Goal: Information Seeking & Learning: Learn about a topic

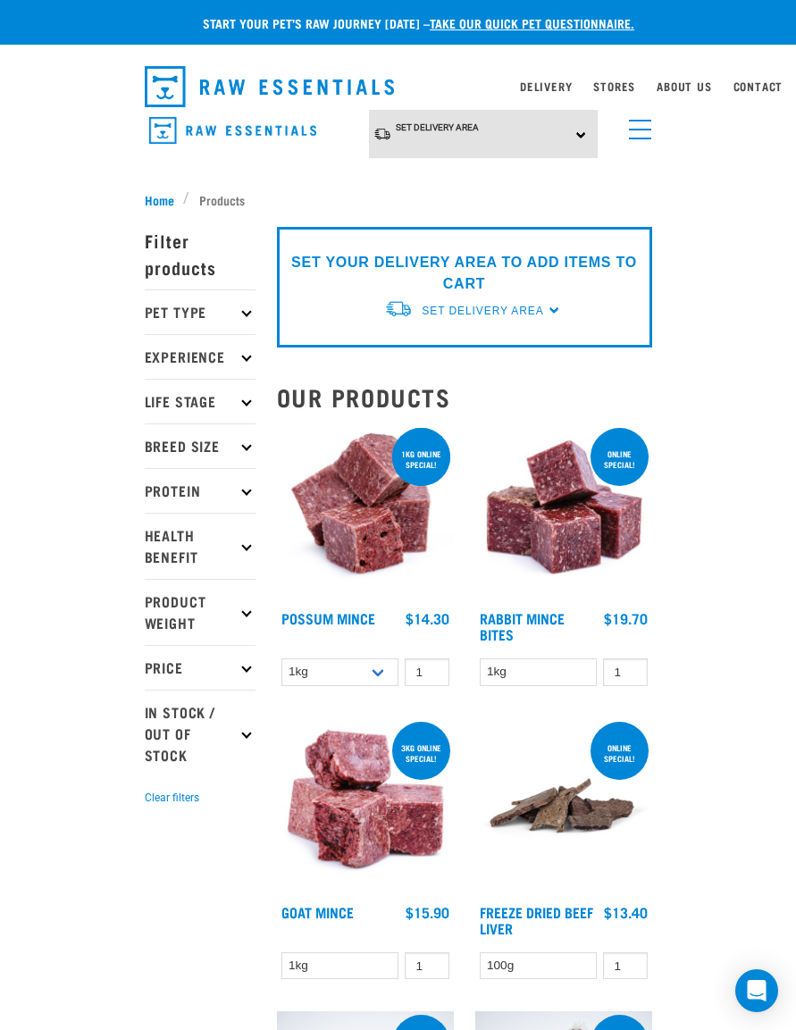
click at [408, 508] on img at bounding box center [365, 512] width 177 height 177
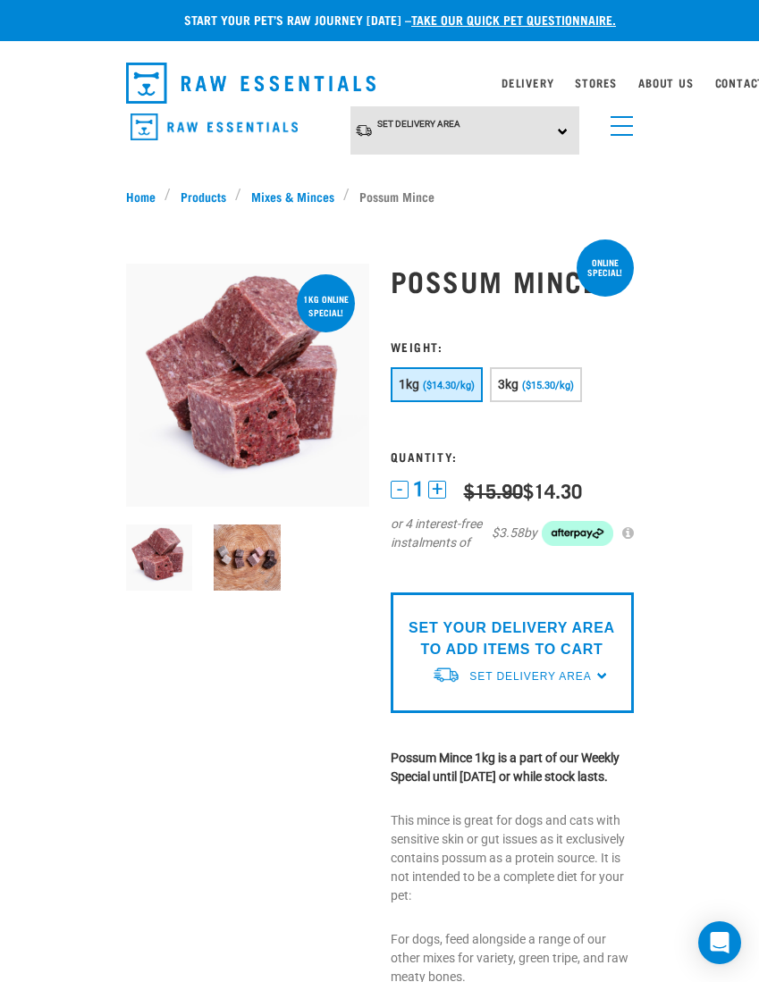
click at [440, 483] on button "+" at bounding box center [437, 490] width 18 height 18
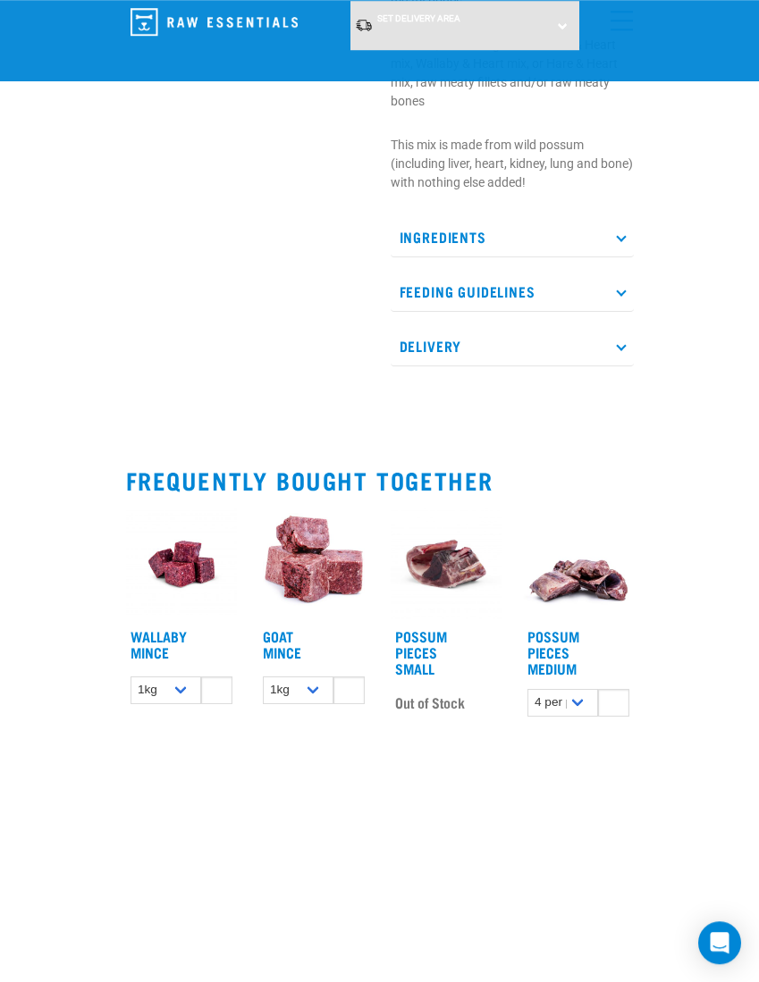
scroll to position [708, 0]
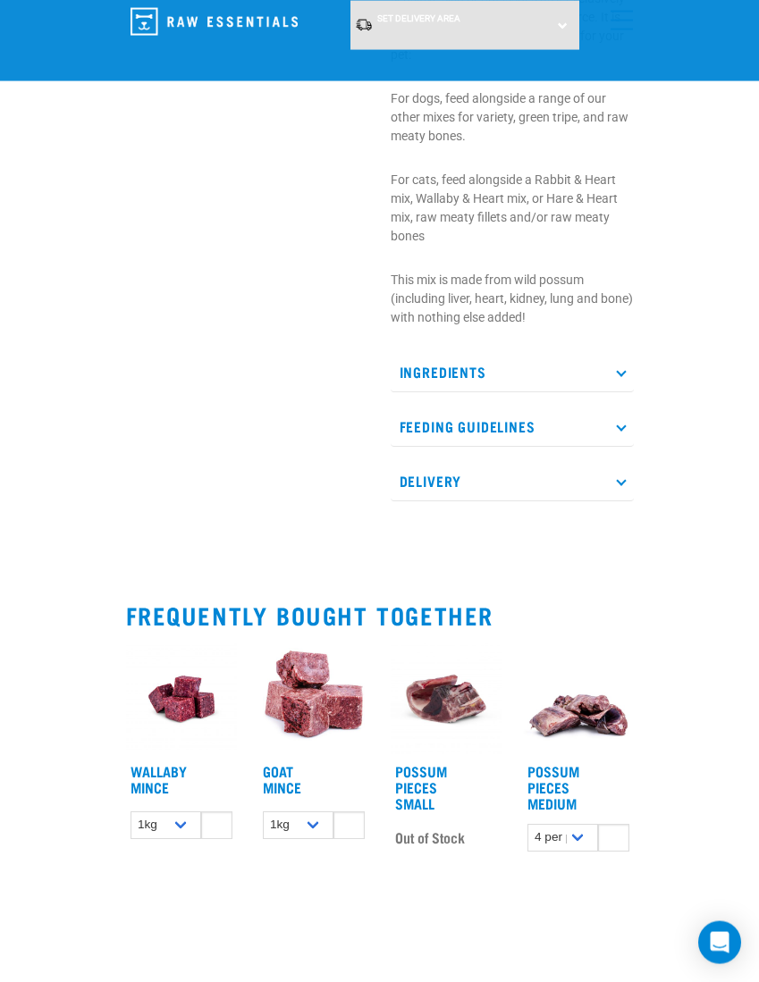
click at [309, 726] on img at bounding box center [313, 698] width 111 height 111
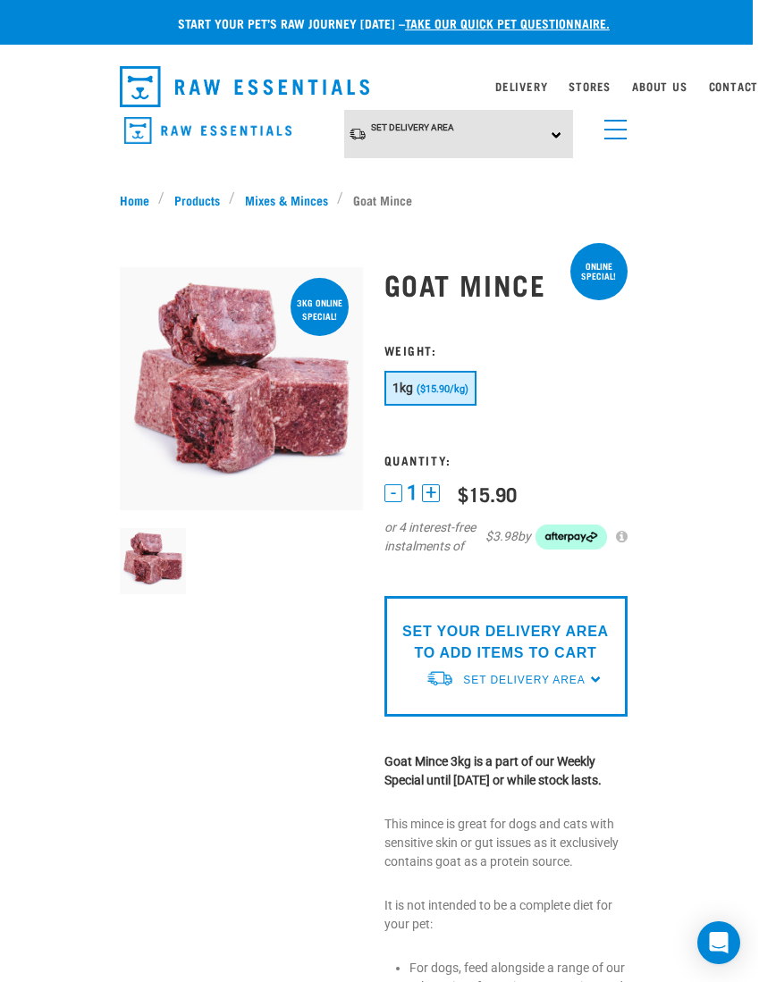
scroll to position [0, 13]
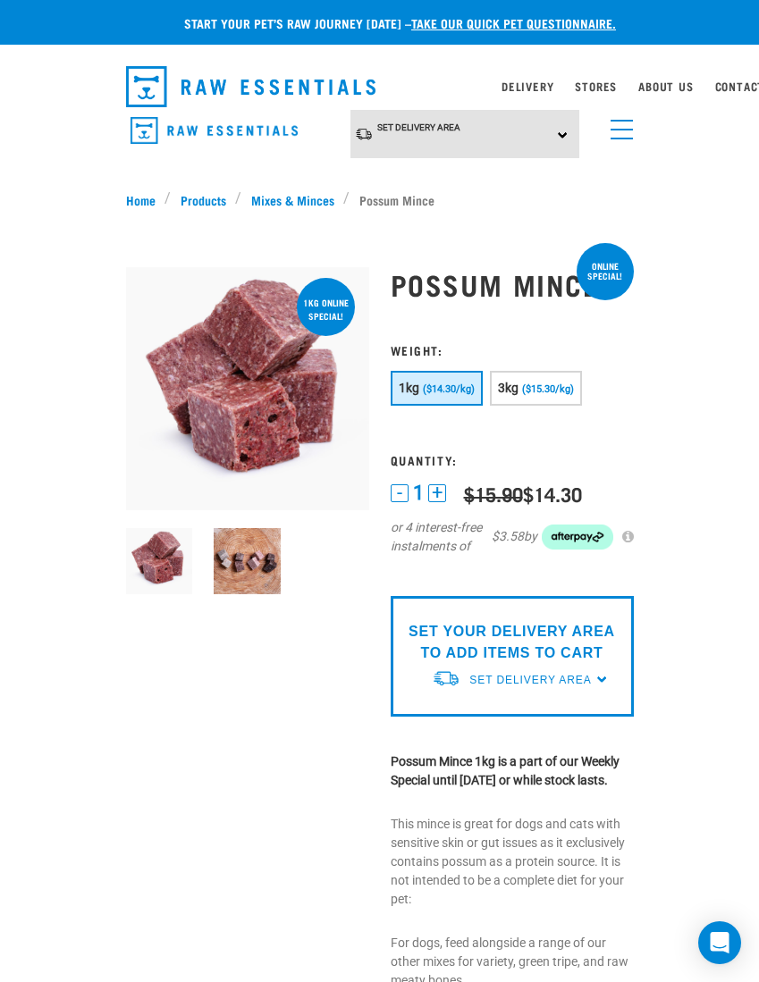
click at [598, 87] on link "Stores" at bounding box center [596, 86] width 42 height 6
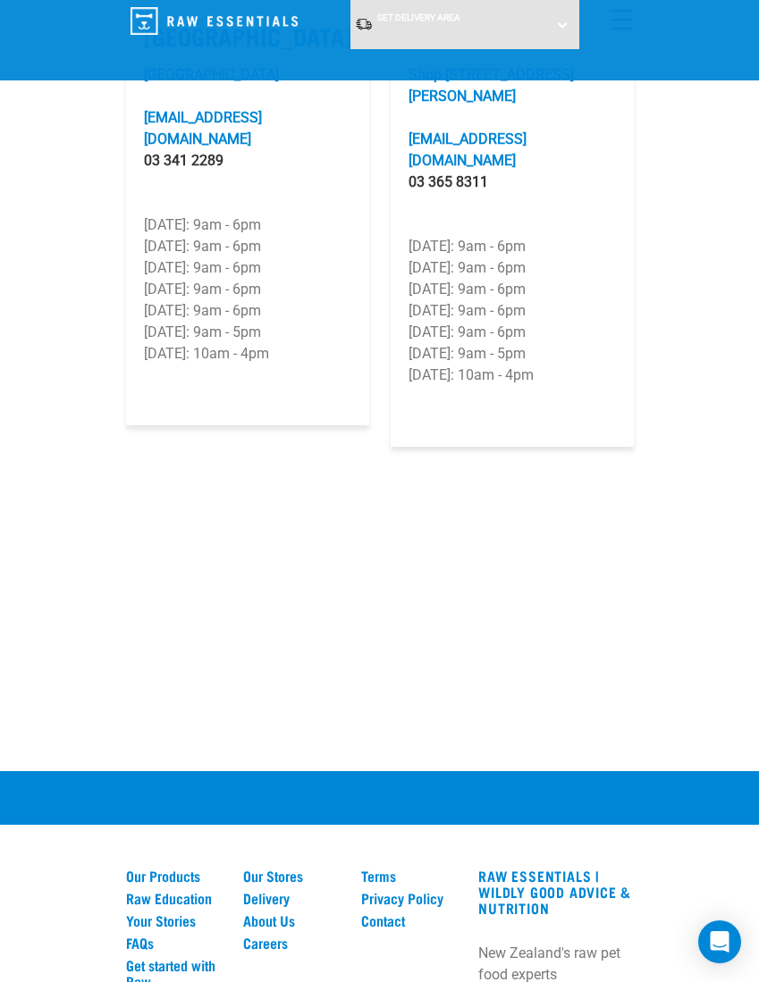
scroll to position [4632, 0]
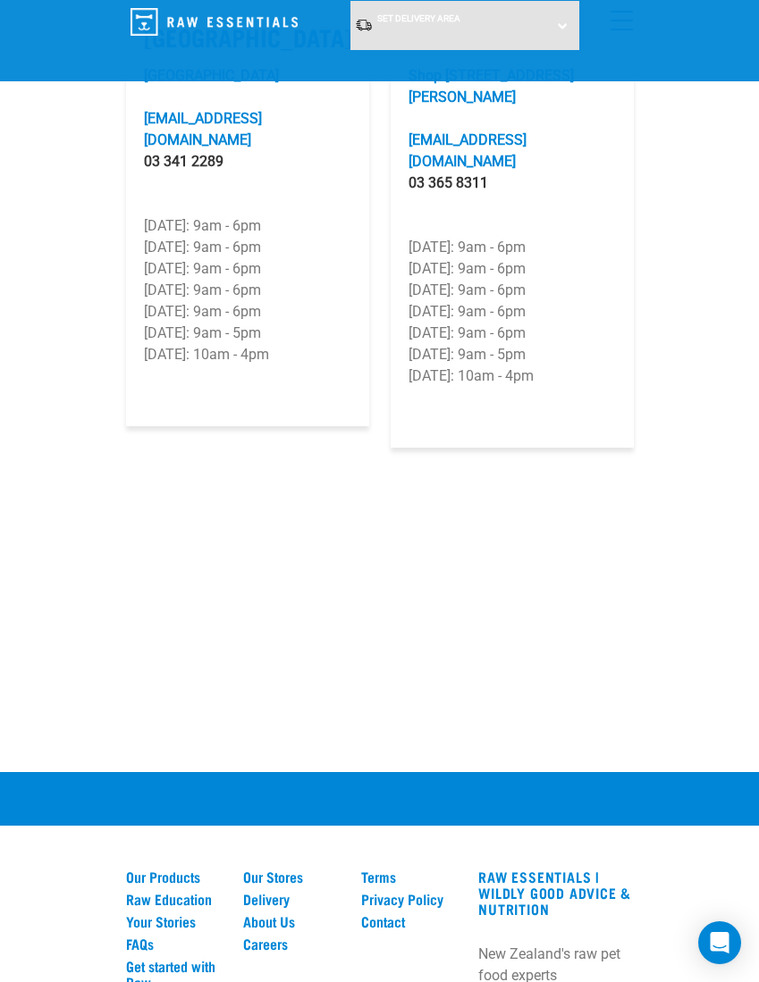
click at [268, 891] on link "Delivery" at bounding box center [291, 899] width 97 height 16
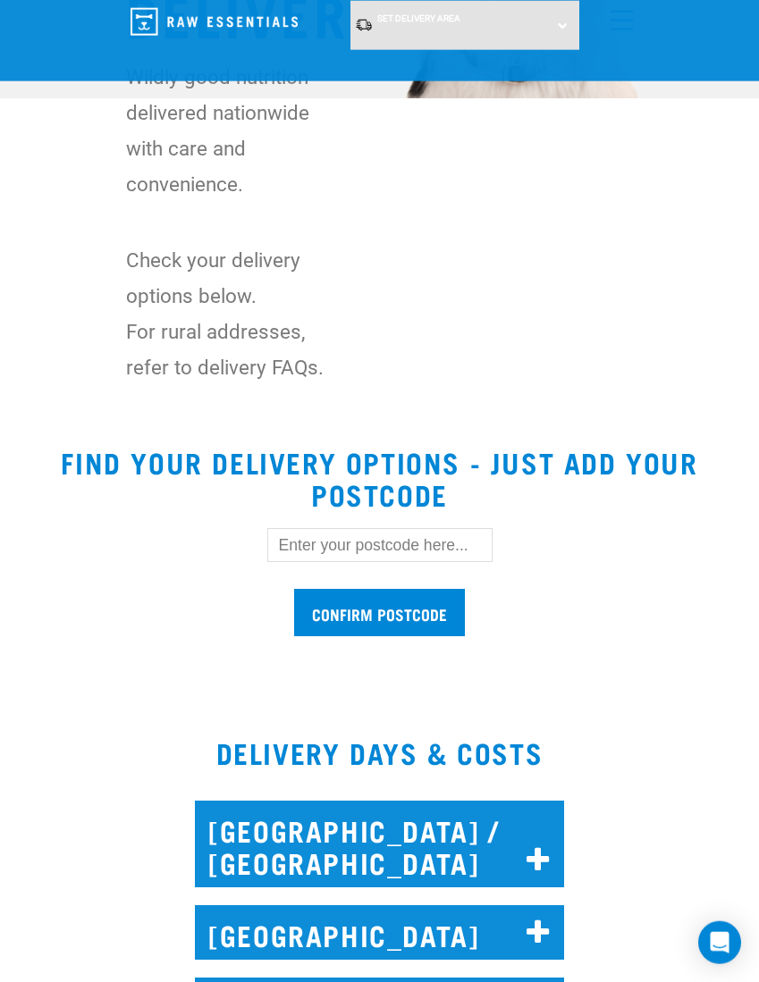
scroll to position [358, 0]
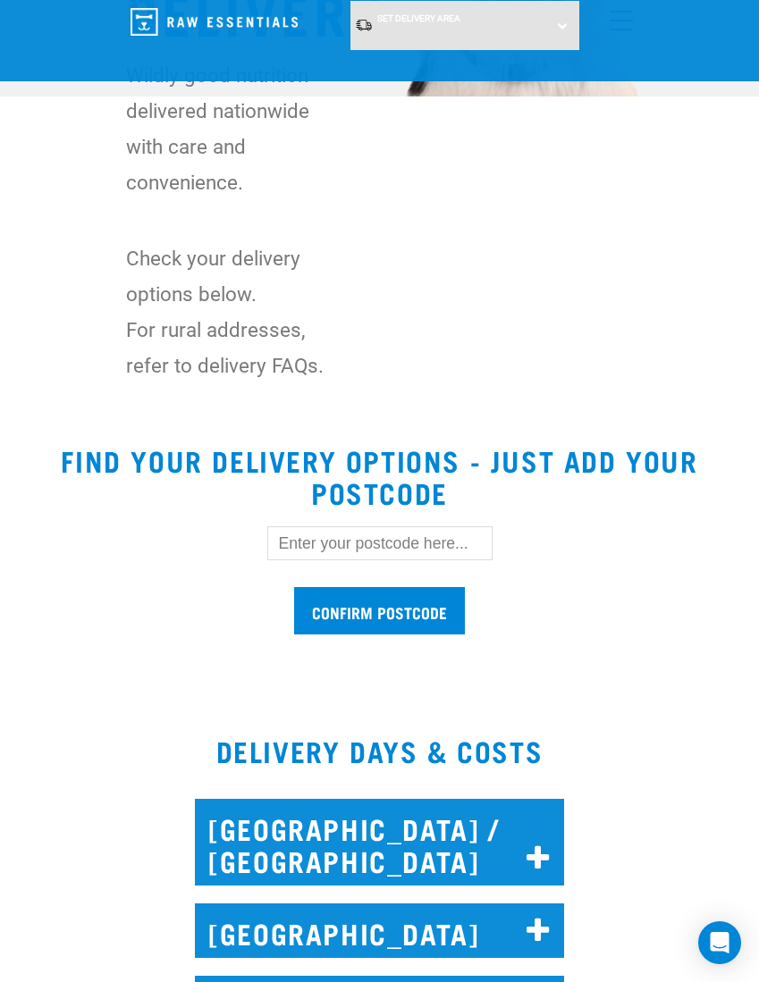
click at [443, 546] on input "text" at bounding box center [379, 543] width 225 height 34
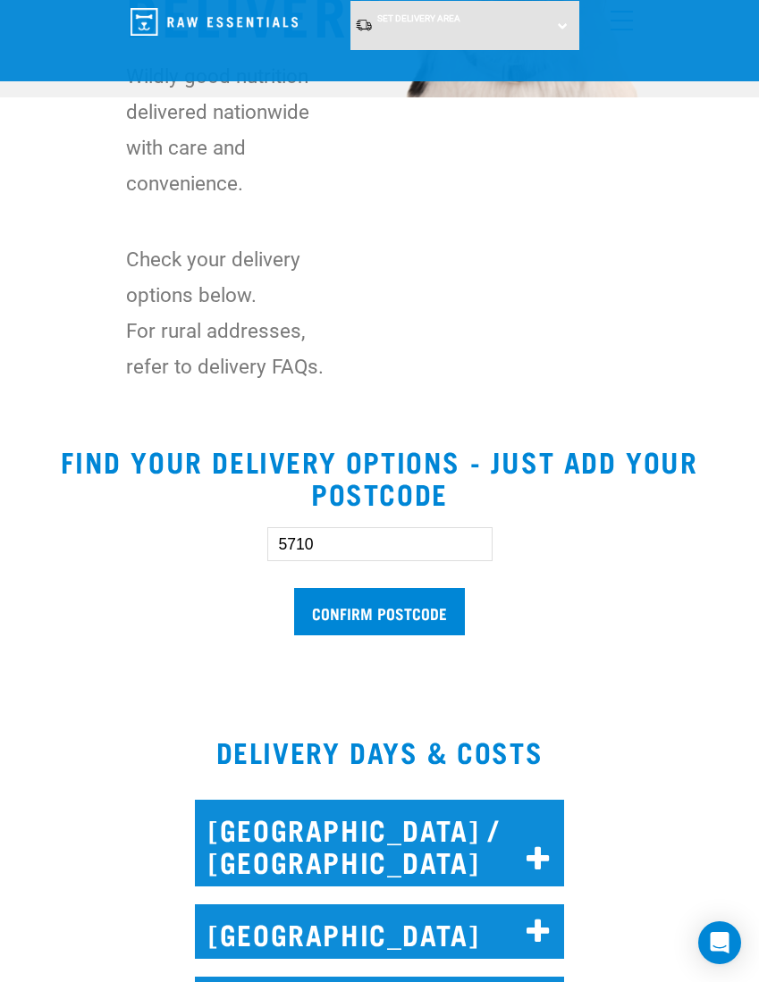
type input "5710"
click at [427, 605] on input "Confirm postcode" at bounding box center [379, 611] width 171 height 47
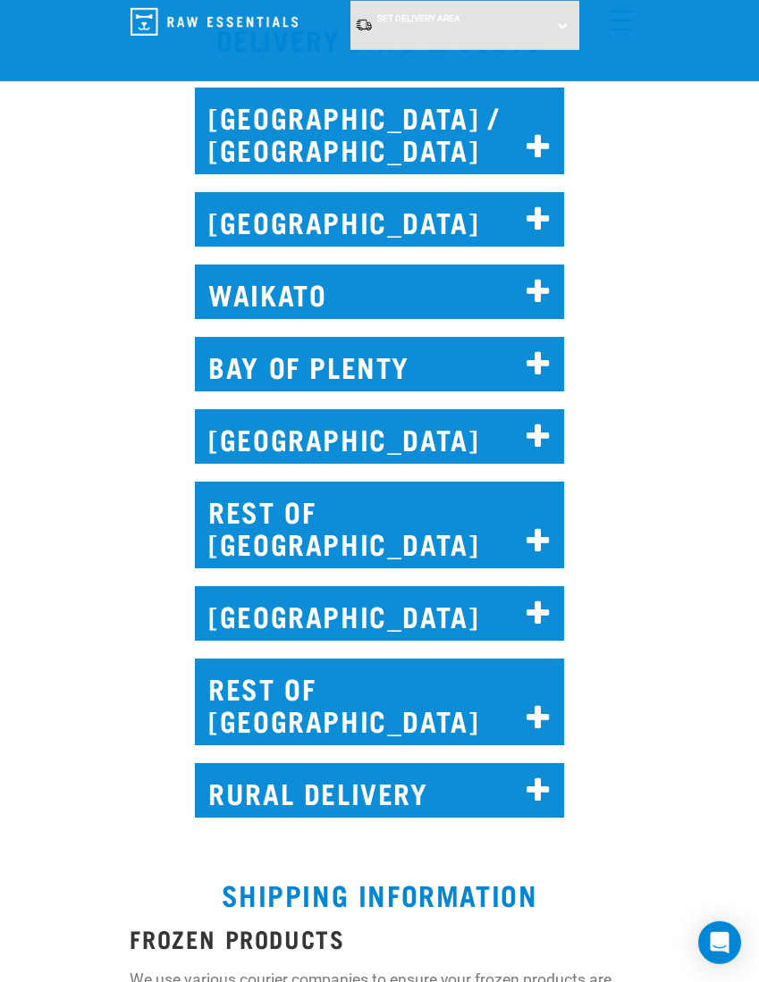
scroll to position [1675, 0]
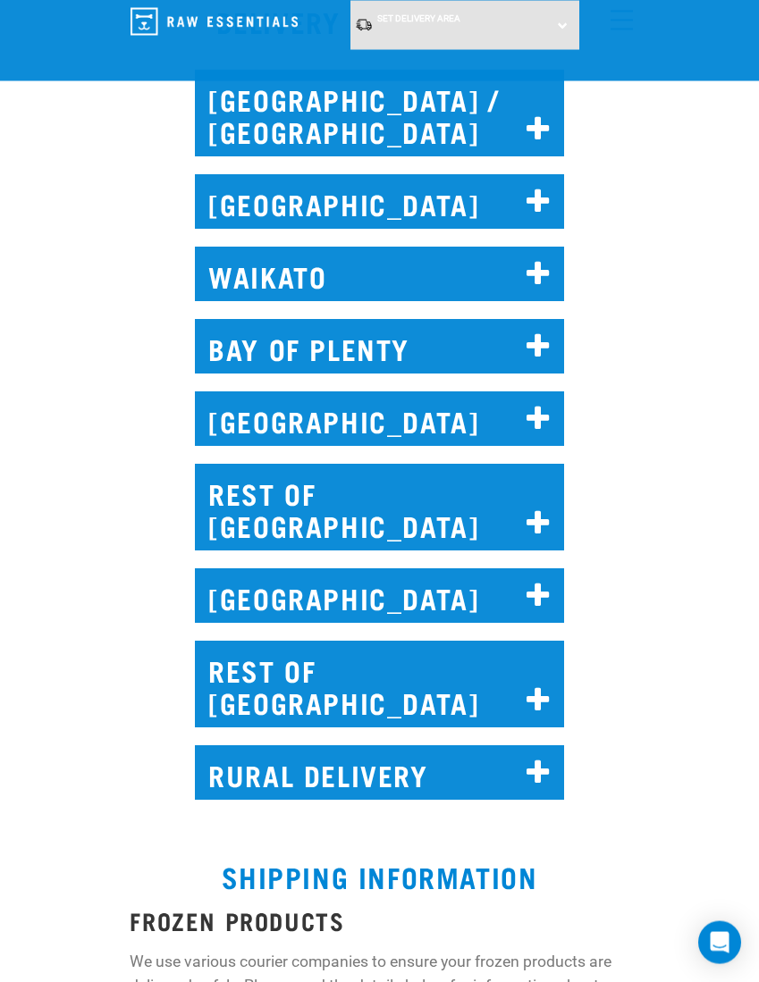
click at [512, 446] on h2 "WELLINGTON" at bounding box center [379, 418] width 369 height 55
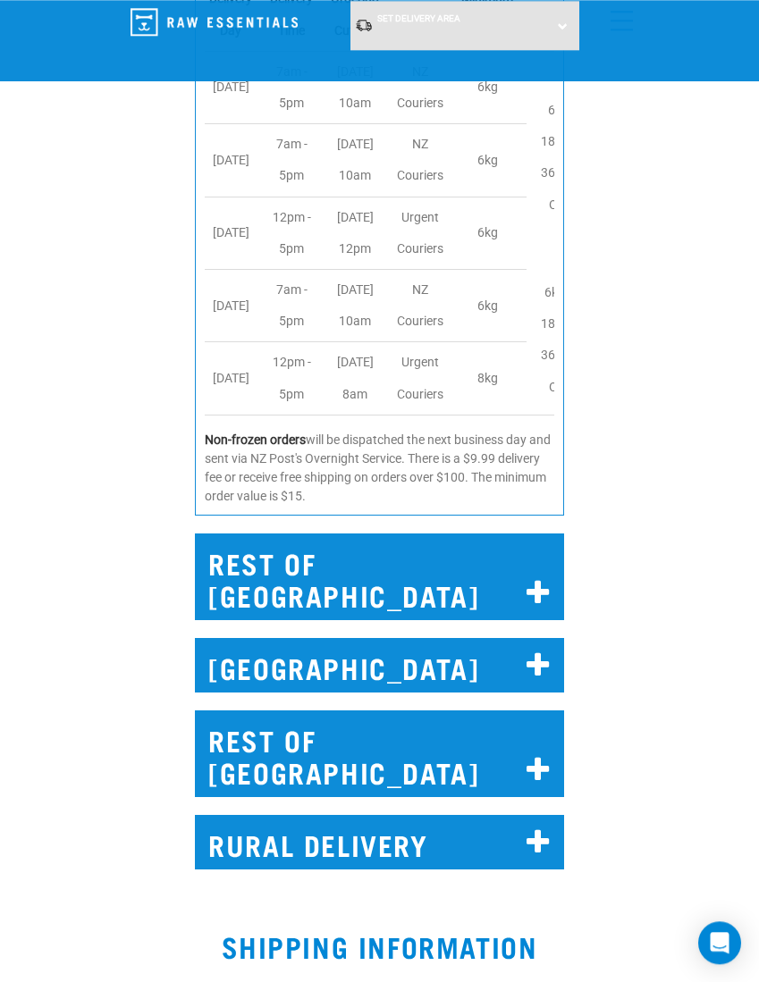
scroll to position [2337, 0]
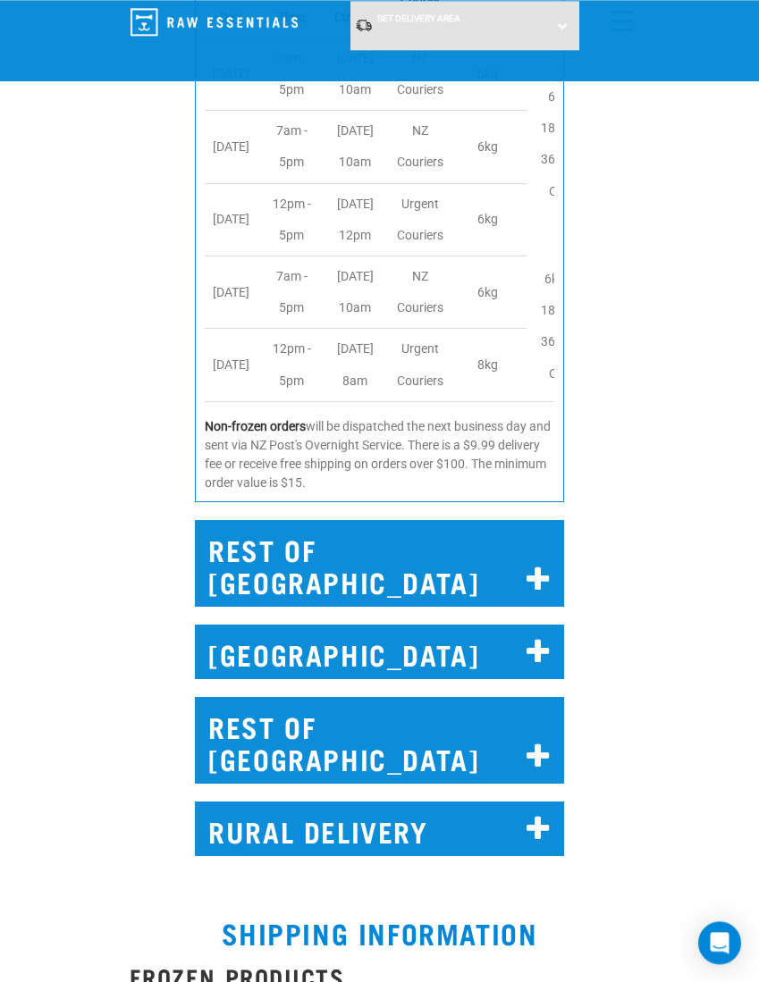
click at [509, 588] on h2 "REST OF NORTH ISLAND" at bounding box center [379, 563] width 369 height 87
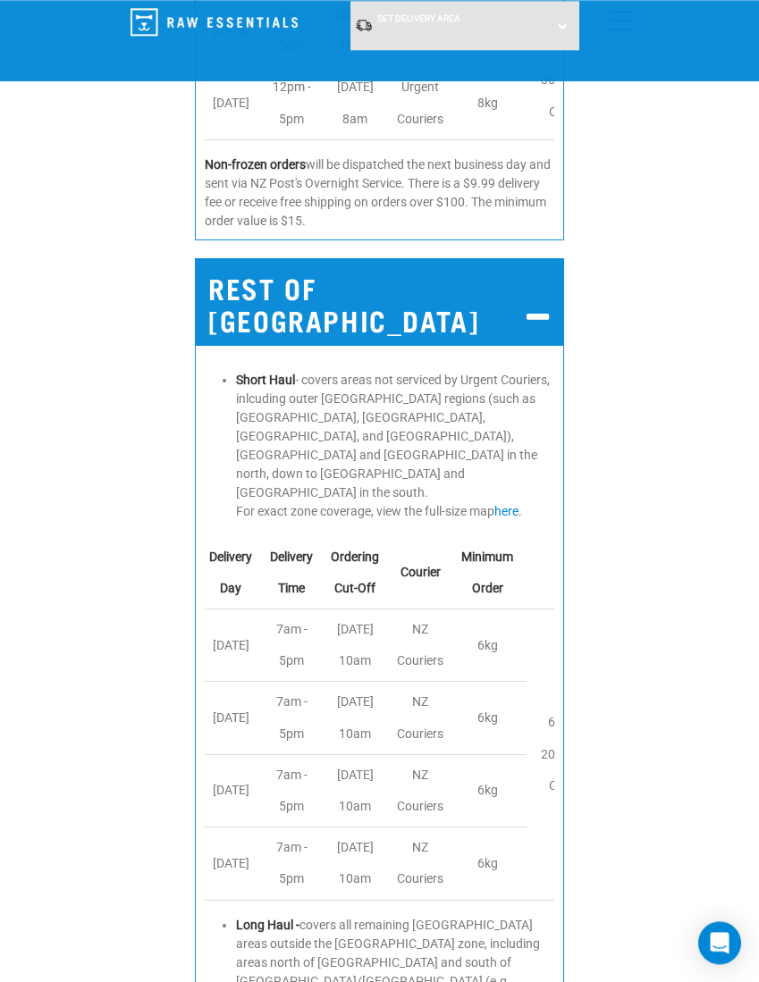
scroll to position [2637, 0]
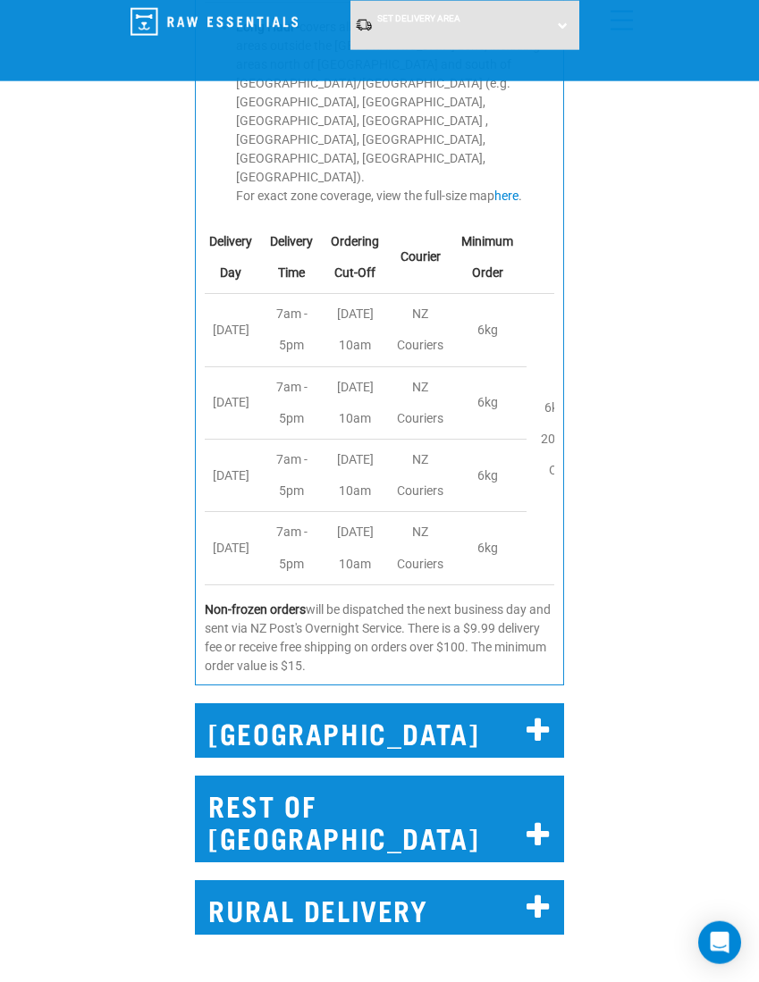
click at [533, 894] on icon at bounding box center [538, 908] width 24 height 29
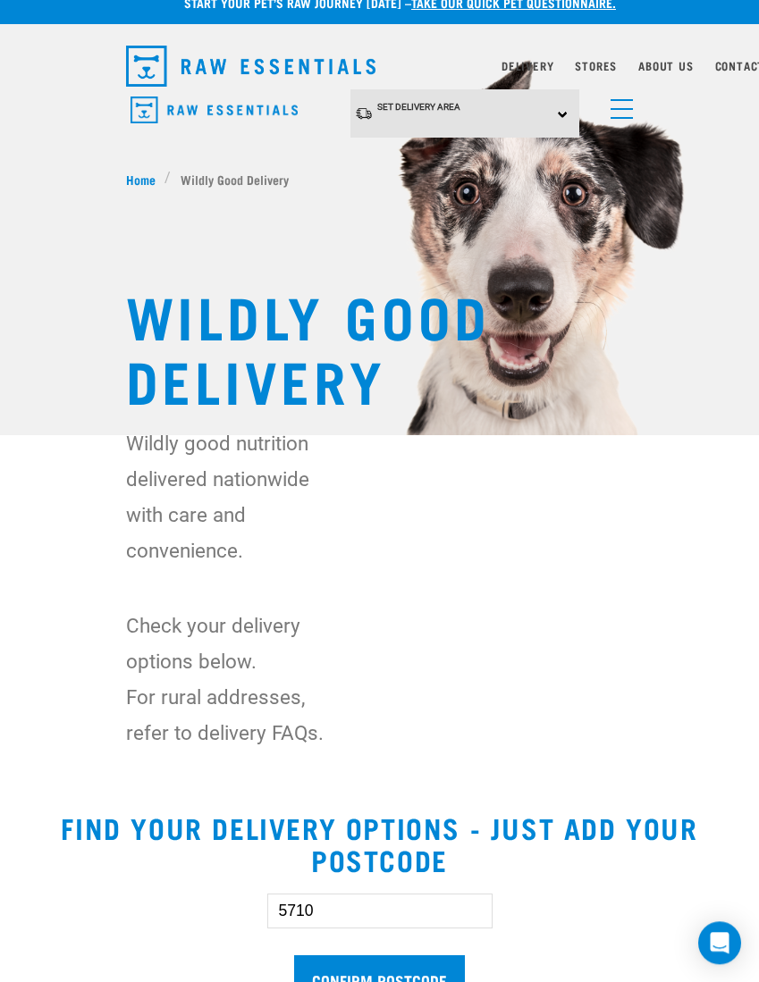
scroll to position [0, 0]
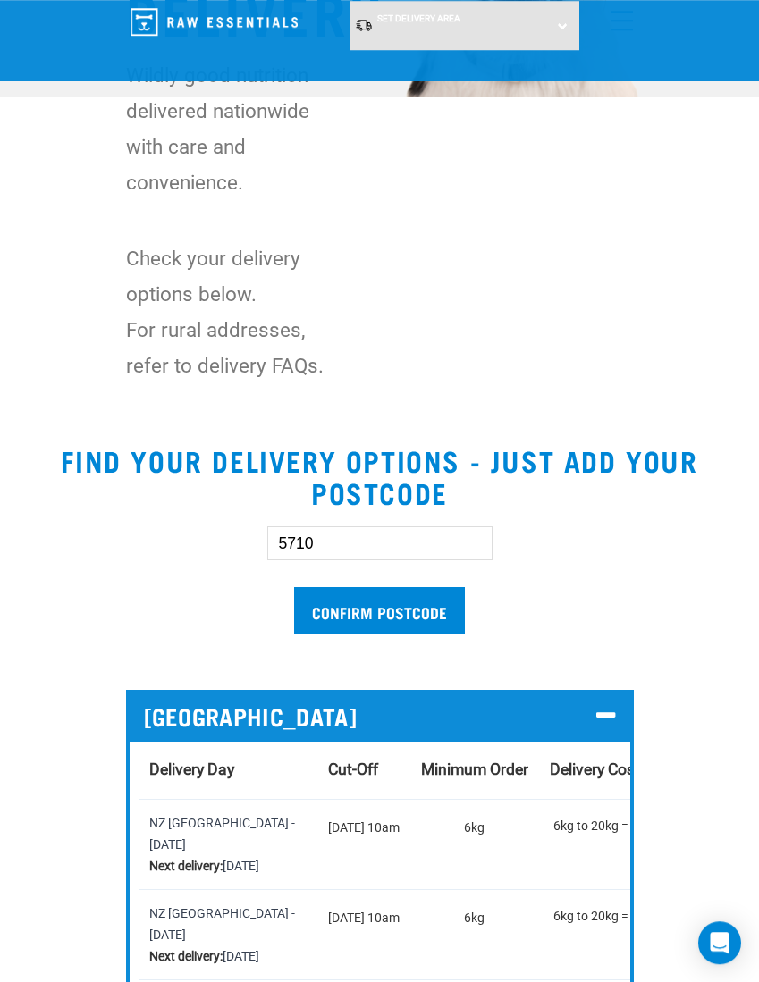
click at [421, 610] on input "Confirm postcode" at bounding box center [379, 610] width 171 height 47
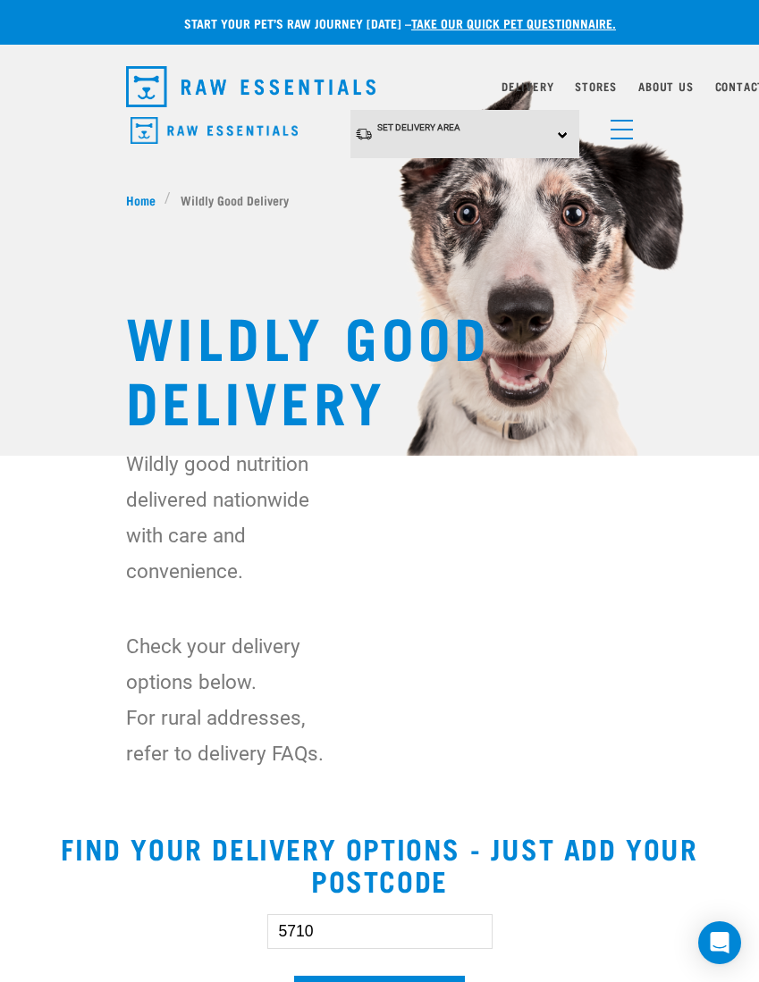
click at [554, 126] on div "Set Delivery Area North Island South Island" at bounding box center [464, 134] width 229 height 49
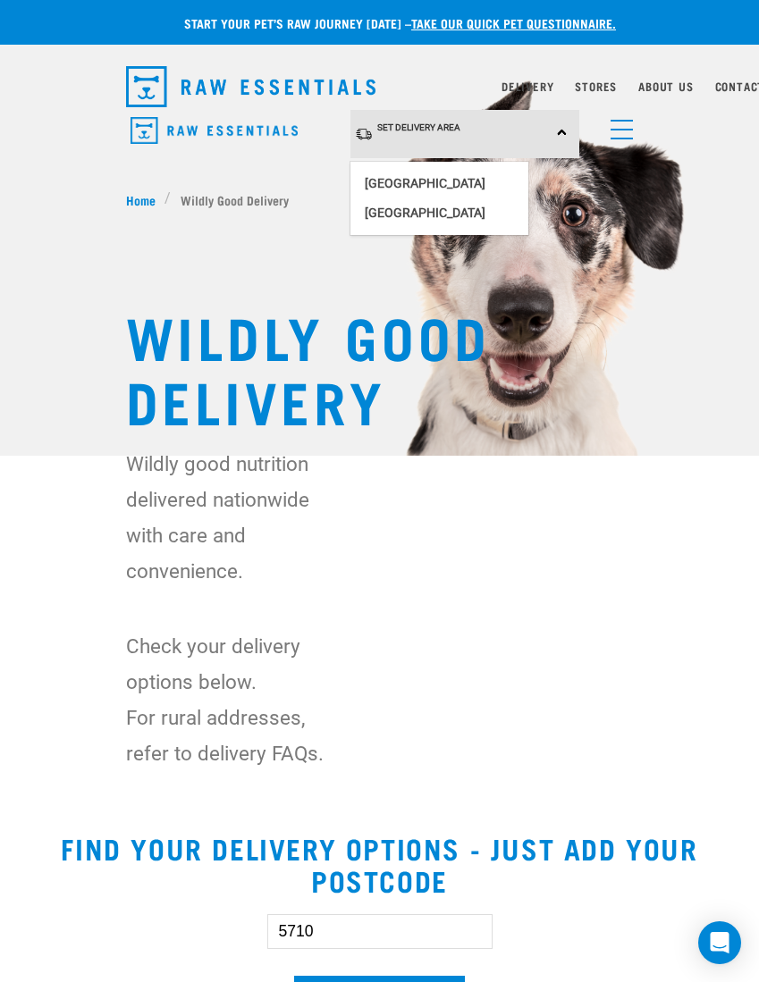
click at [444, 175] on link "[GEOGRAPHIC_DATA]" at bounding box center [439, 183] width 178 height 29
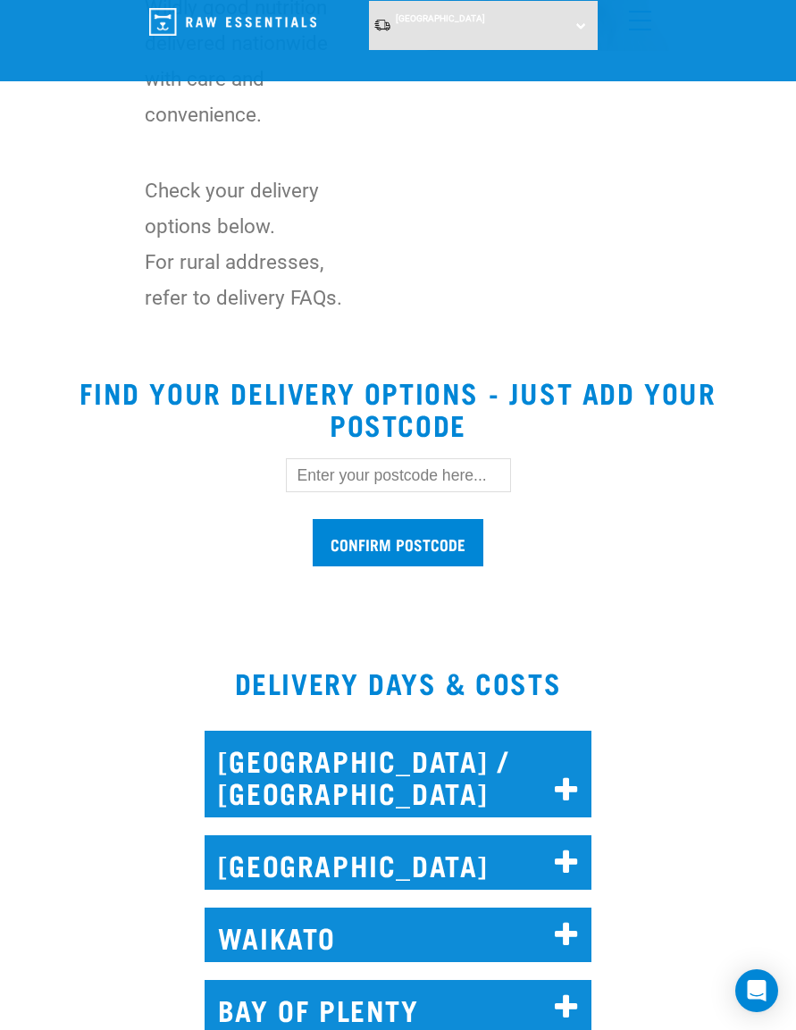
click at [457, 478] on input "text" at bounding box center [398, 475] width 225 height 34
type input "5710"
click at [451, 542] on input "Confirm postcode" at bounding box center [398, 542] width 171 height 47
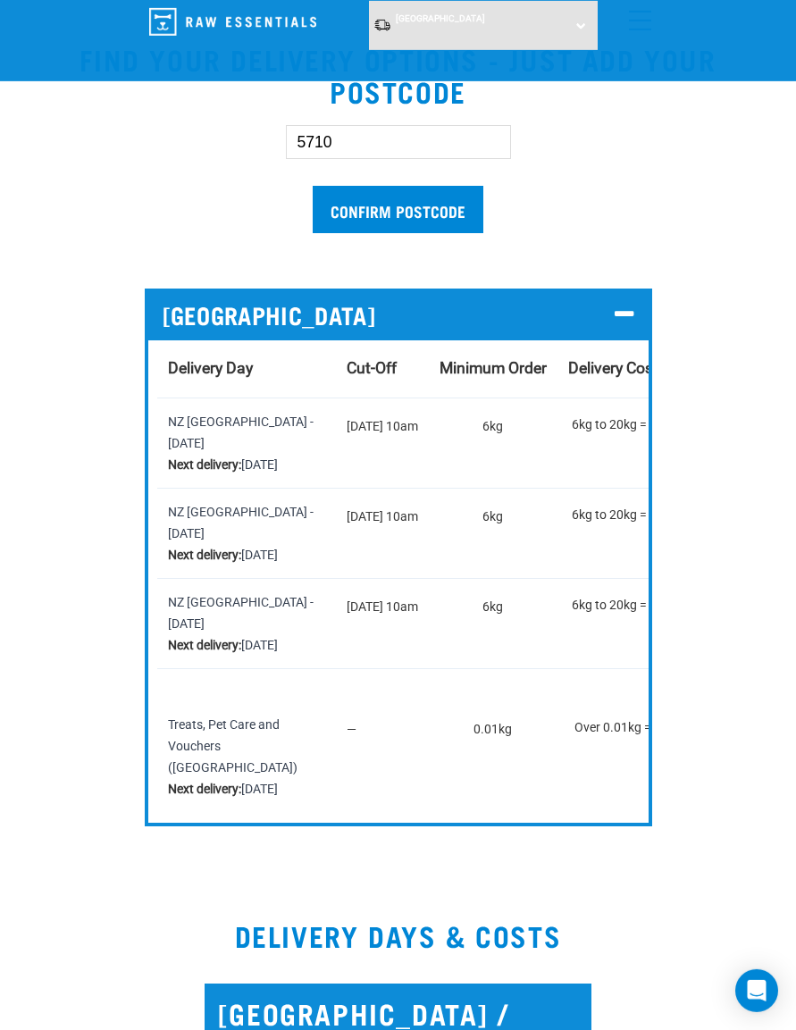
scroll to position [770, 0]
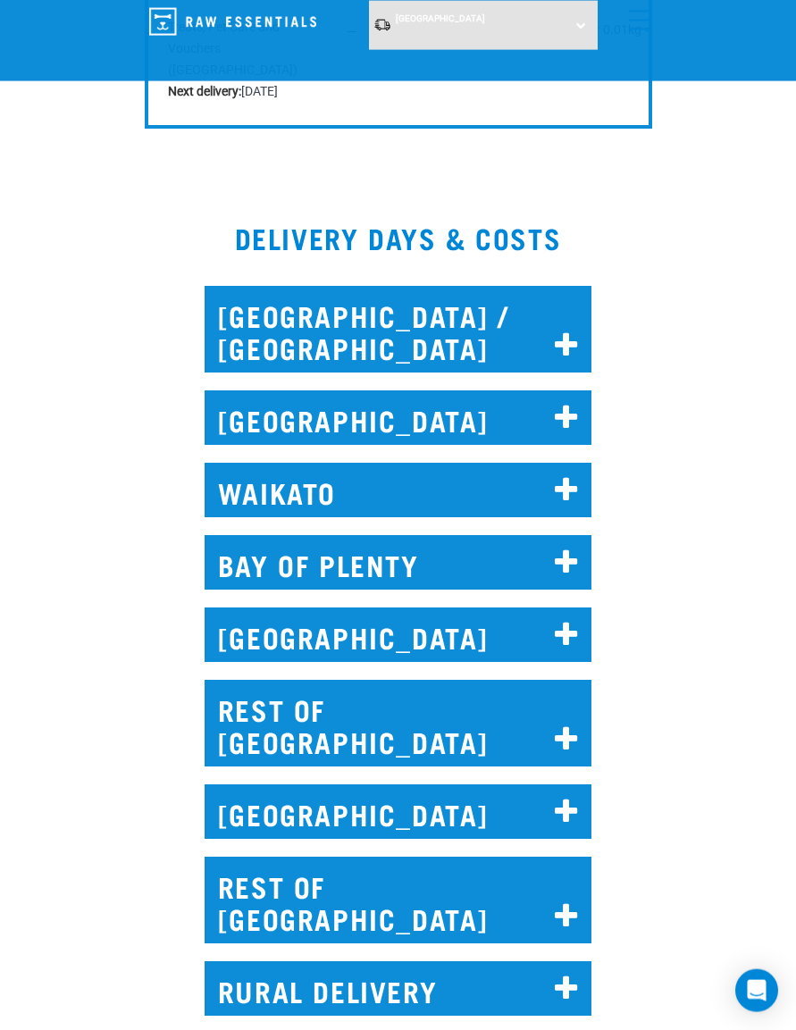
click at [235, 662] on h2 "WELLINGTON" at bounding box center [399, 635] width 388 height 55
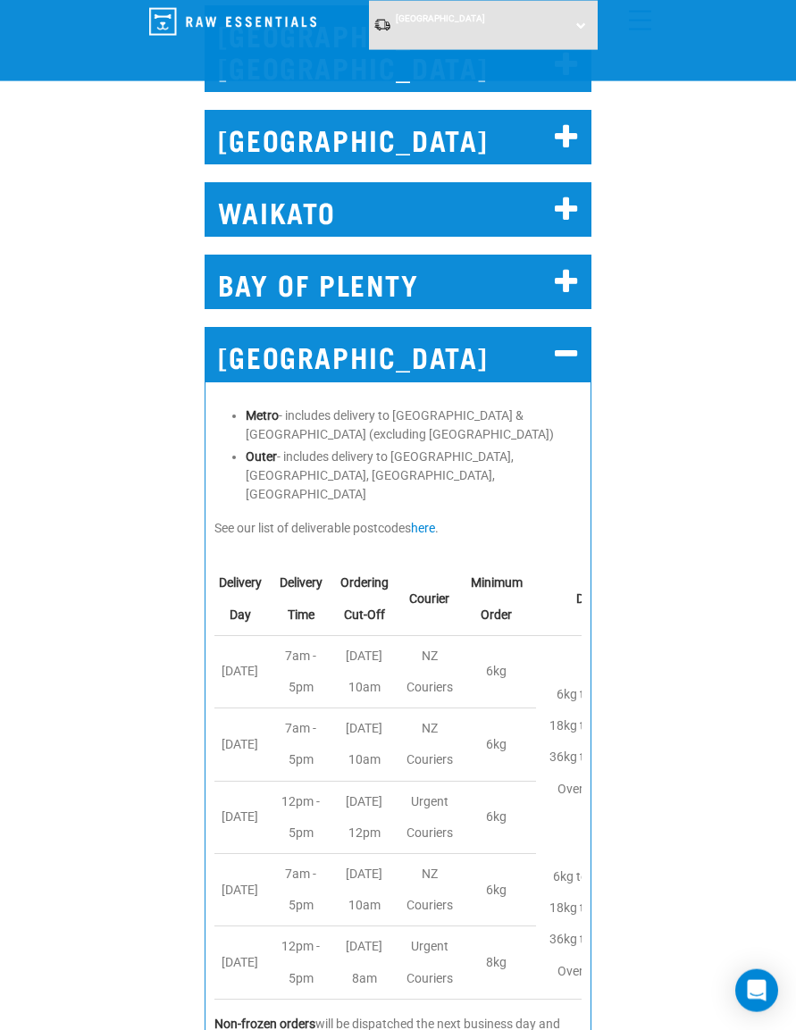
scroll to position [1740, 0]
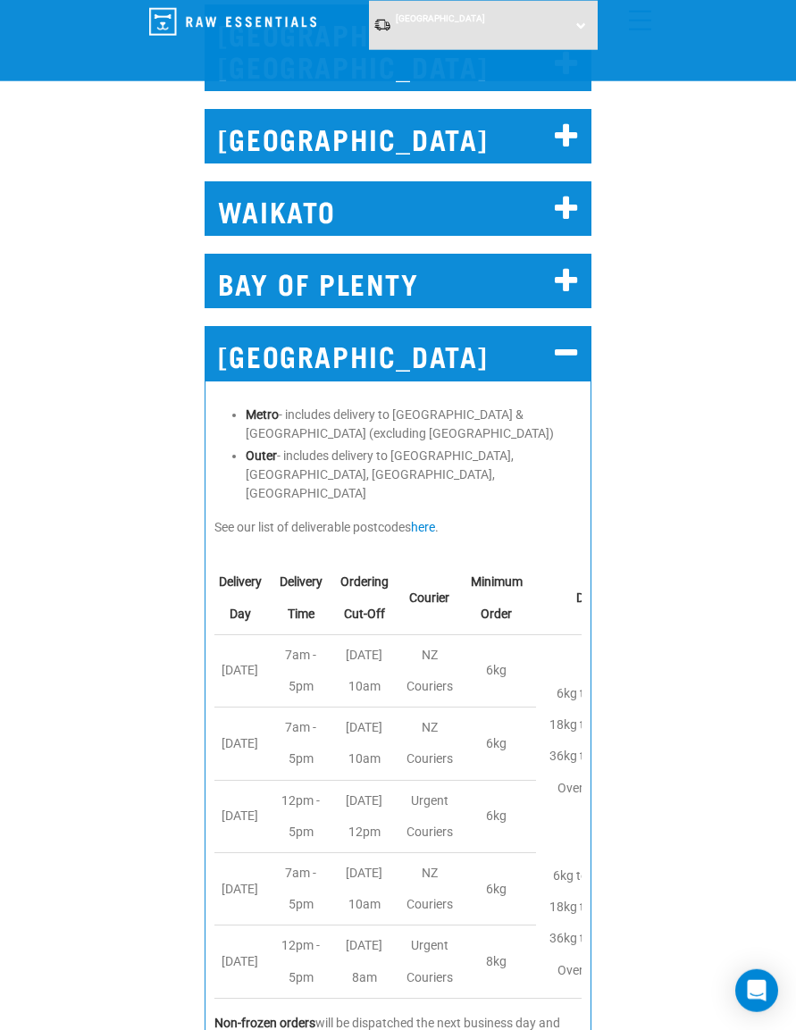
click at [431, 534] on link "here" at bounding box center [423, 527] width 24 height 14
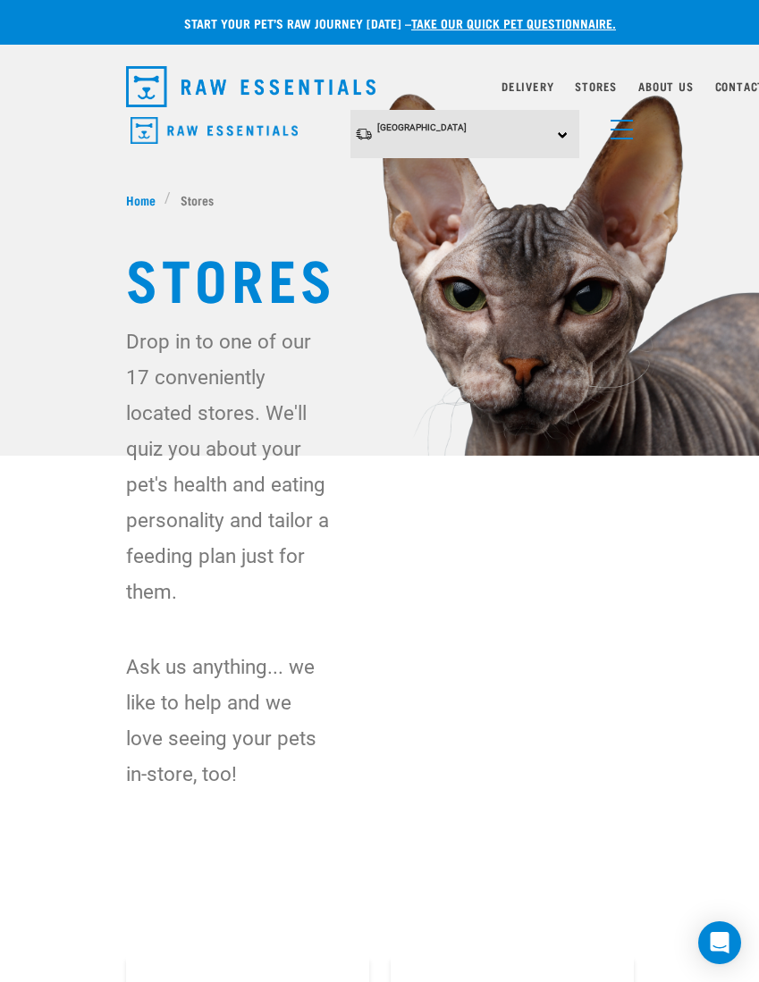
click at [532, 84] on link "Delivery" at bounding box center [527, 86] width 52 height 6
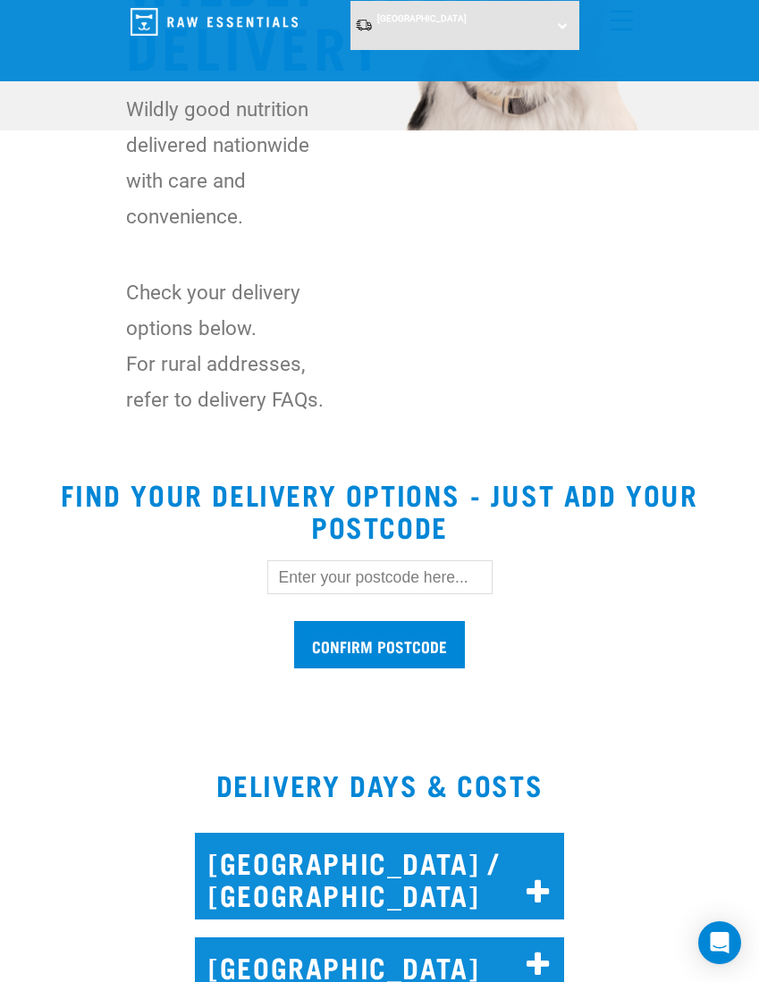
scroll to position [332, 0]
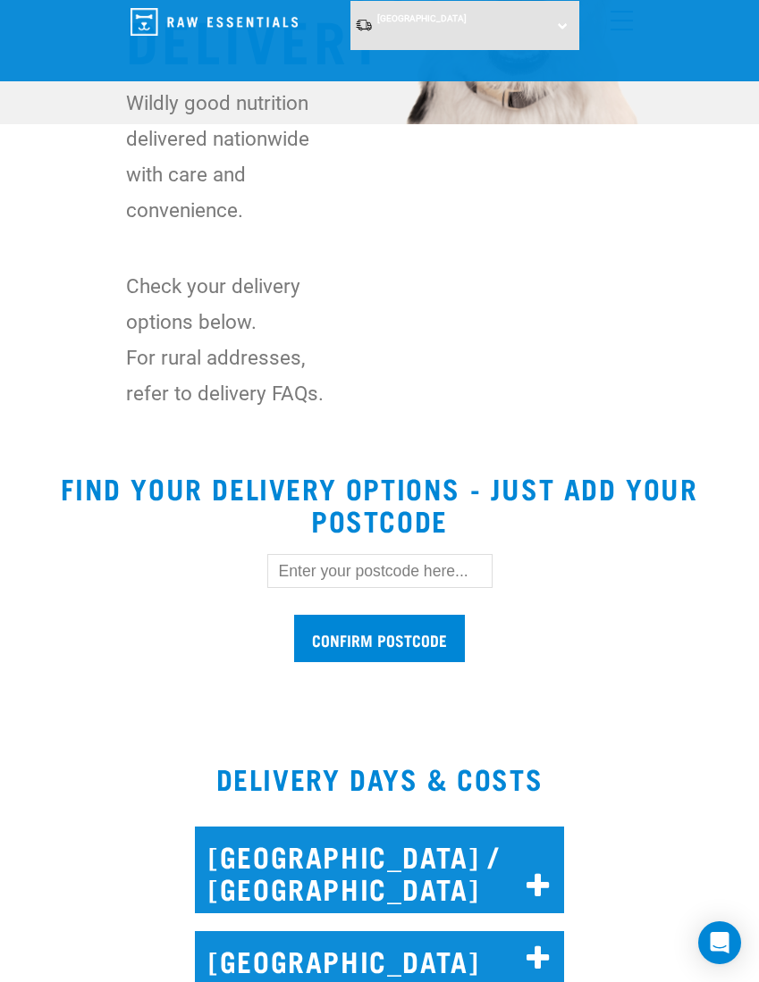
click at [451, 569] on input "text" at bounding box center [379, 571] width 225 height 34
type input "5011"
click at [432, 628] on input "Confirm postcode" at bounding box center [379, 638] width 171 height 47
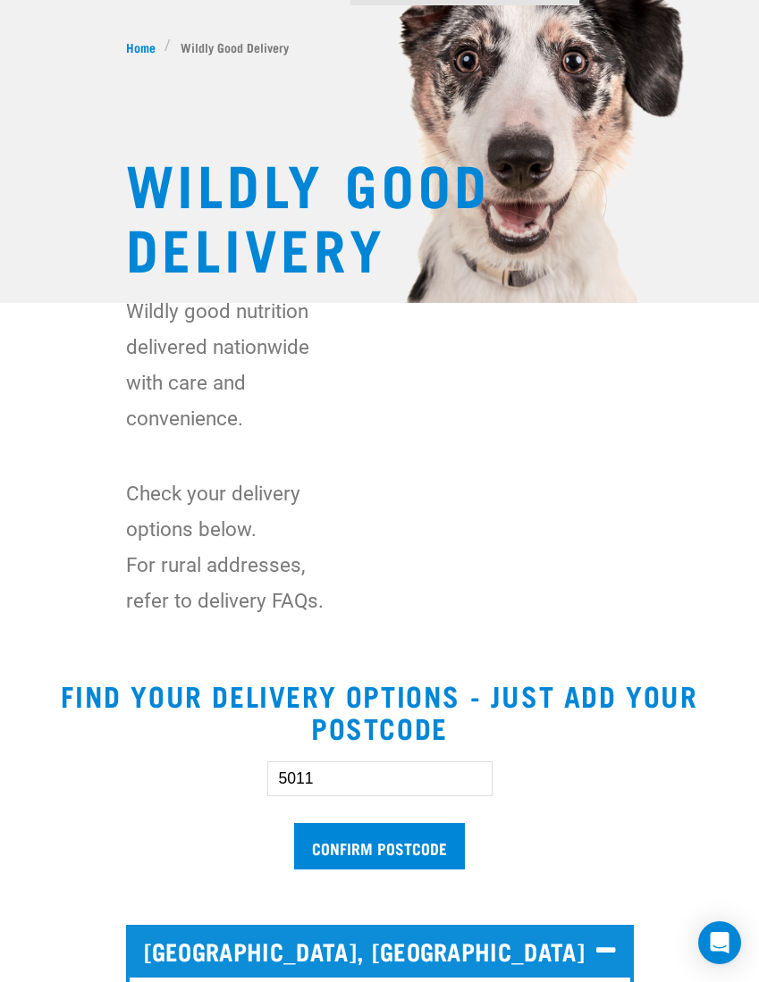
scroll to position [0, 0]
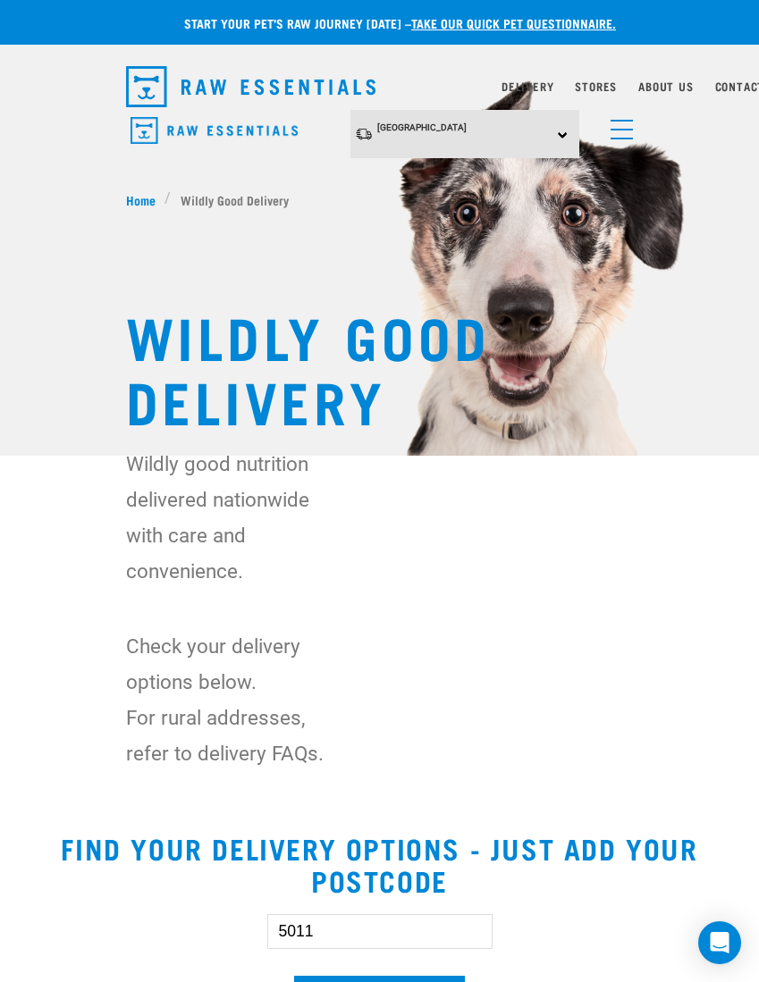
click at [156, 125] on img "dropdown navigation" at bounding box center [213, 131] width 167 height 28
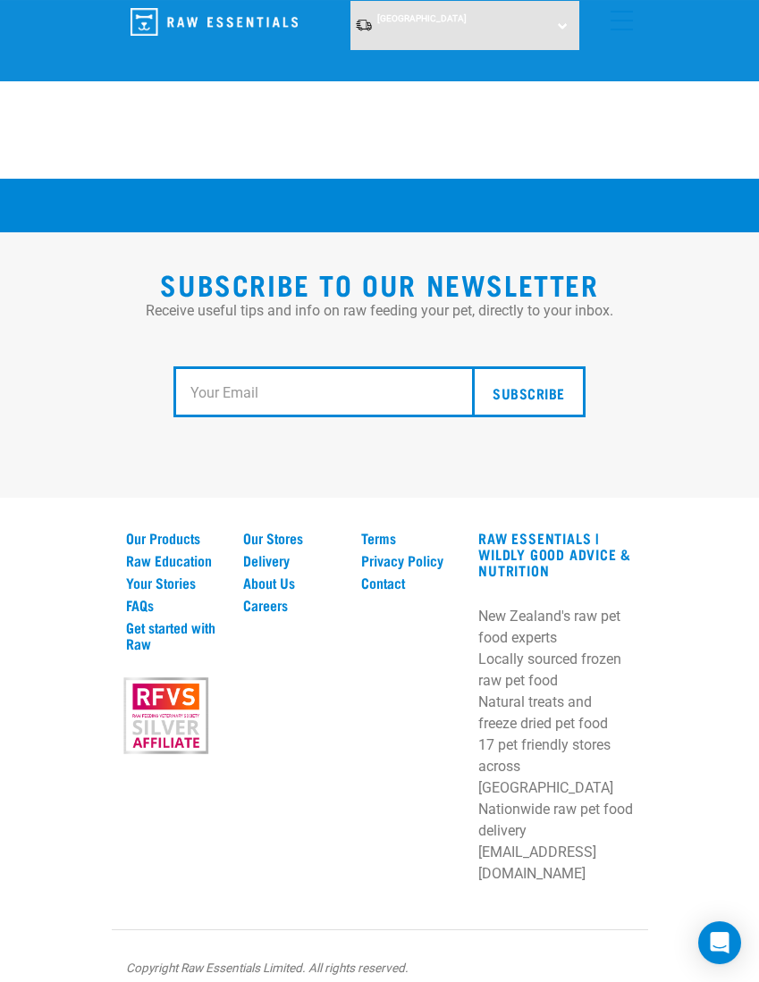
scroll to position [3269, 0]
click at [142, 546] on link "Our Products" at bounding box center [174, 538] width 97 height 16
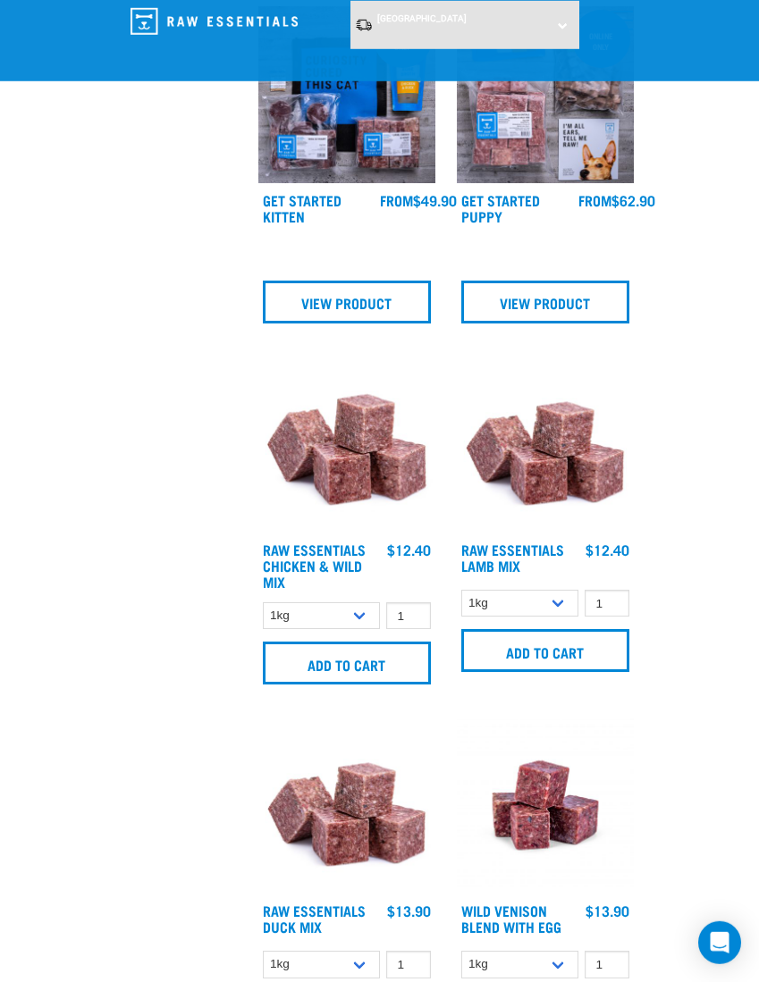
scroll to position [2219, 0]
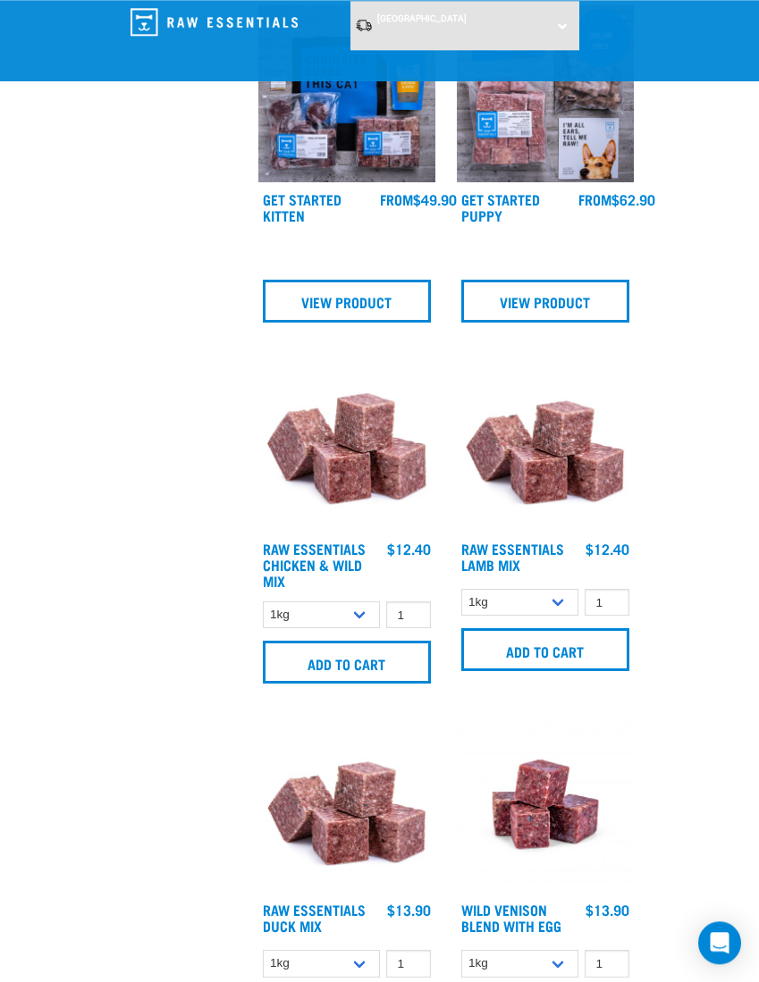
click at [575, 459] on img at bounding box center [545, 443] width 177 height 177
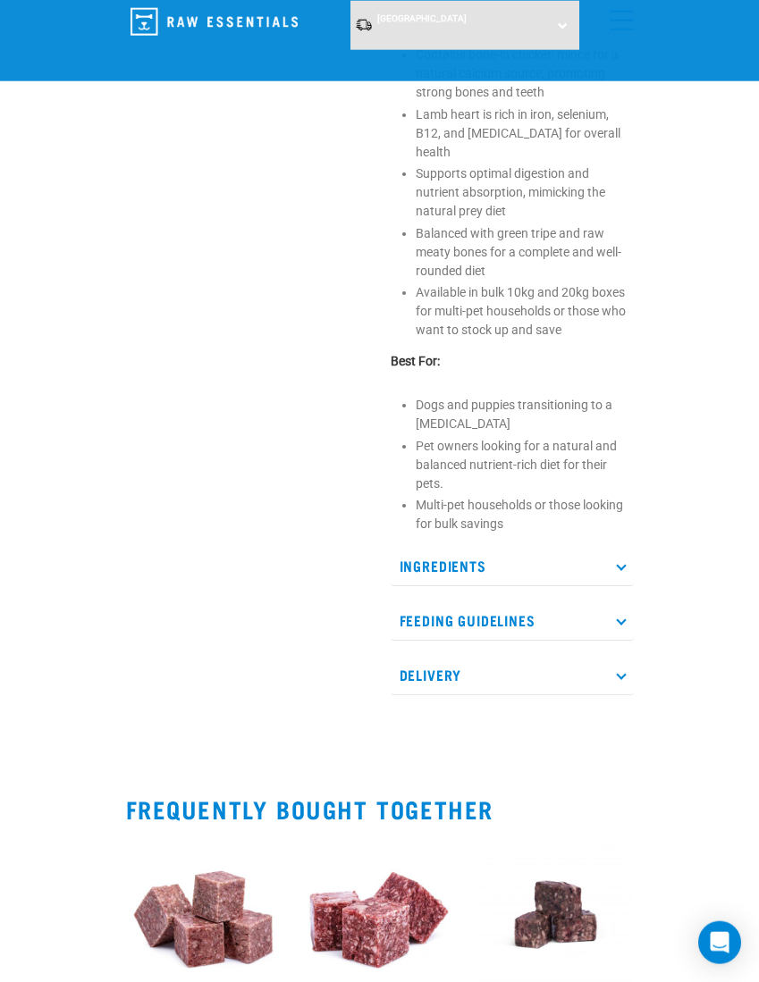
scroll to position [777, 0]
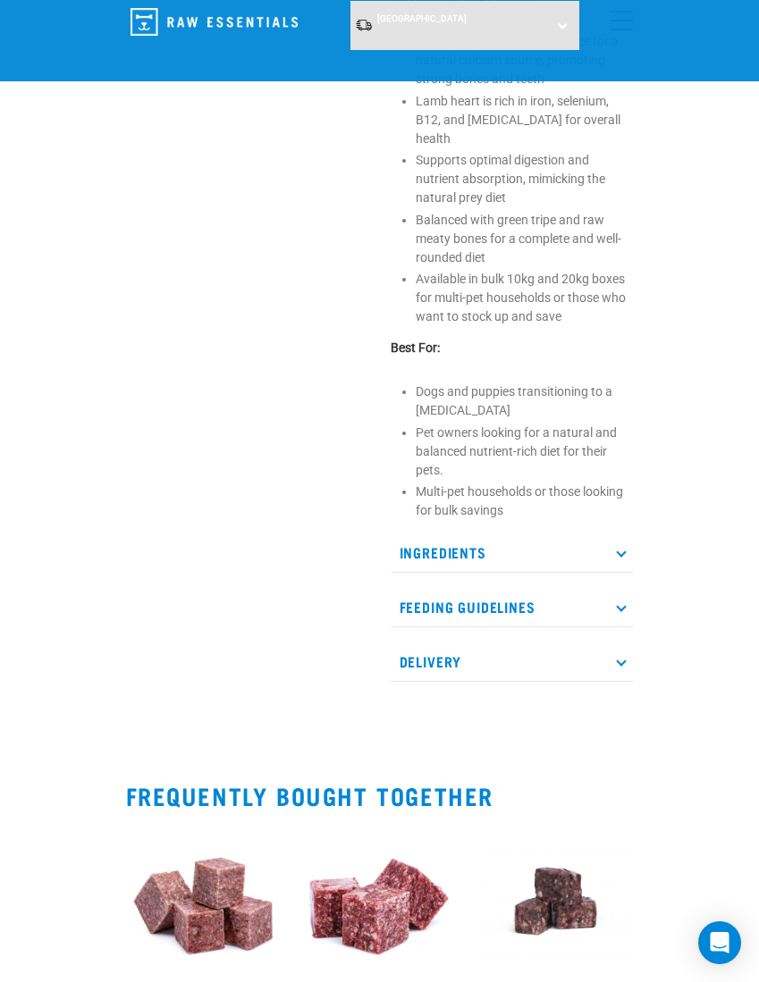
click at [595, 533] on p "Ingredients" at bounding box center [512, 553] width 243 height 40
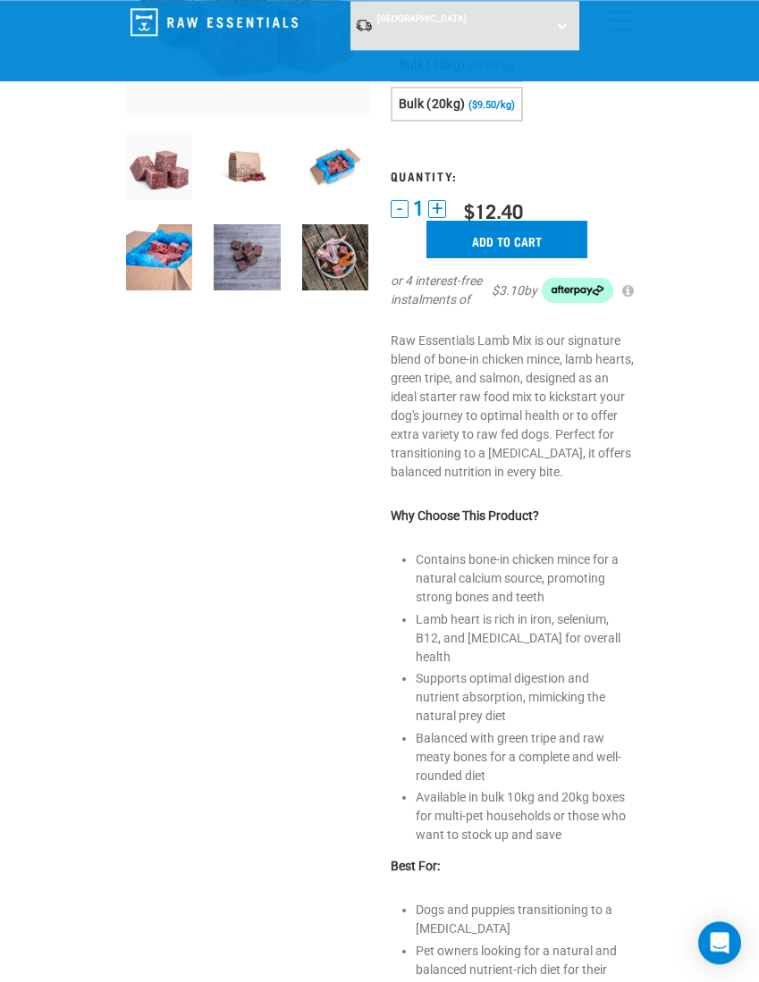
scroll to position [0, 0]
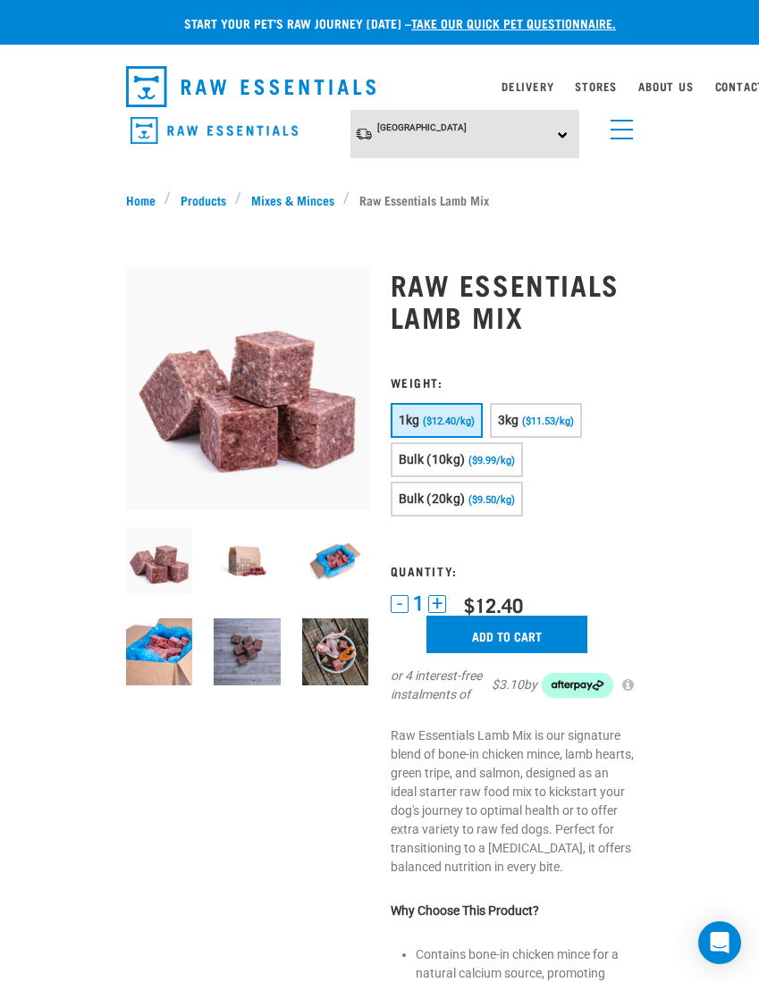
click at [551, 412] on button "3kg ($11.53/kg)" at bounding box center [536, 420] width 92 height 35
click at [528, 633] on input "Add to cart" at bounding box center [506, 635] width 161 height 38
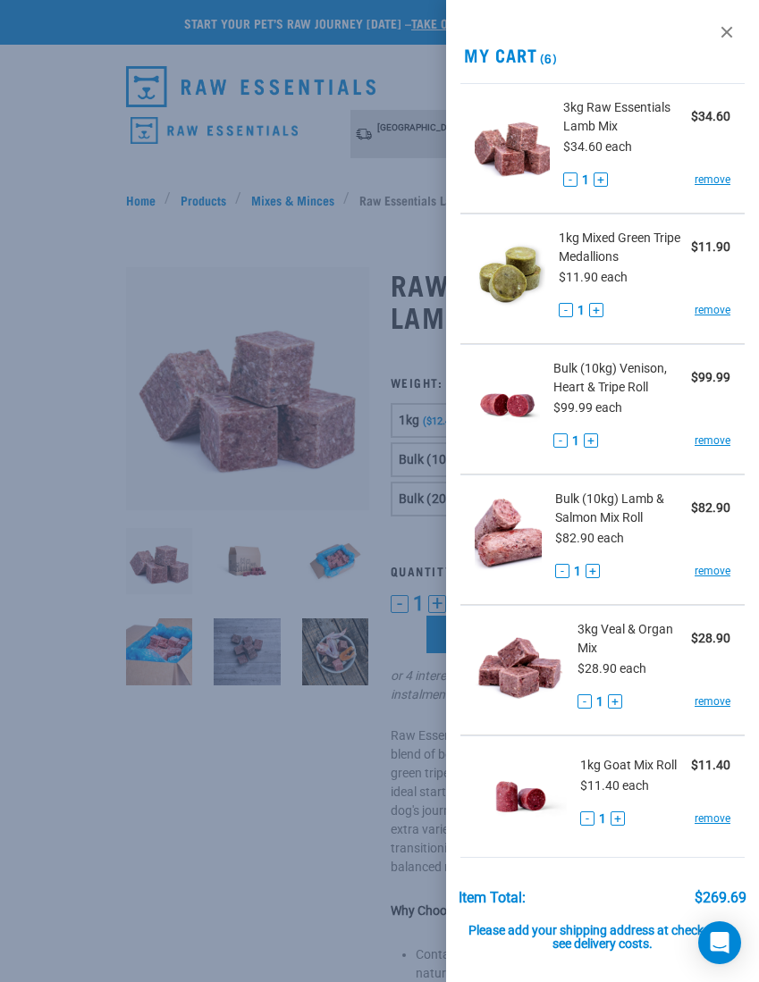
click at [623, 639] on span "3kg Veal & Organ Mix" at bounding box center [633, 639] width 113 height 38
click at [722, 627] on div "3kg Veal & Organ Mix $28.90" at bounding box center [653, 639] width 153 height 38
click at [621, 658] on div "$28.90 each" at bounding box center [653, 668] width 153 height 21
click at [532, 672] on img at bounding box center [519, 666] width 89 height 92
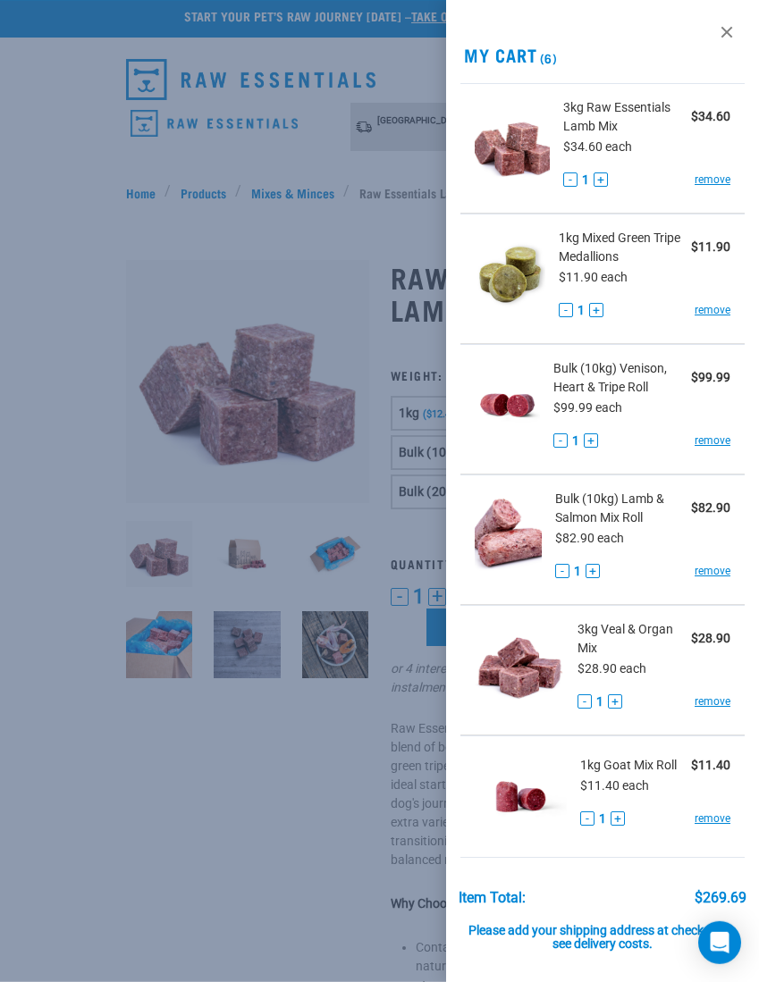
scroll to position [15, 0]
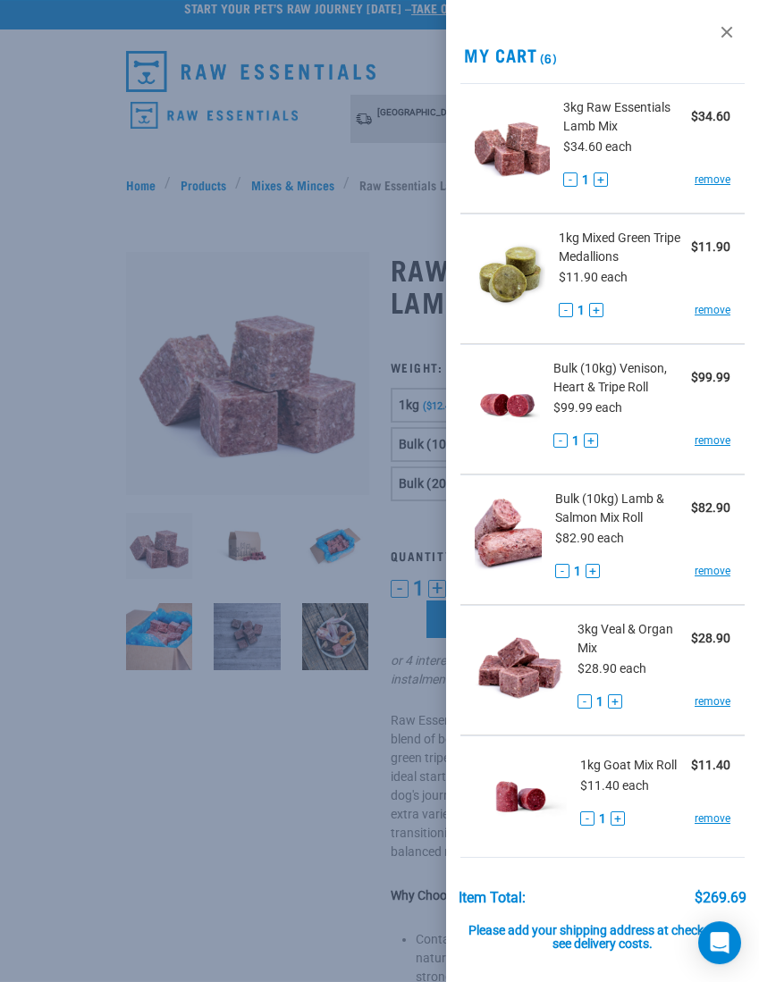
click at [219, 904] on div at bounding box center [379, 491] width 759 height 982
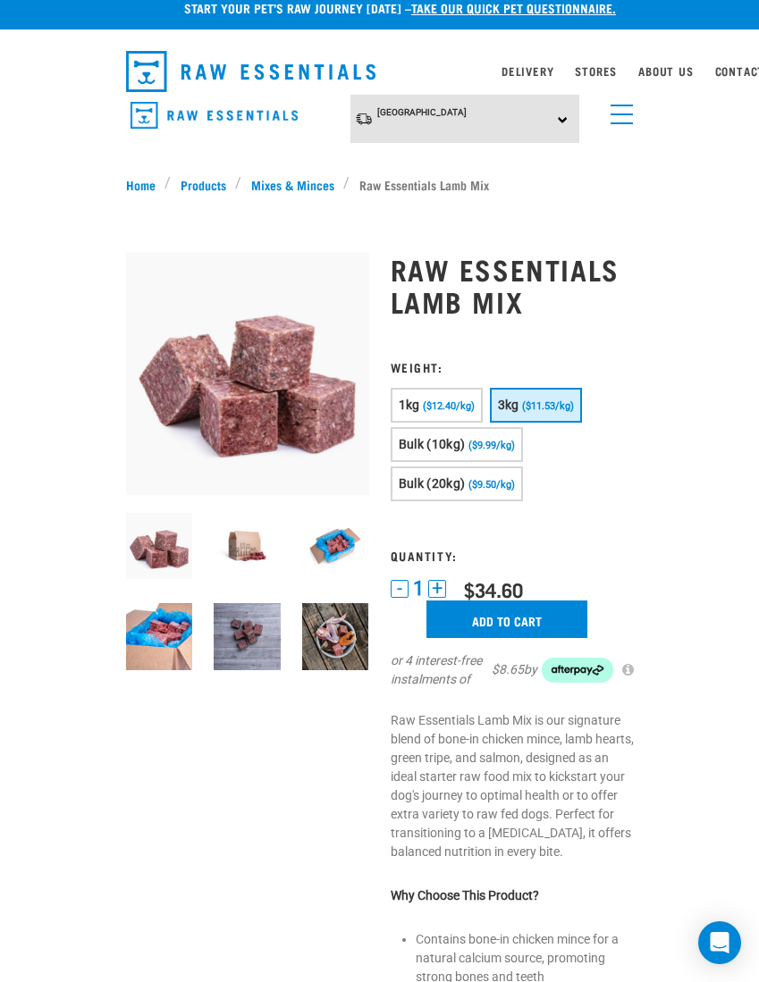
click at [196, 182] on link "Products" at bounding box center [203, 184] width 64 height 19
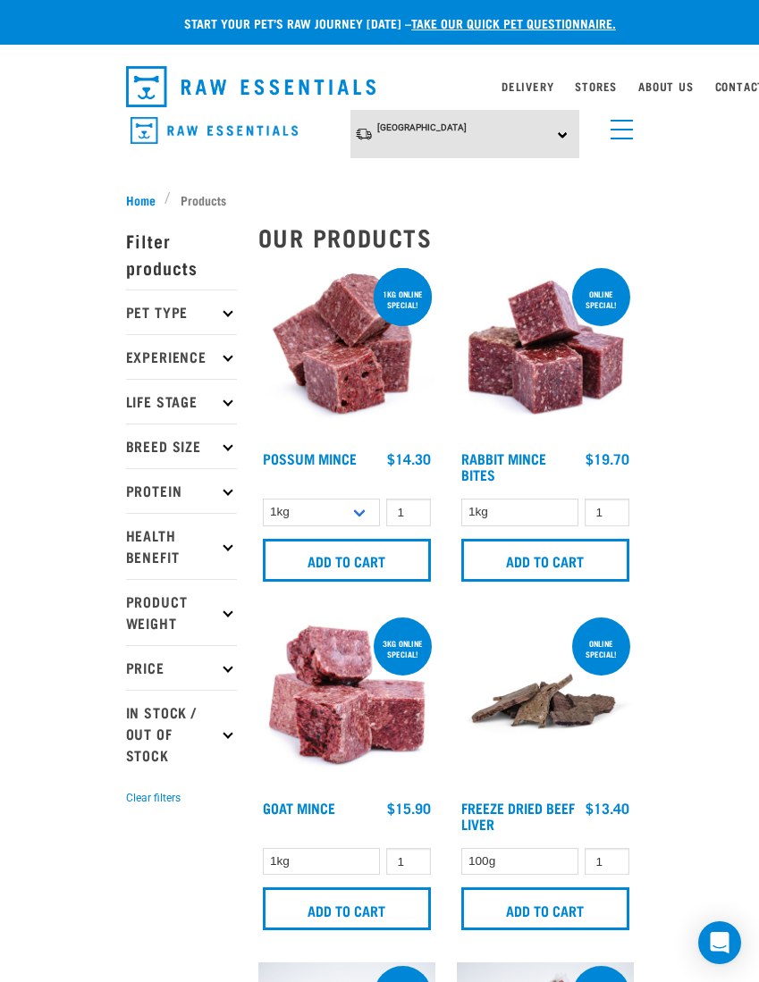
click at [149, 310] on p "Pet Type" at bounding box center [181, 312] width 111 height 45
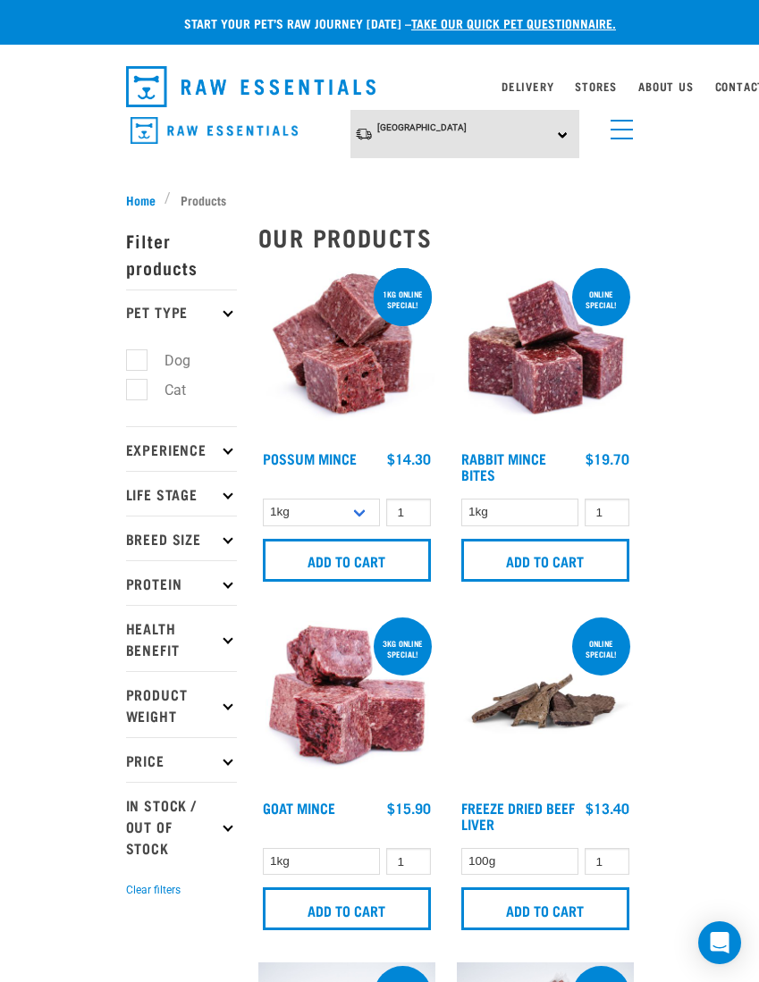
click at [147, 352] on label "Dog" at bounding box center [167, 360] width 62 height 22
click at [138, 352] on input "Dog" at bounding box center [132, 358] width 12 height 12
checkbox input "true"
click at [131, 578] on p "Protein" at bounding box center [181, 582] width 111 height 45
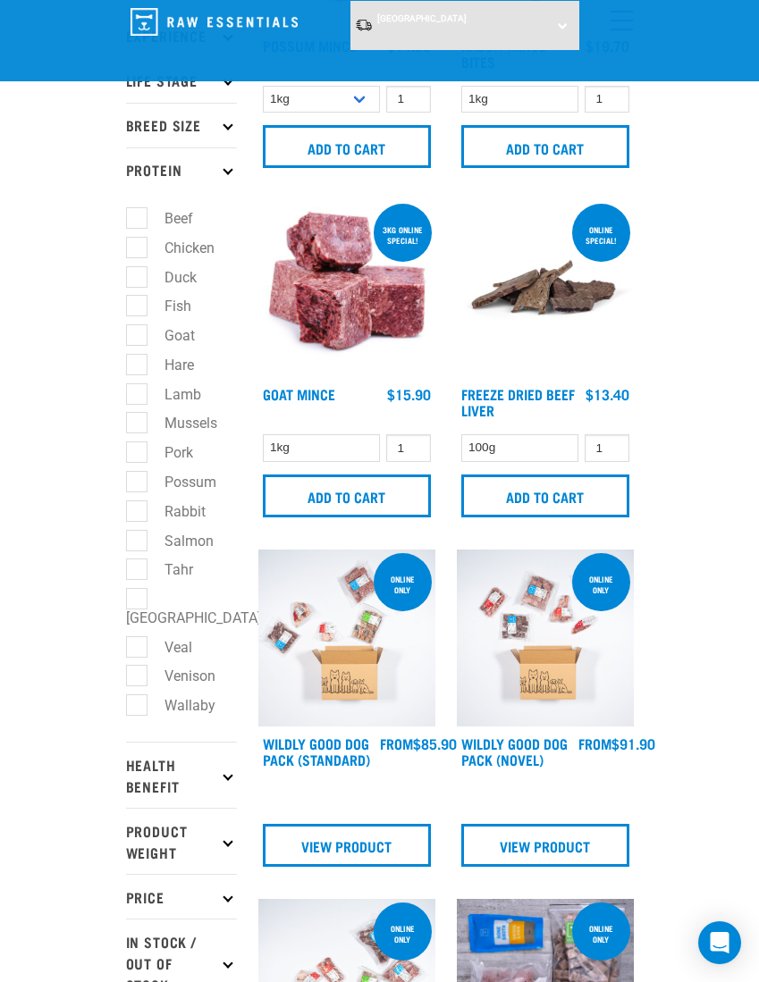
scroll to position [278, 0]
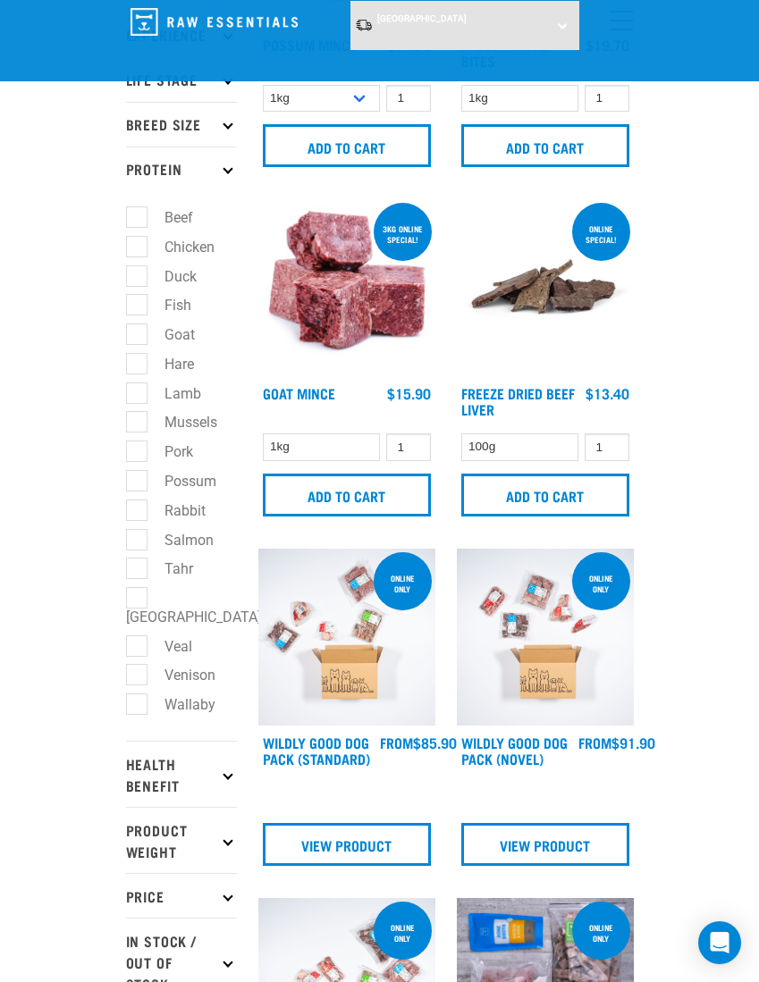
click at [139, 210] on label "Beef" at bounding box center [168, 217] width 64 height 22
click at [138, 210] on input "Beef" at bounding box center [132, 215] width 12 height 12
checkbox input "true"
click at [139, 294] on label "Fish" at bounding box center [167, 305] width 63 height 22
click at [138, 297] on input "Fish" at bounding box center [132, 303] width 12 height 12
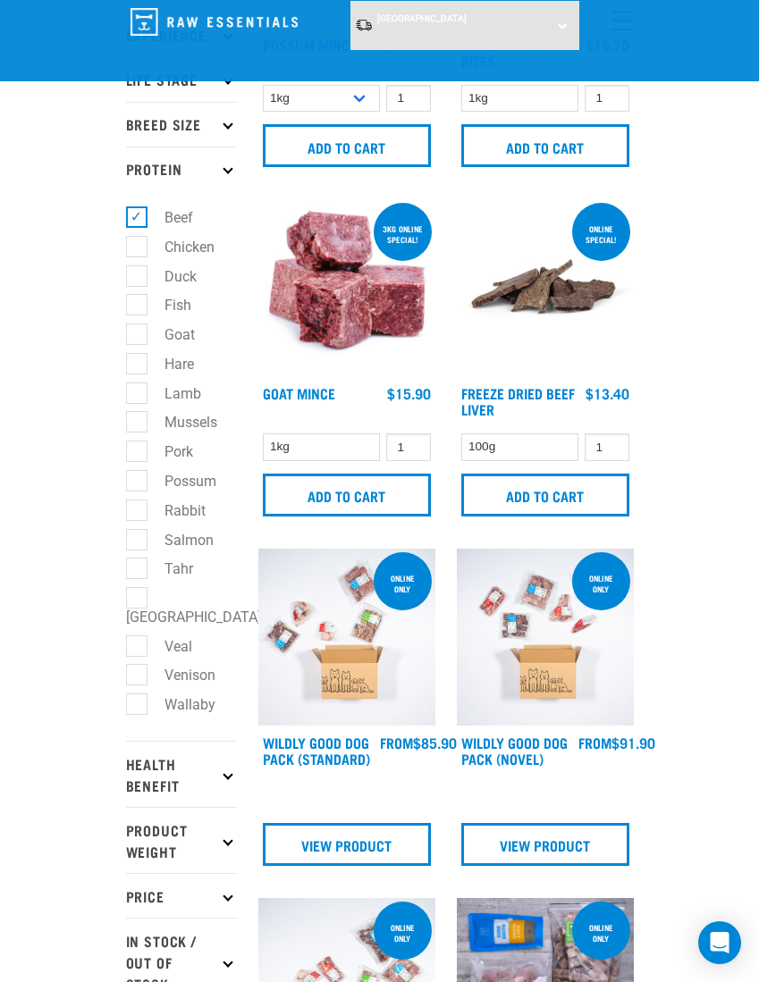
checkbox input "true"
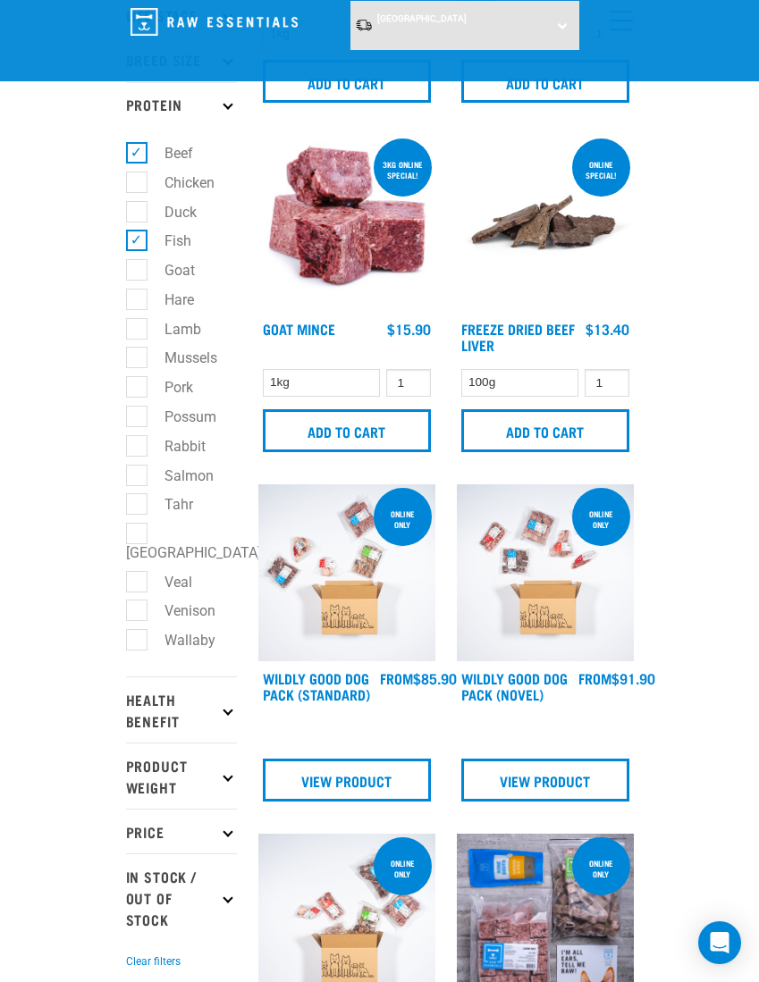
click at [139, 269] on label "Goat" at bounding box center [169, 270] width 66 height 22
click at [138, 269] on input "Goat" at bounding box center [132, 268] width 12 height 12
checkbox input "true"
click at [139, 305] on label "Hare" at bounding box center [168, 300] width 65 height 22
click at [138, 302] on input "Hare" at bounding box center [132, 296] width 12 height 12
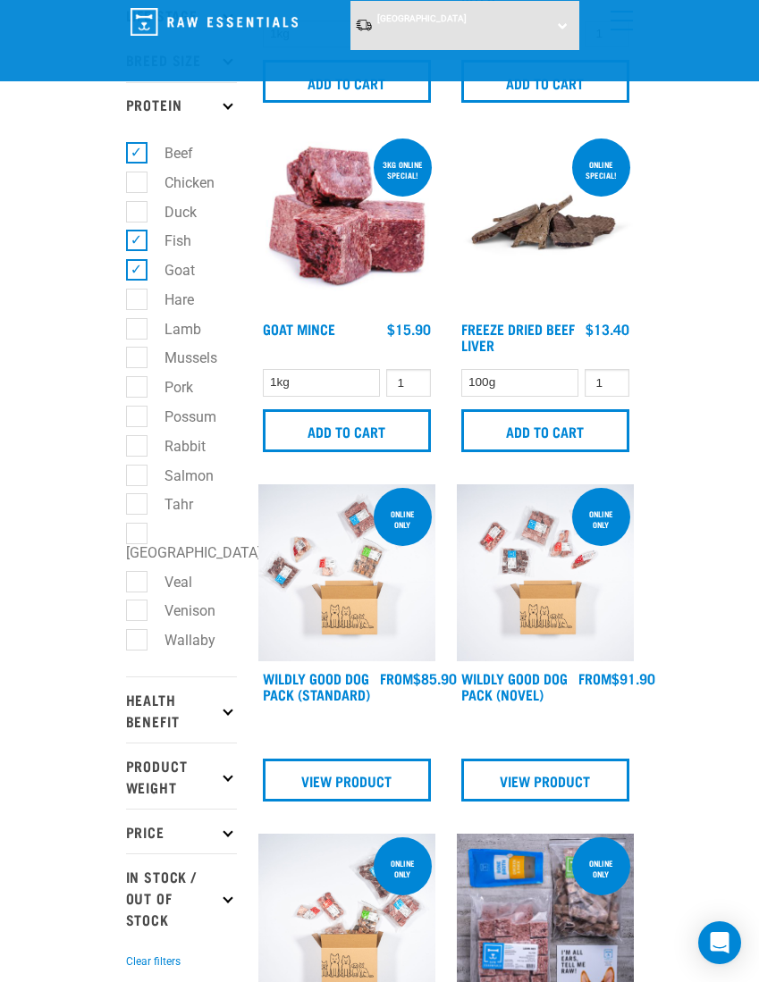
checkbox input "true"
click at [145, 333] on label "Lamb" at bounding box center [172, 329] width 72 height 22
click at [138, 332] on input "Lamb" at bounding box center [132, 326] width 12 height 12
checkbox input "true"
click at [146, 365] on label "Mussels" at bounding box center [180, 358] width 88 height 22
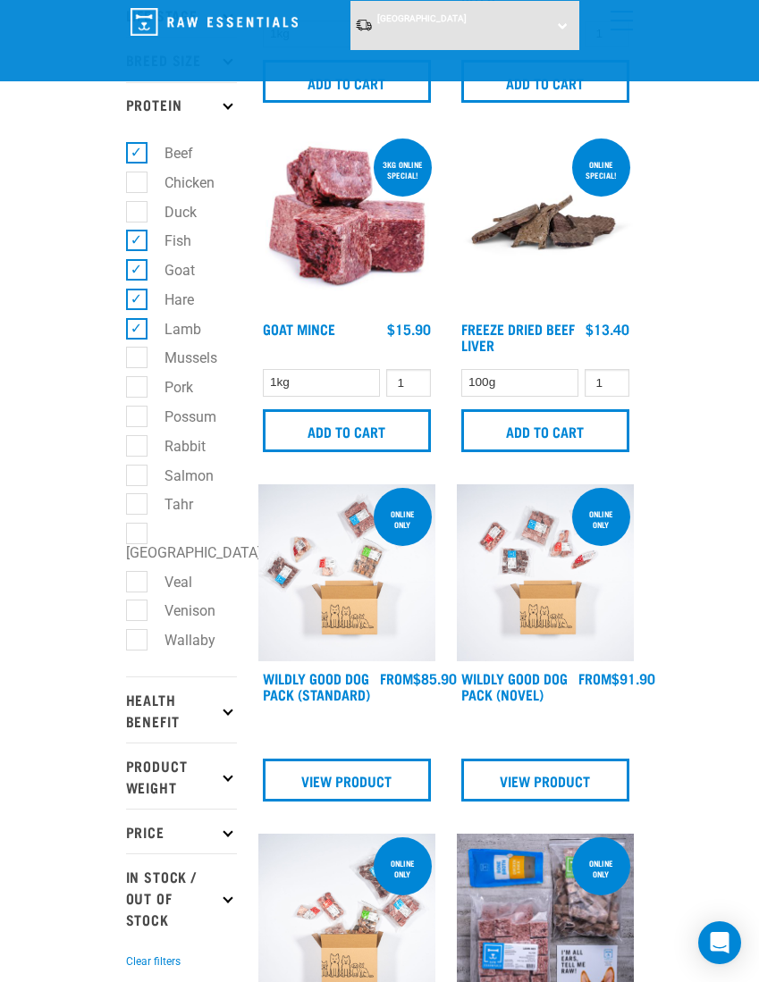
click at [138, 361] on input "Mussels" at bounding box center [132, 355] width 12 height 12
checkbox input "true"
click at [136, 389] on label "Pork" at bounding box center [168, 387] width 64 height 22
click at [132, 389] on input "Pork" at bounding box center [132, 385] width 12 height 12
checkbox input "true"
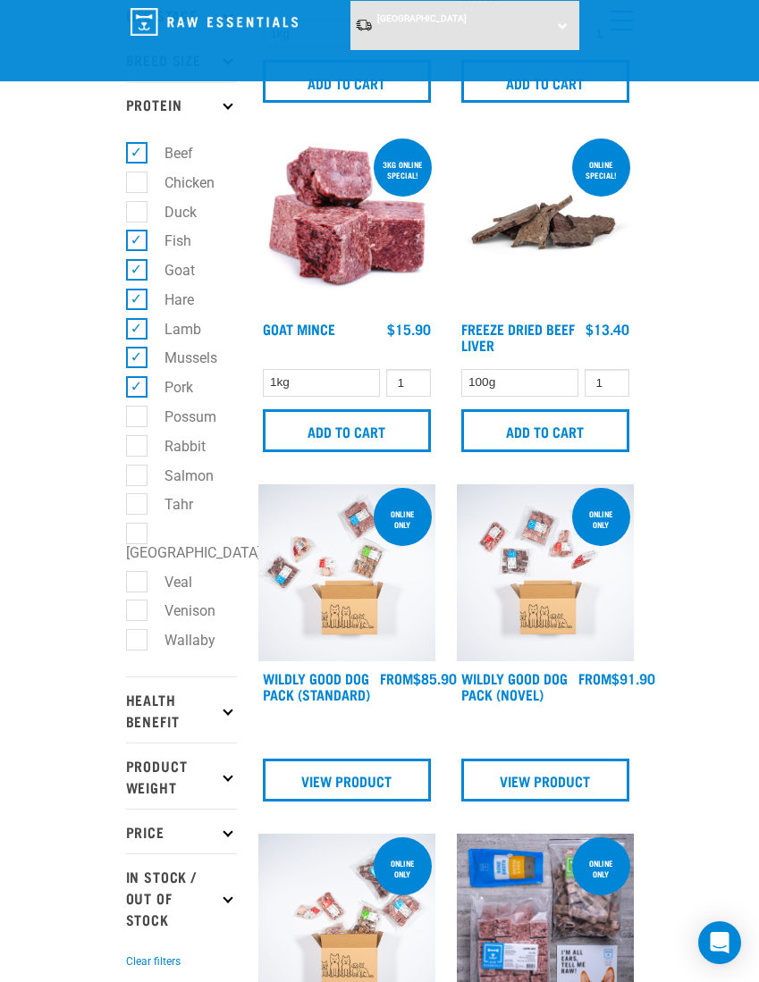
click at [138, 420] on label "Possum" at bounding box center [180, 417] width 88 height 22
click at [138, 419] on input "Possum" at bounding box center [132, 414] width 12 height 12
checkbox input "true"
click at [137, 454] on label "Rabbit" at bounding box center [174, 446] width 77 height 22
click at [137, 449] on input "Rabbit" at bounding box center [132, 443] width 12 height 12
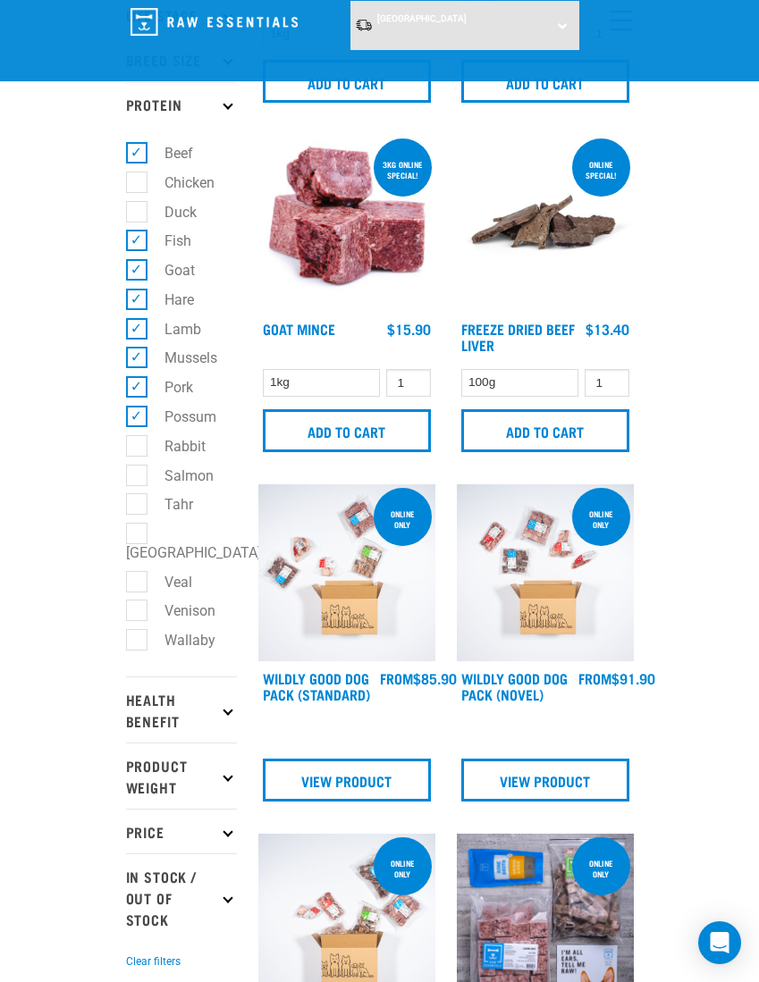
checkbox input "true"
click at [143, 482] on label "Salmon" at bounding box center [178, 476] width 85 height 22
click at [138, 478] on input "Salmon" at bounding box center [132, 473] width 12 height 12
checkbox input "true"
click at [139, 571] on label "Veal" at bounding box center [167, 582] width 63 height 22
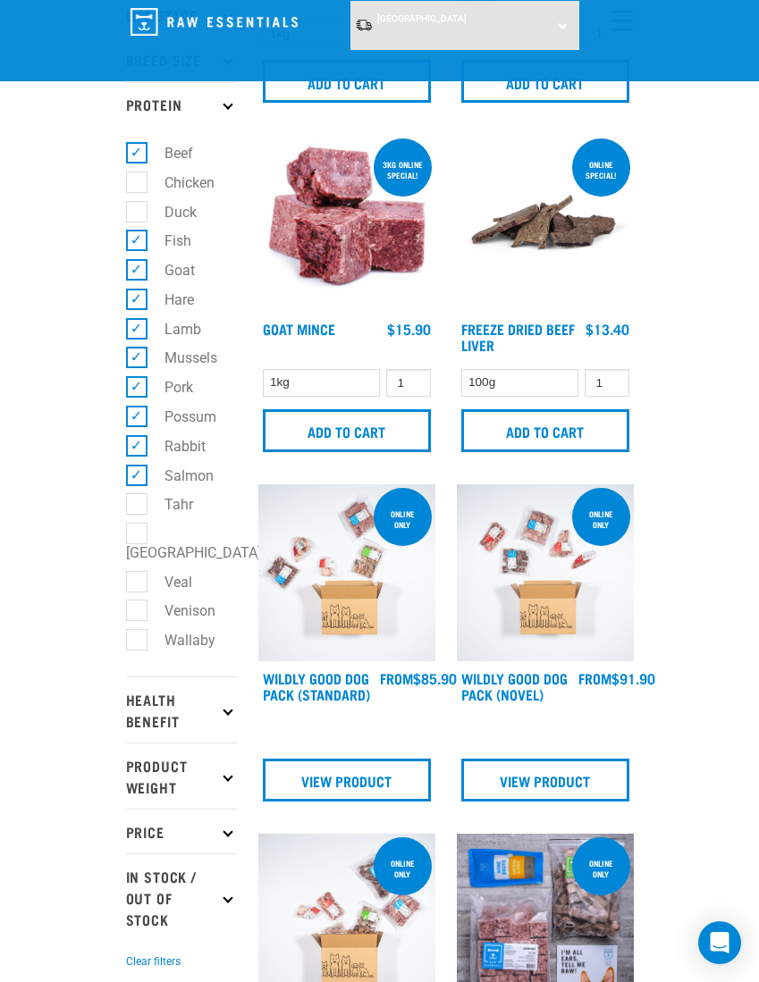
click at [138, 573] on input "Veal" at bounding box center [132, 579] width 12 height 12
checkbox input "true"
click at [136, 600] on label "Venison" at bounding box center [179, 611] width 87 height 22
click at [135, 602] on input "Venison" at bounding box center [132, 608] width 12 height 12
checkbox input "true"
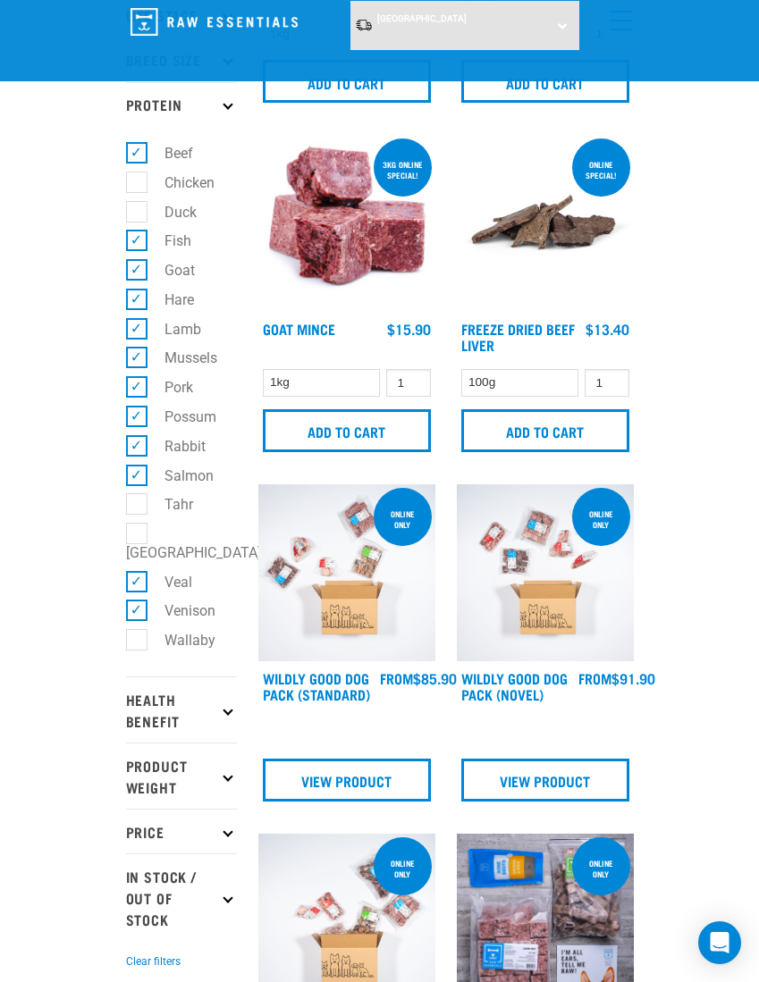
click at [138, 629] on label "Wallaby" at bounding box center [179, 640] width 87 height 22
click at [138, 632] on input "Wallaby" at bounding box center [132, 638] width 12 height 12
checkbox input "true"
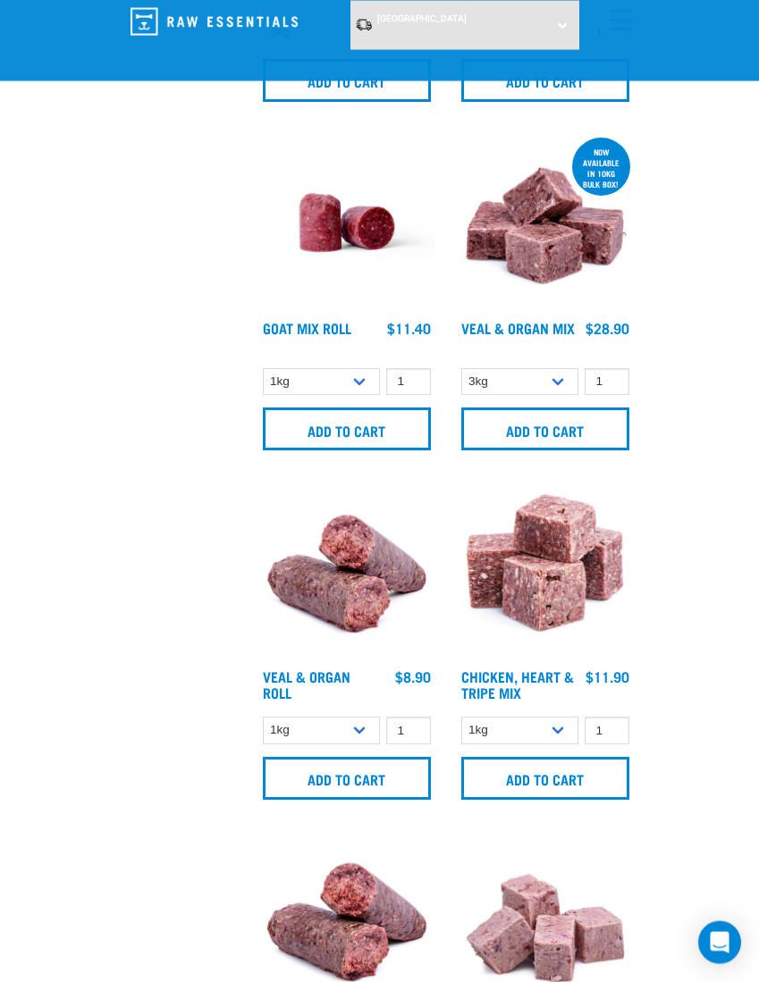
scroll to position [2802, 0]
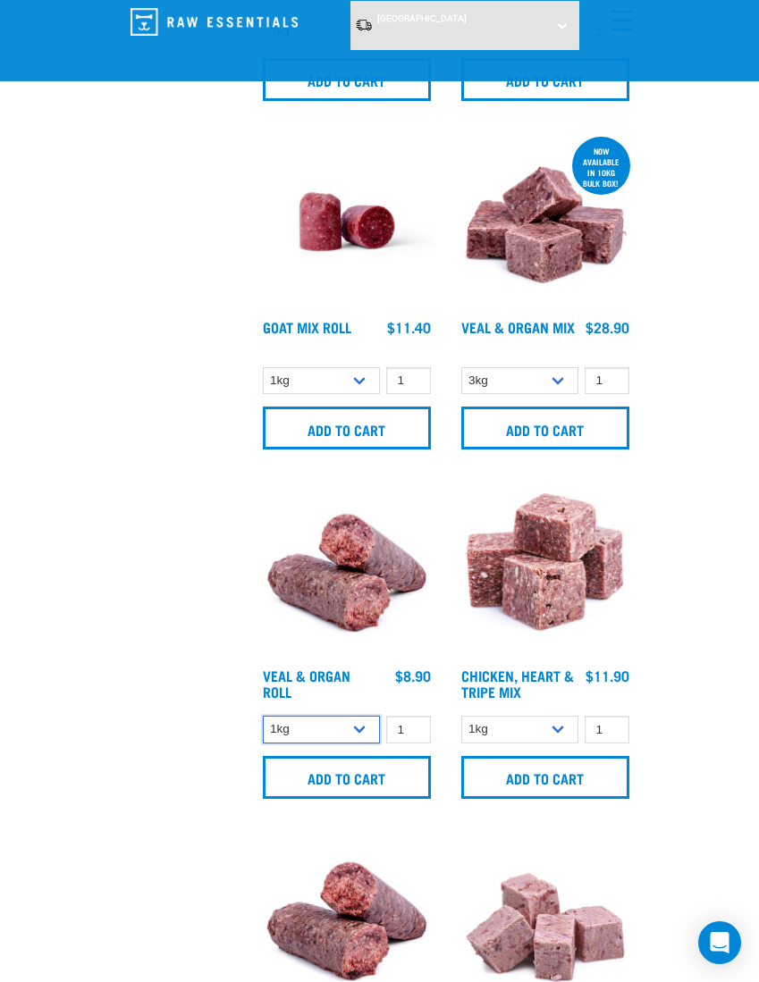
click at [356, 733] on select "1kg Bulk (10kg)" at bounding box center [322, 730] width 118 height 28
click at [294, 730] on select "1kg Bulk (10kg)" at bounding box center [322, 730] width 118 height 28
select select "745"
click at [331, 587] on img at bounding box center [346, 570] width 177 height 177
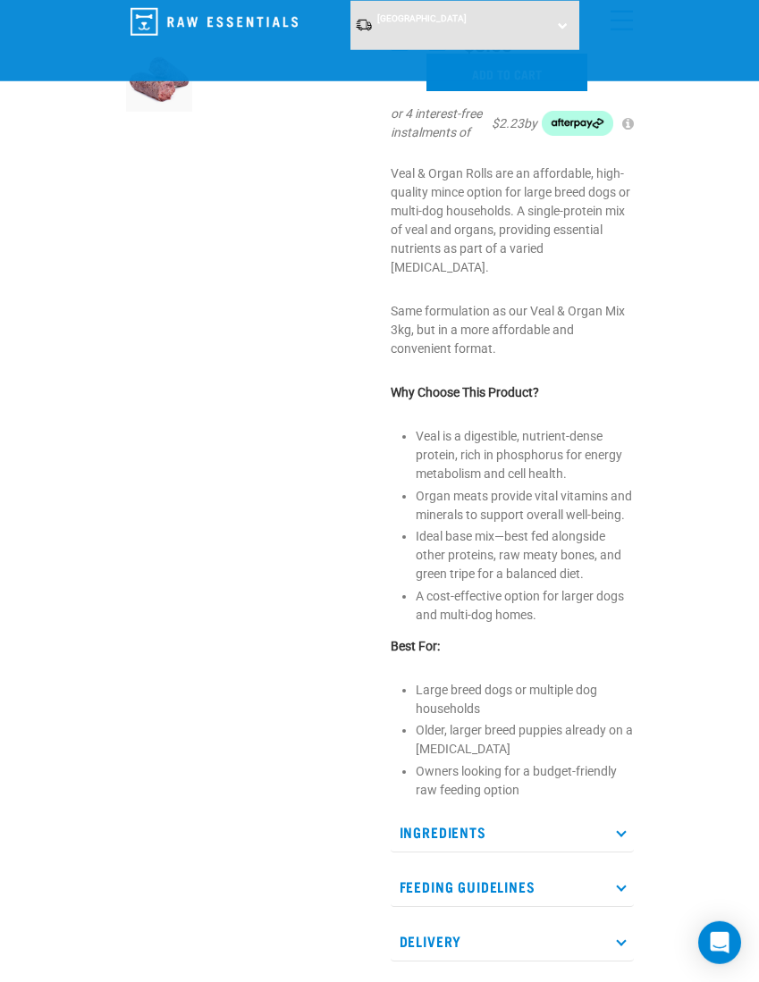
scroll to position [349, 0]
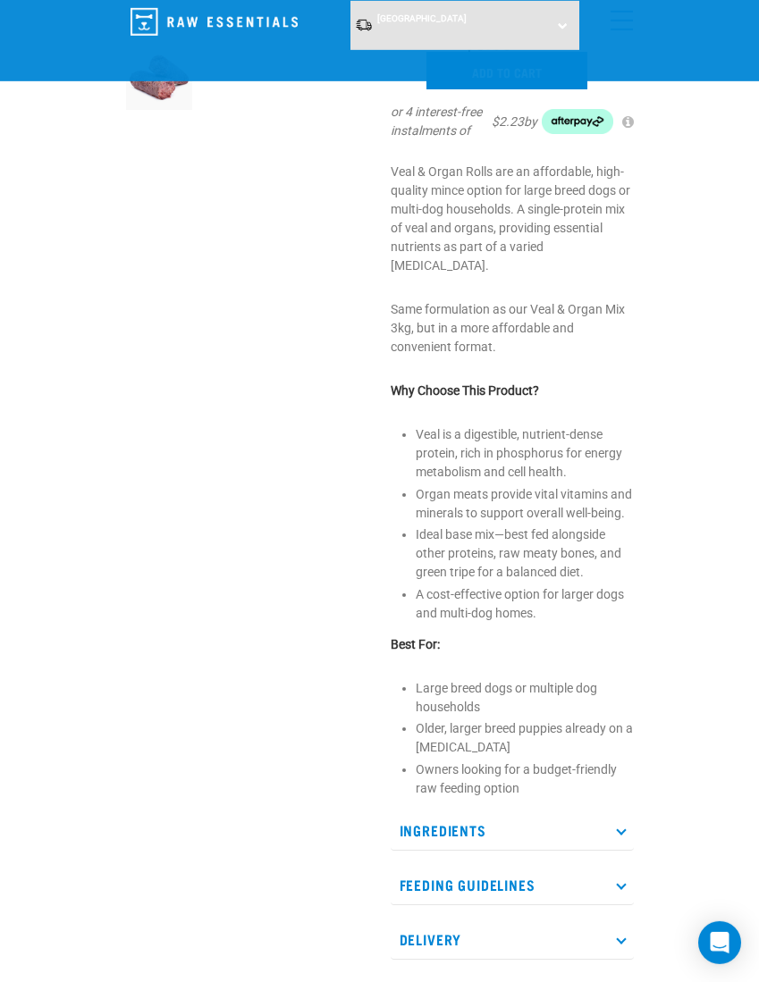
click at [614, 811] on p "Ingredients" at bounding box center [512, 831] width 243 height 40
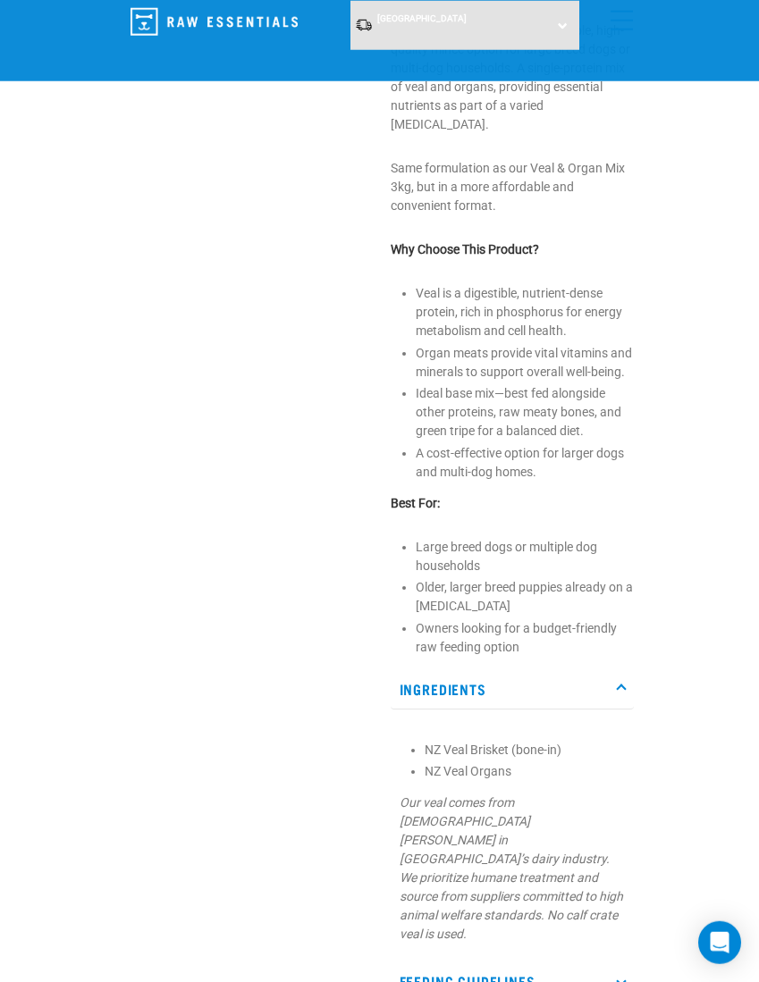
scroll to position [498, 0]
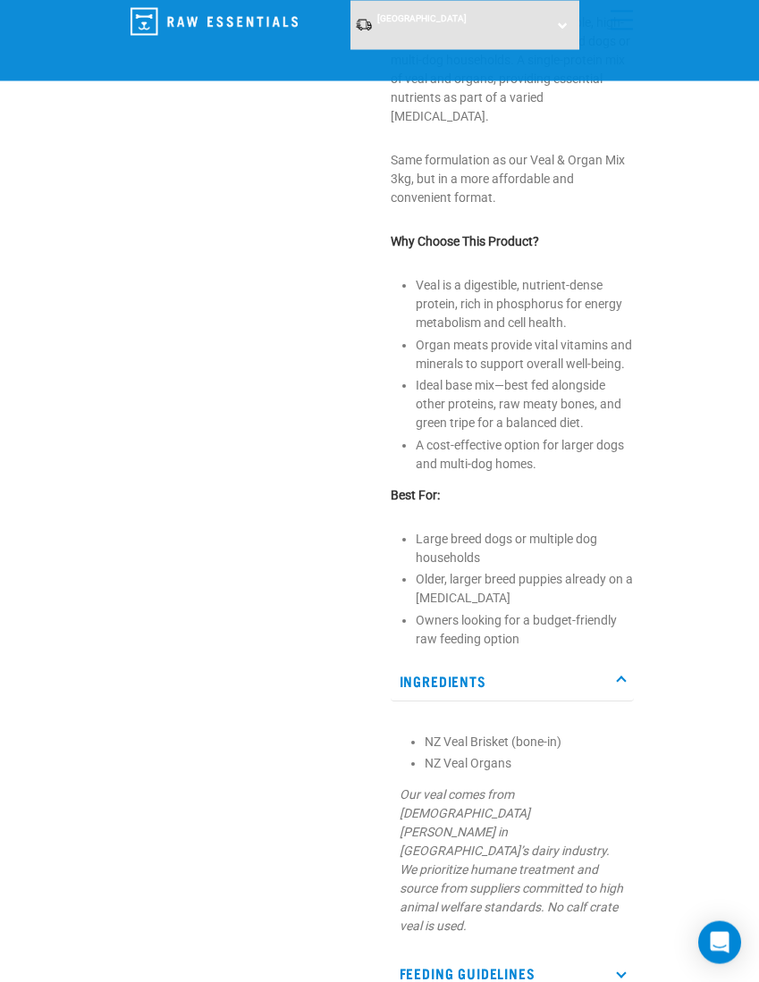
click at [598, 954] on p "Feeding Guidelines" at bounding box center [512, 974] width 243 height 40
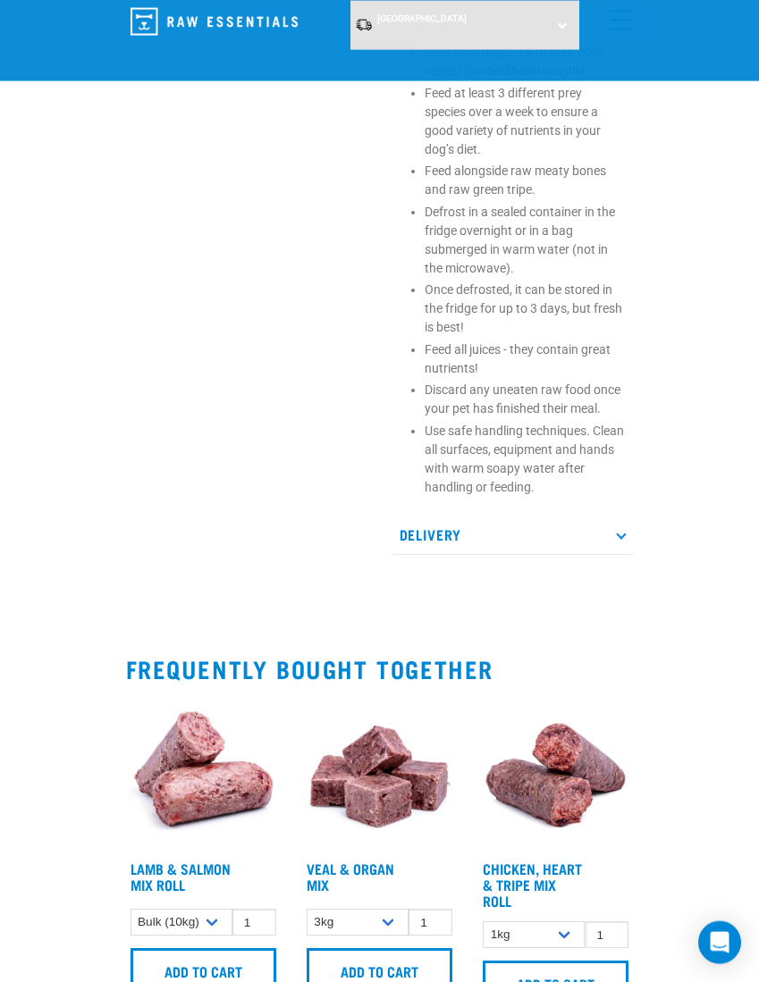
scroll to position [1481, 0]
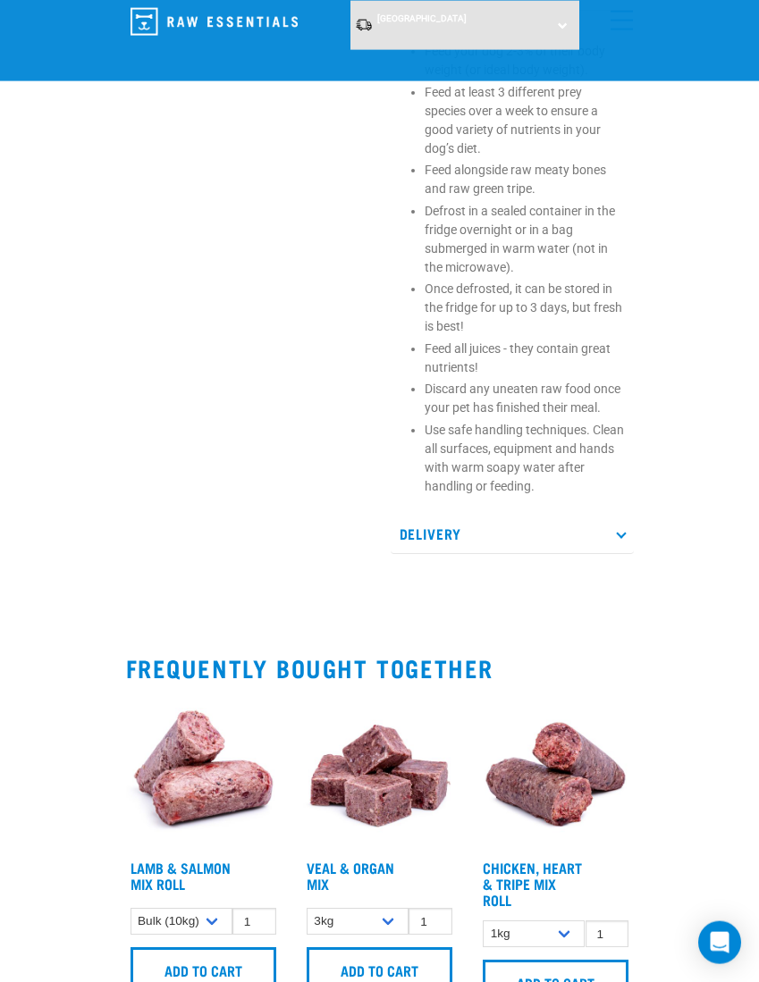
click at [374, 708] on img at bounding box center [379, 772] width 155 height 155
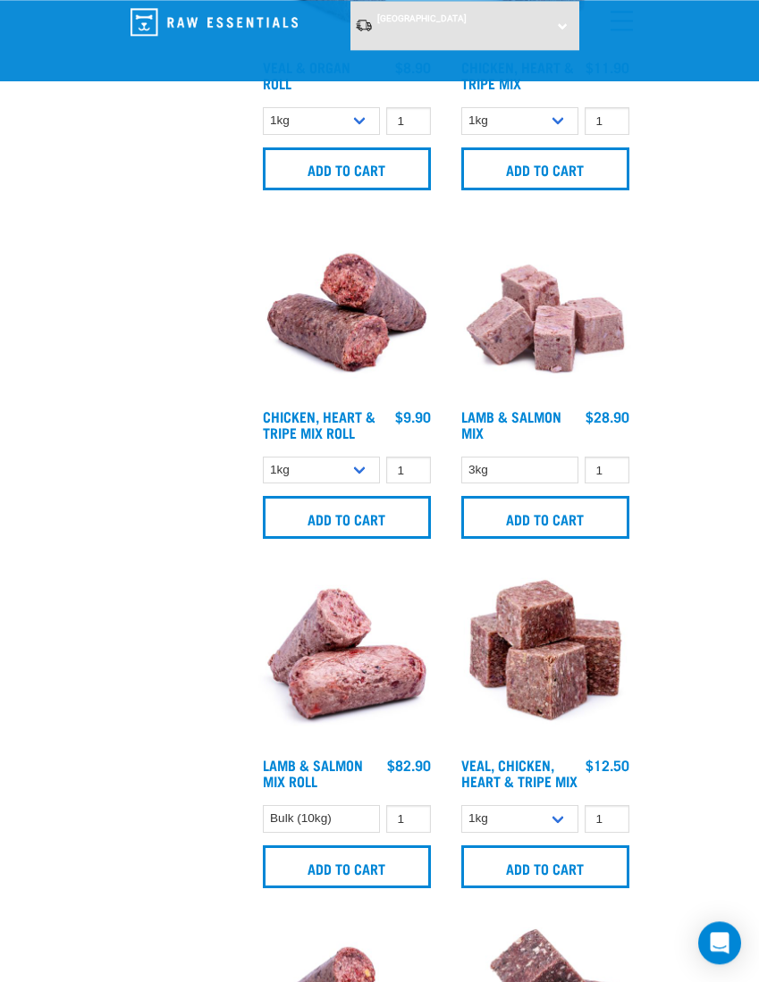
scroll to position [3409, 0]
click at [332, 663] on img at bounding box center [346, 660] width 177 height 177
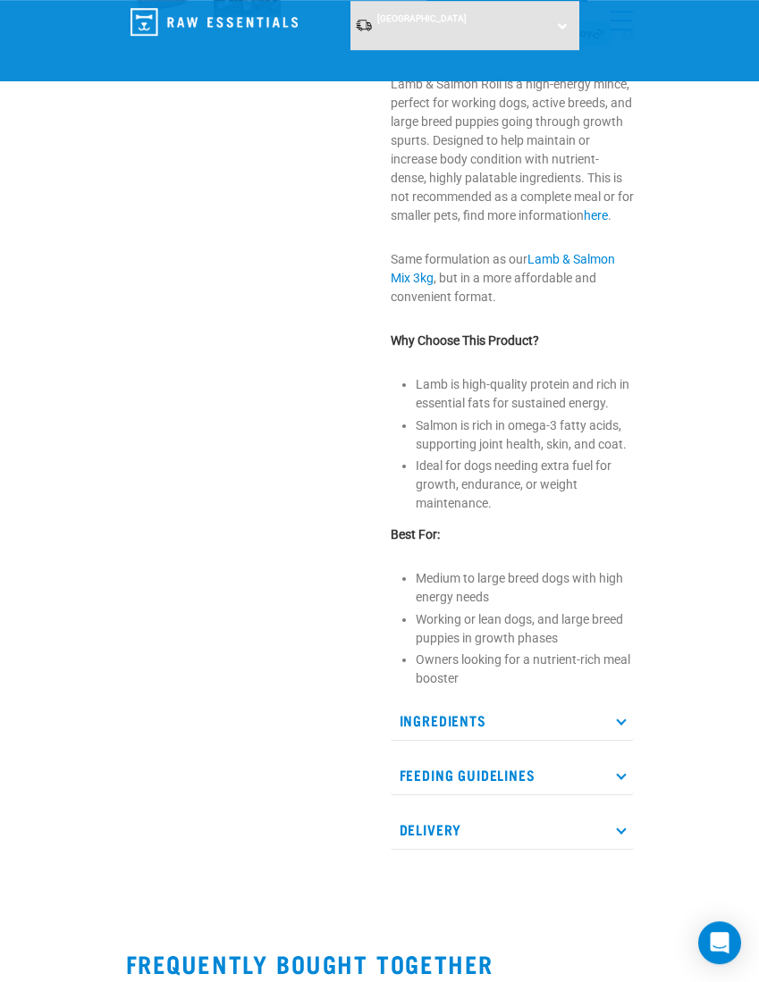
scroll to position [436, 0]
click at [584, 223] on link "here" at bounding box center [596, 215] width 24 height 14
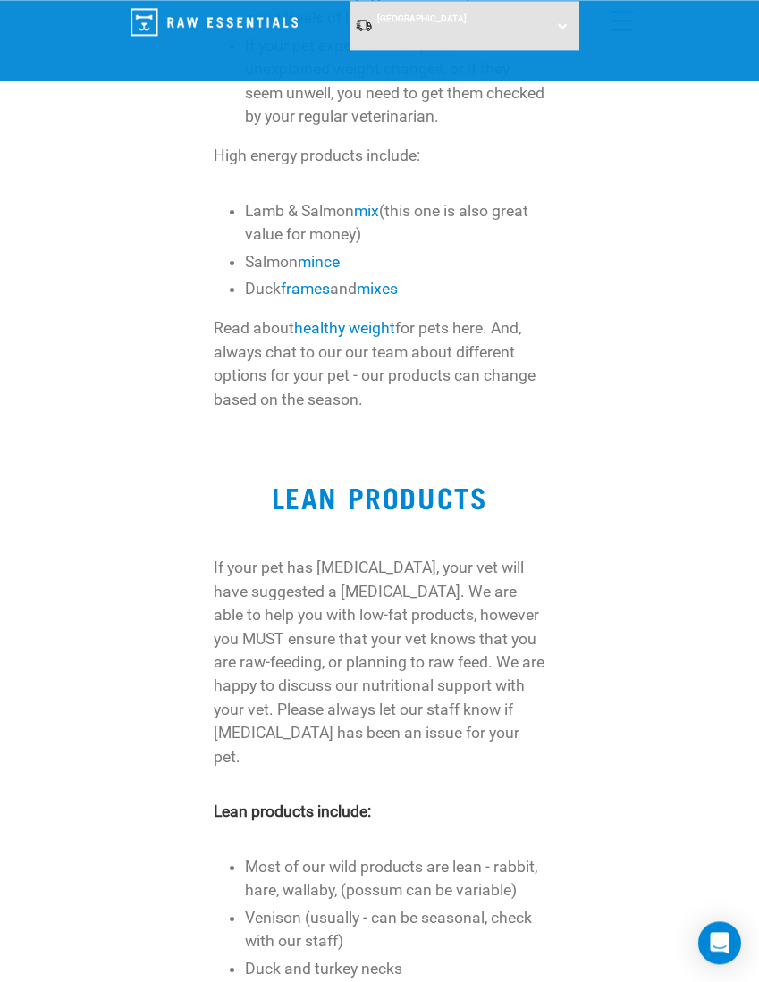
scroll to position [864, 0]
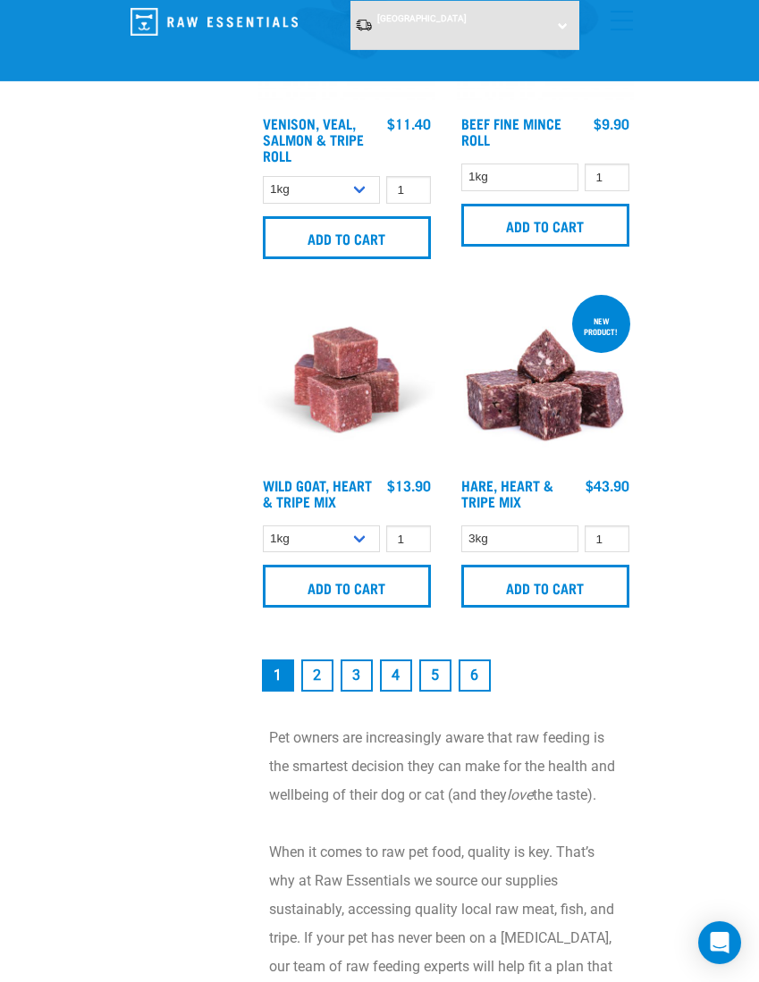
scroll to position [5113, 0]
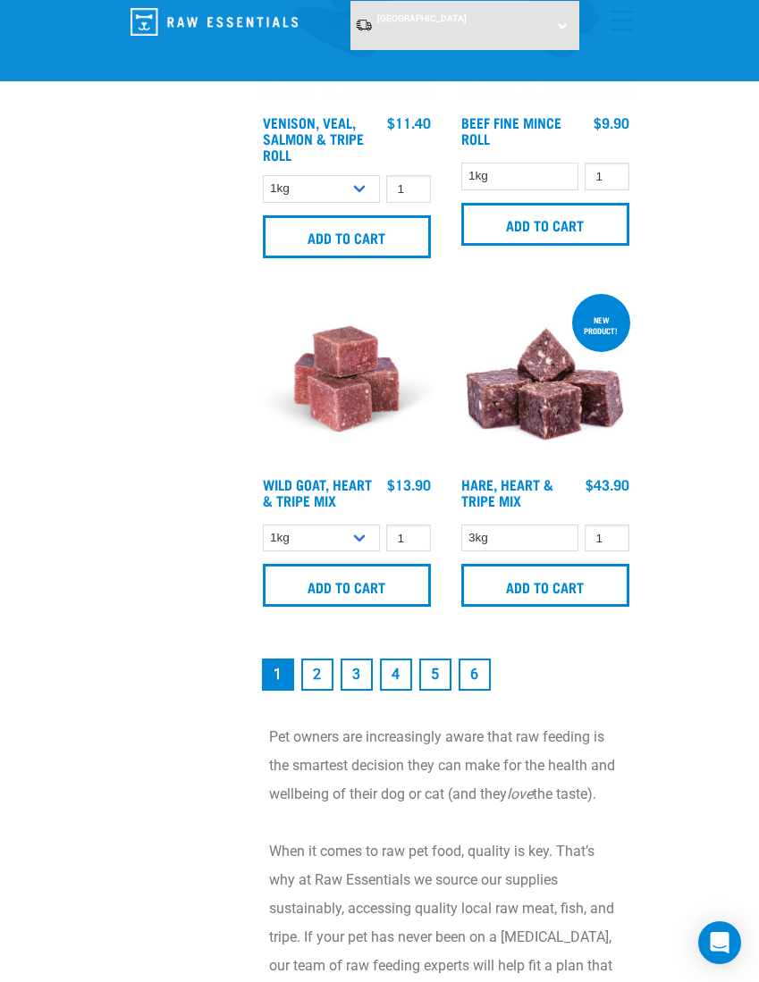
click at [318, 685] on link "2" at bounding box center [317, 675] width 32 height 32
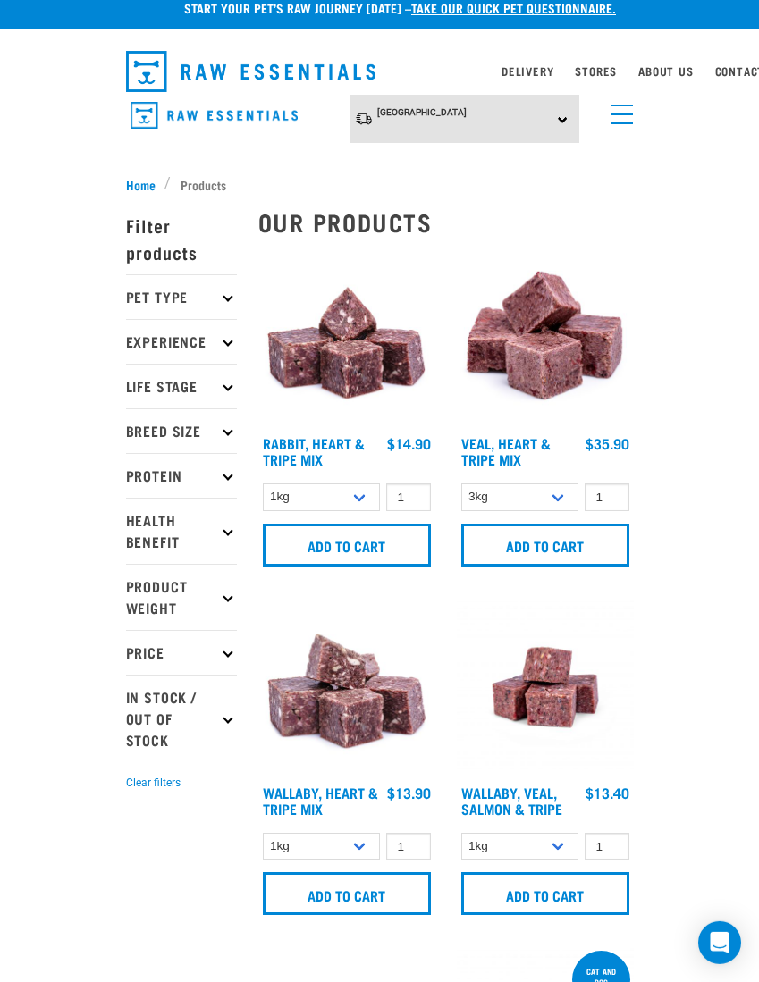
scroll to position [58, 0]
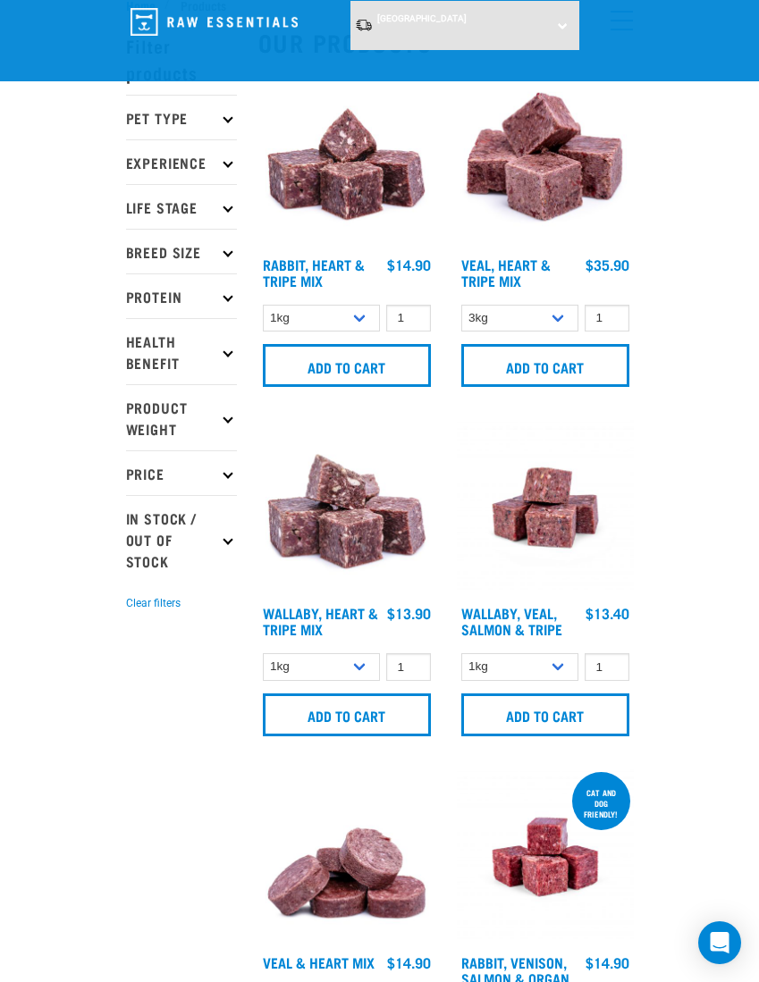
click at [555, 160] on img at bounding box center [545, 159] width 177 height 177
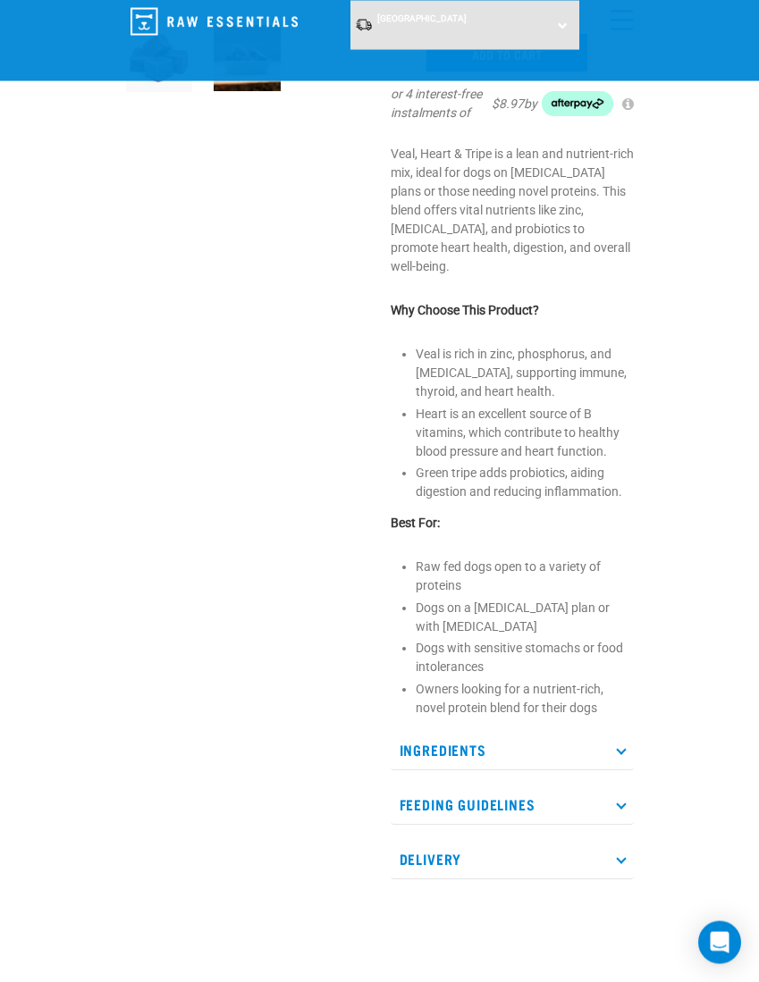
scroll to position [367, 0]
click at [610, 769] on p "Ingredients" at bounding box center [512, 749] width 243 height 40
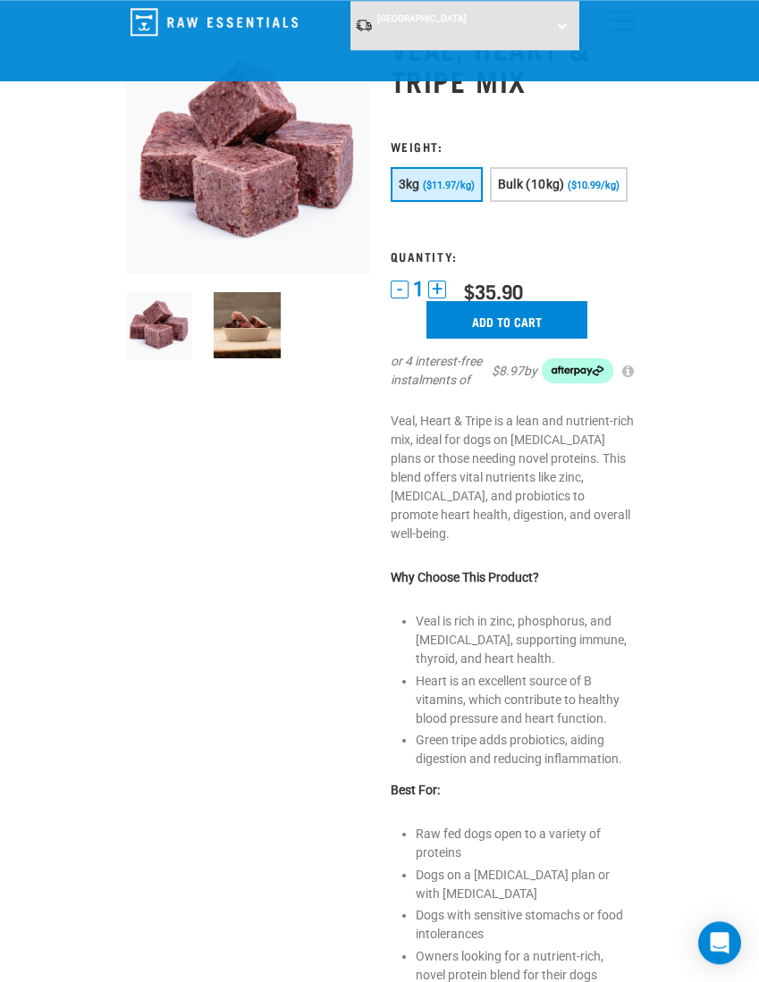
scroll to position [0, 0]
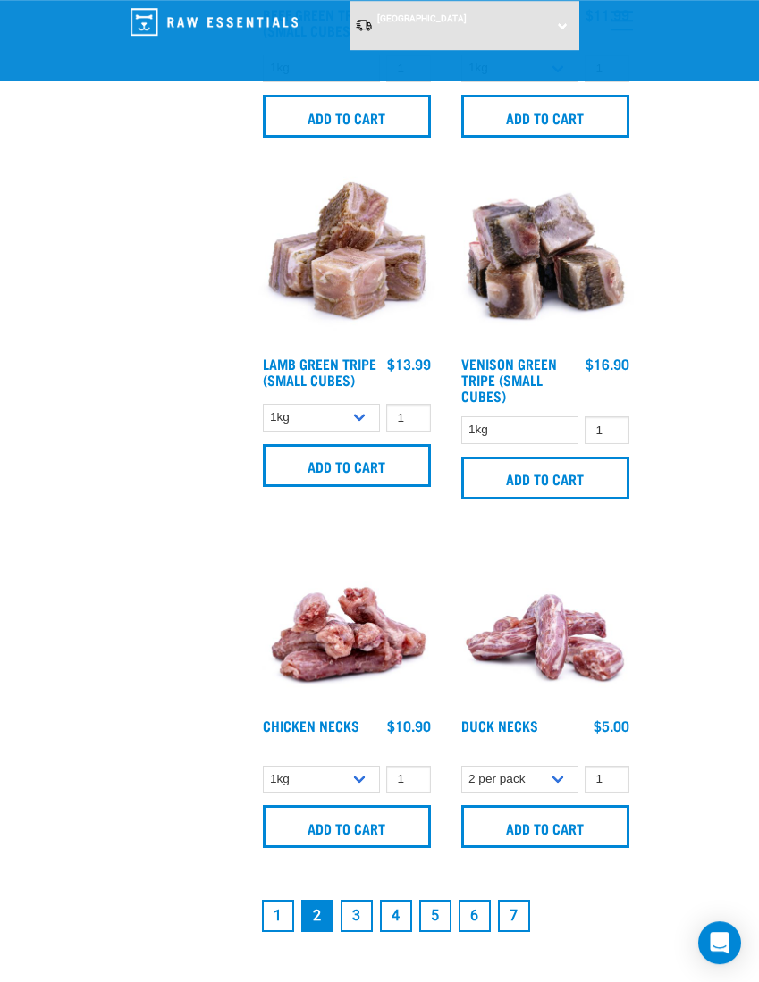
scroll to position [4858, 0]
click at [347, 920] on link "3" at bounding box center [356, 916] width 32 height 32
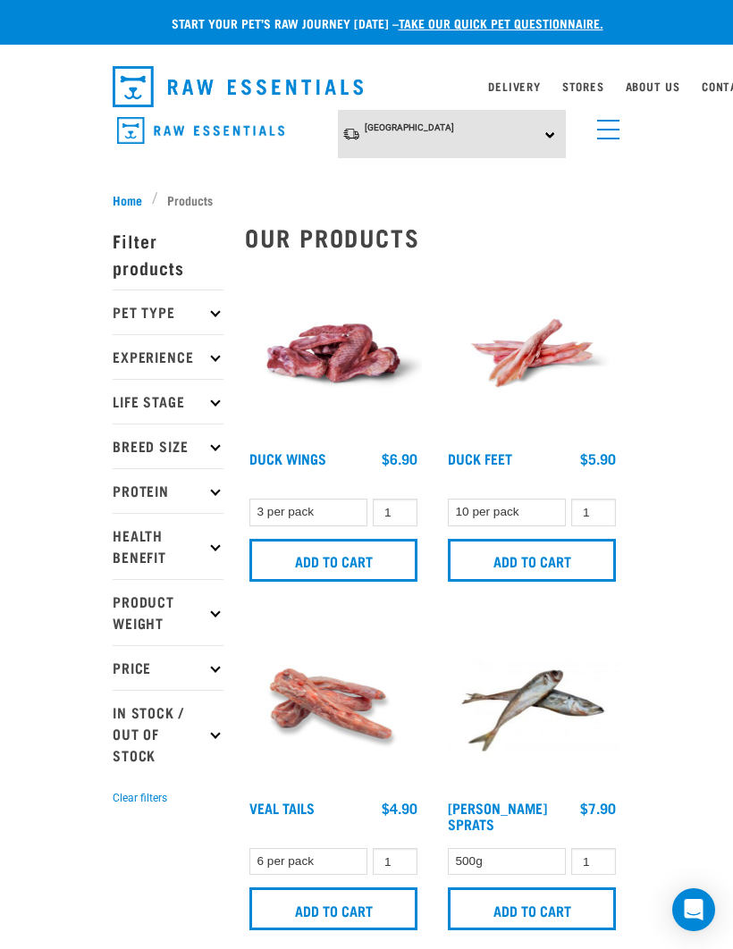
click at [131, 125] on img "dropdown navigation" at bounding box center [200, 131] width 167 height 28
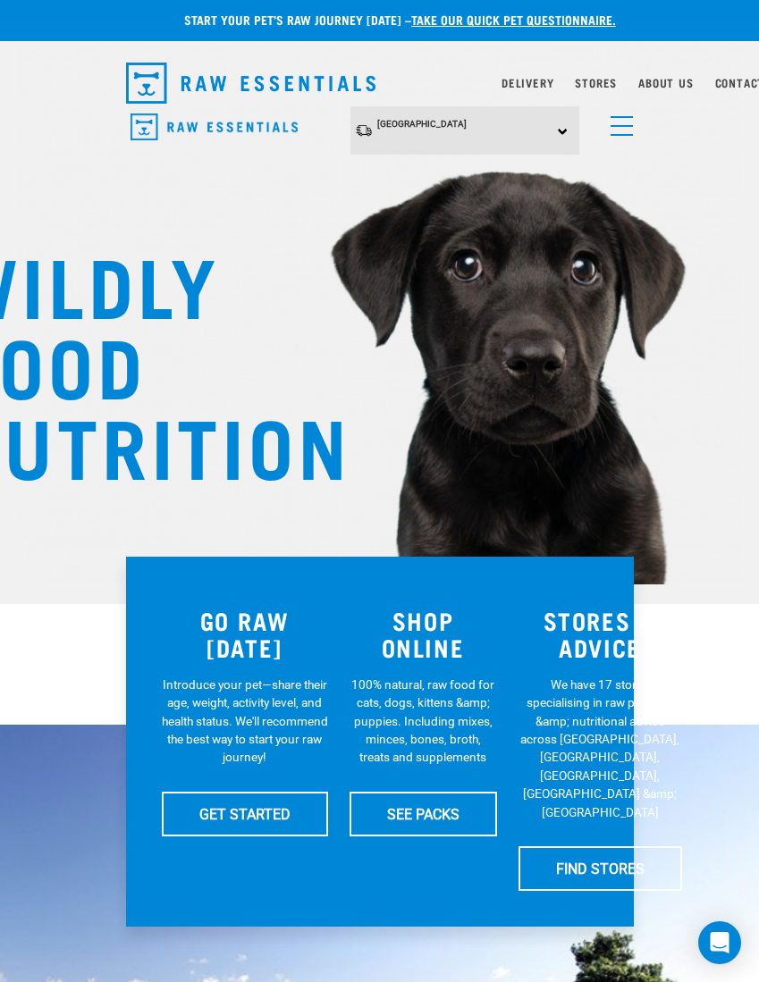
click at [150, 80] on img "dropdown navigation" at bounding box center [251, 83] width 250 height 41
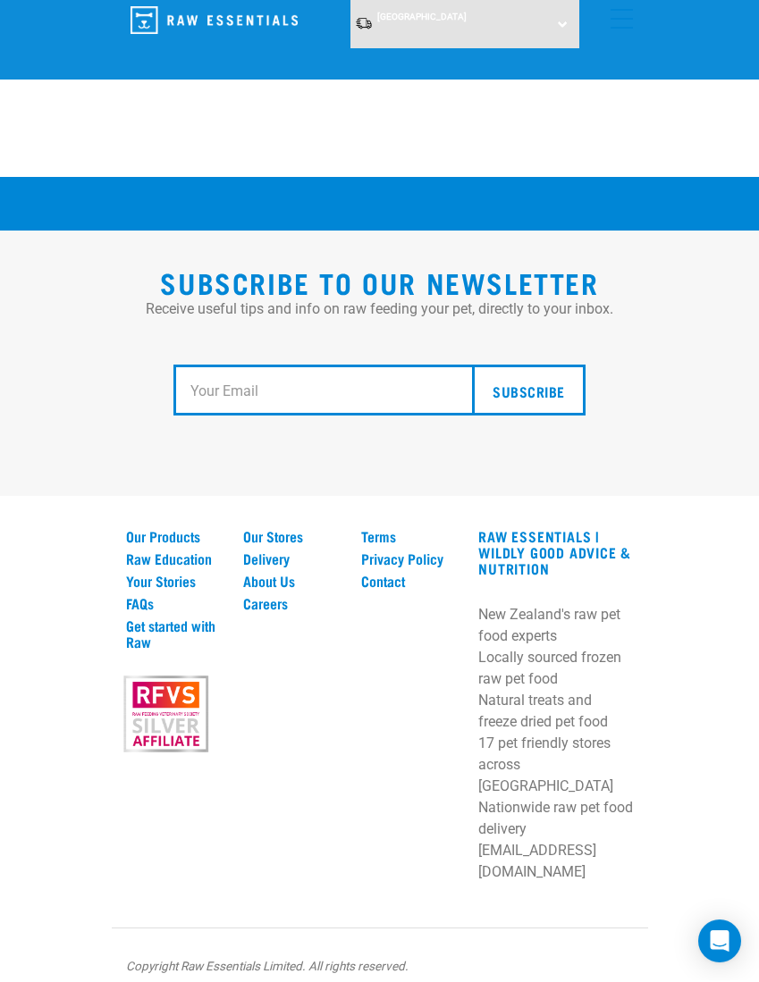
scroll to position [3269, 0]
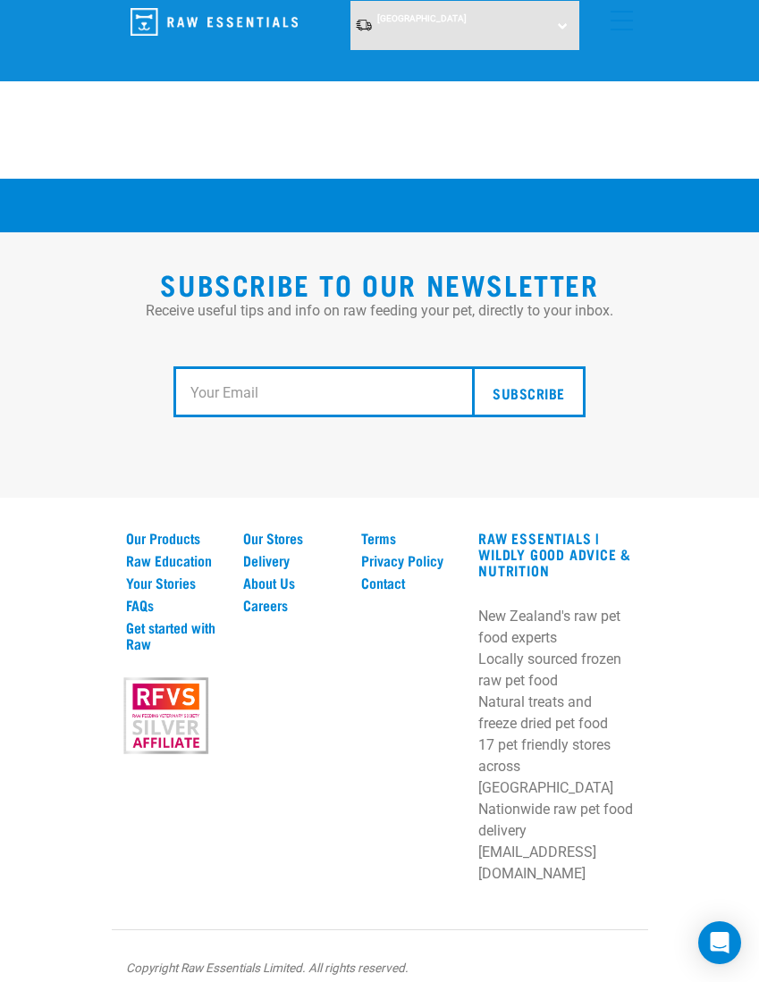
click at [151, 546] on link "Our Products" at bounding box center [174, 538] width 97 height 16
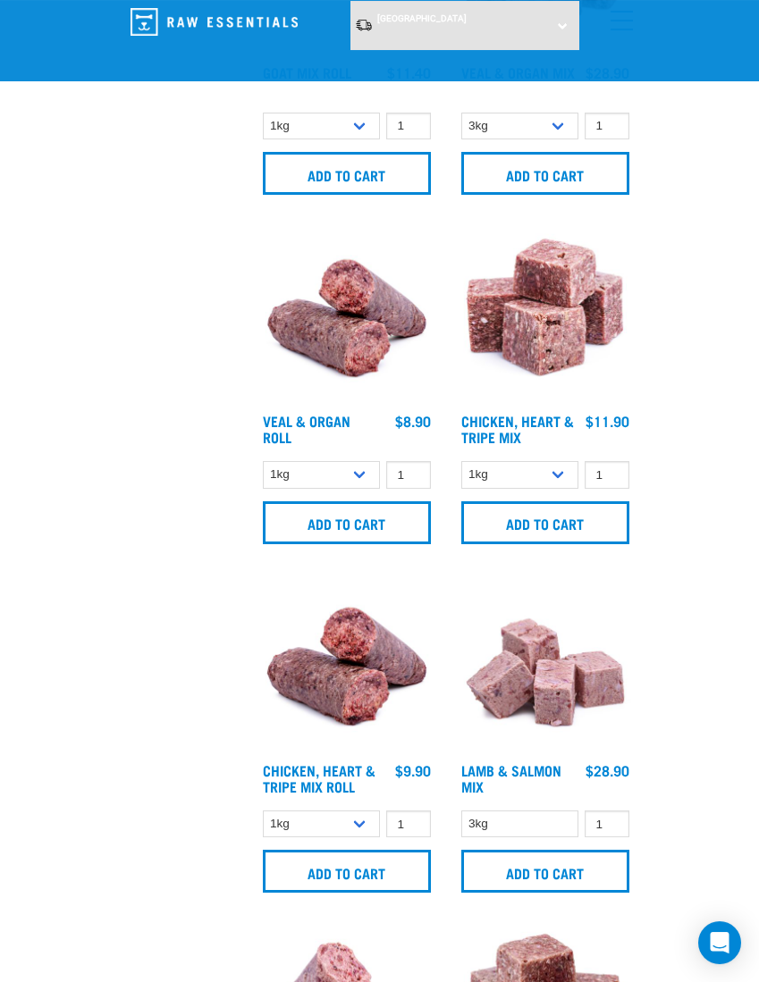
scroll to position [3759, 0]
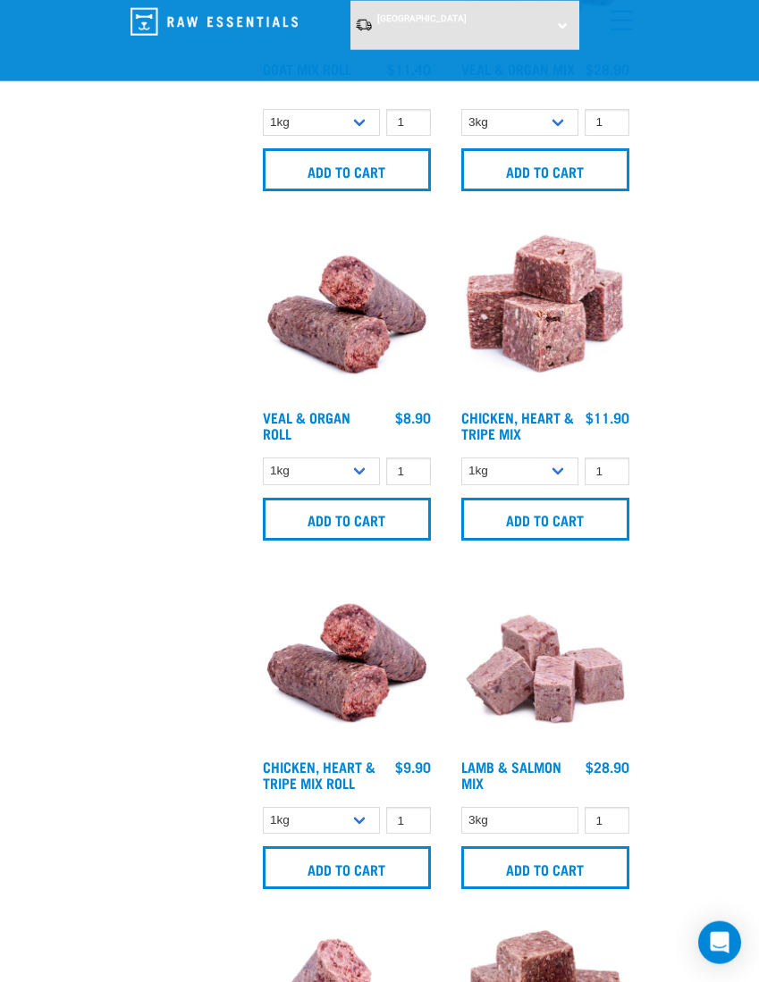
click at [332, 323] on img at bounding box center [346, 311] width 177 height 177
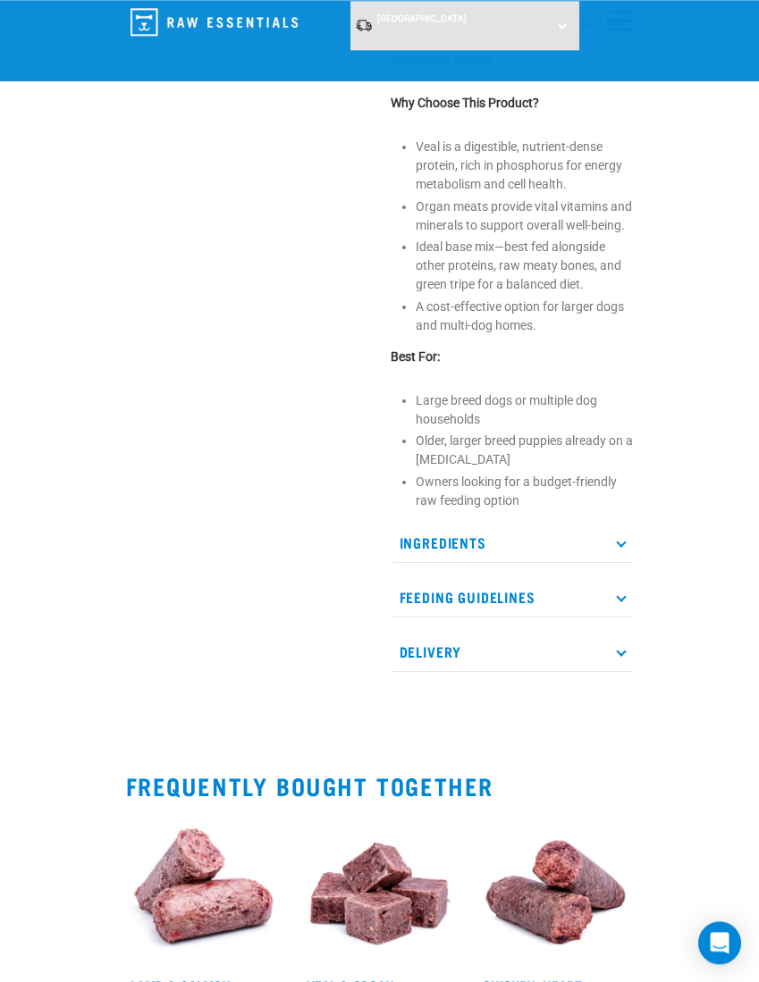
scroll to position [636, 0]
click at [411, 523] on p "Ingredients" at bounding box center [512, 543] width 243 height 40
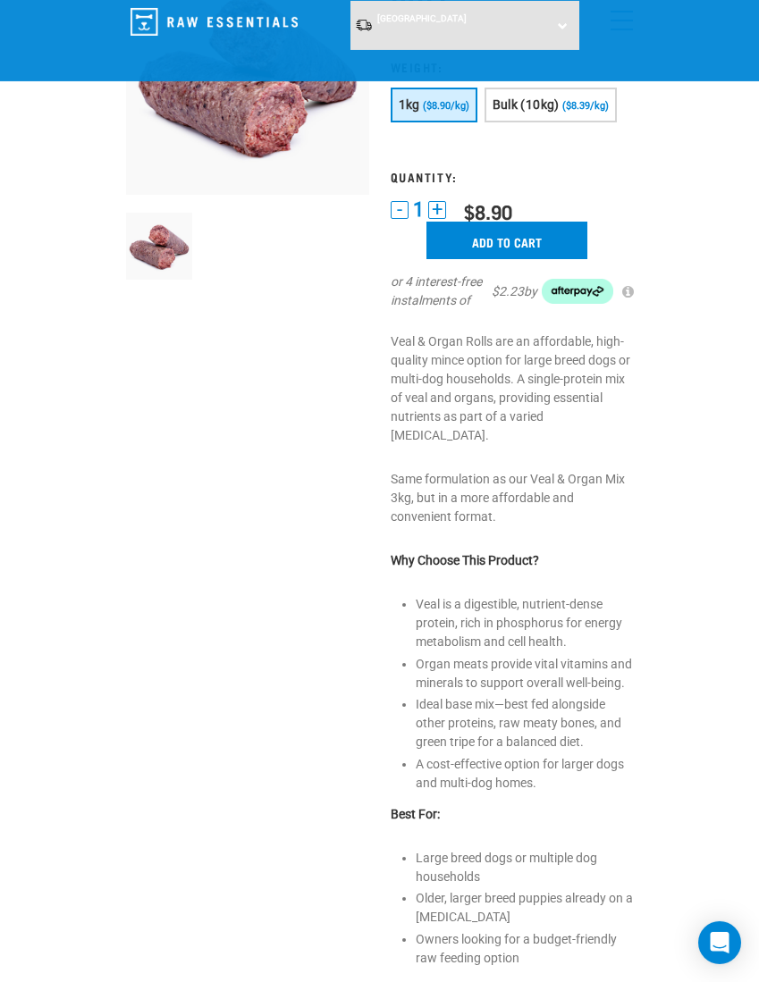
scroll to position [0, 0]
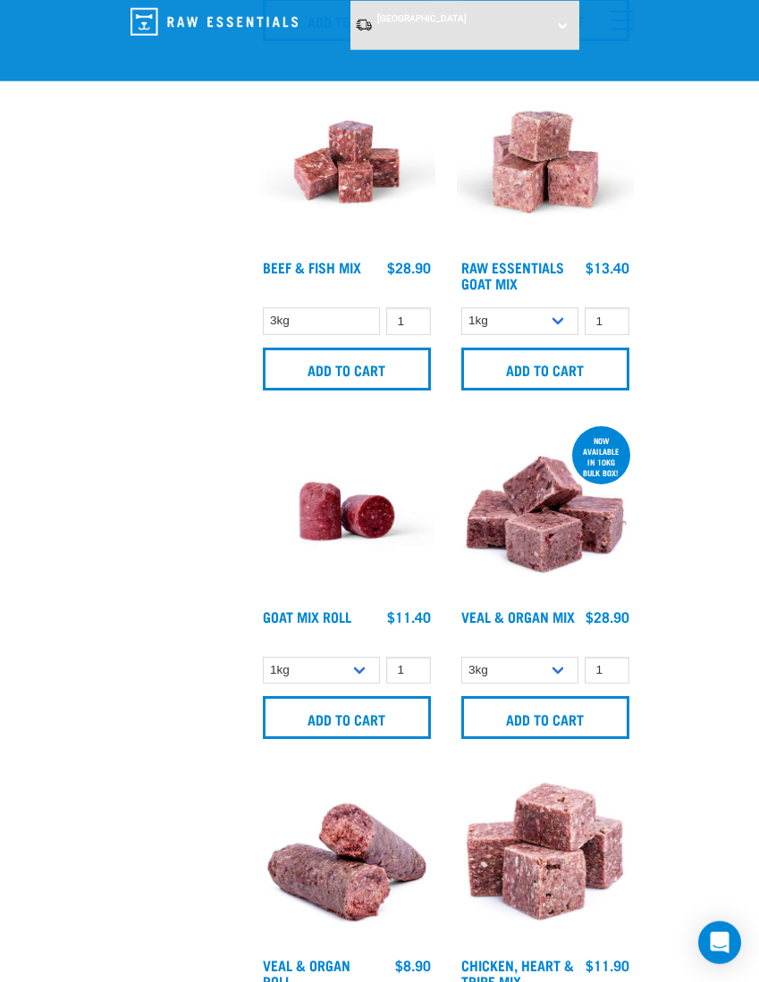
scroll to position [3215, 0]
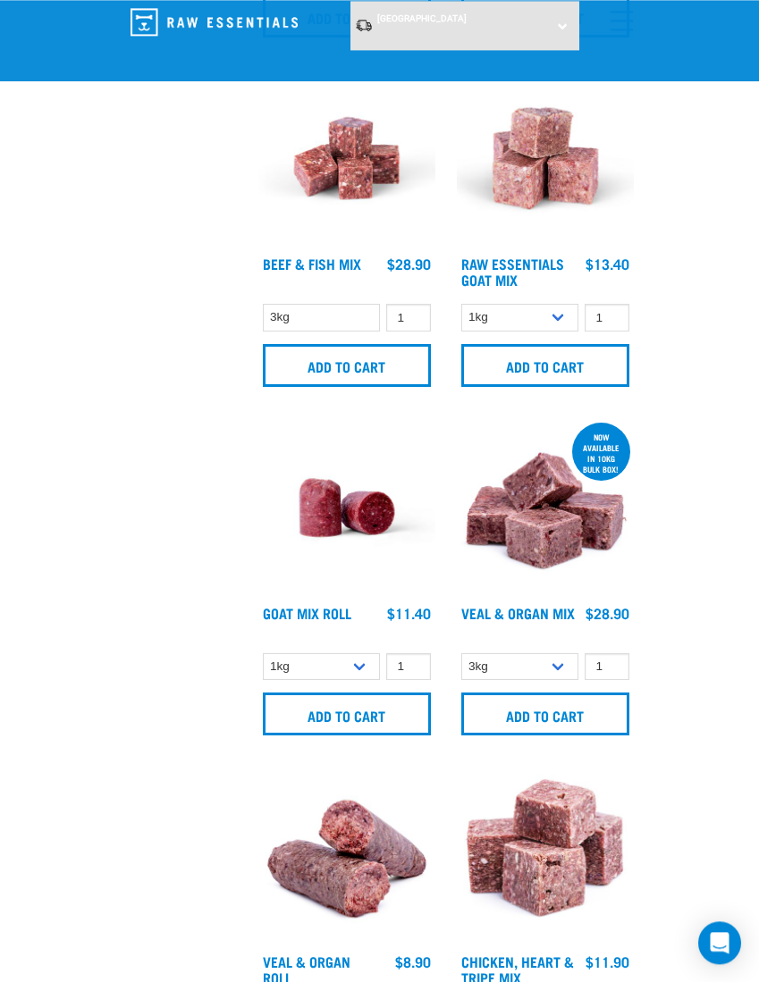
click at [541, 532] on img at bounding box center [545, 507] width 177 height 177
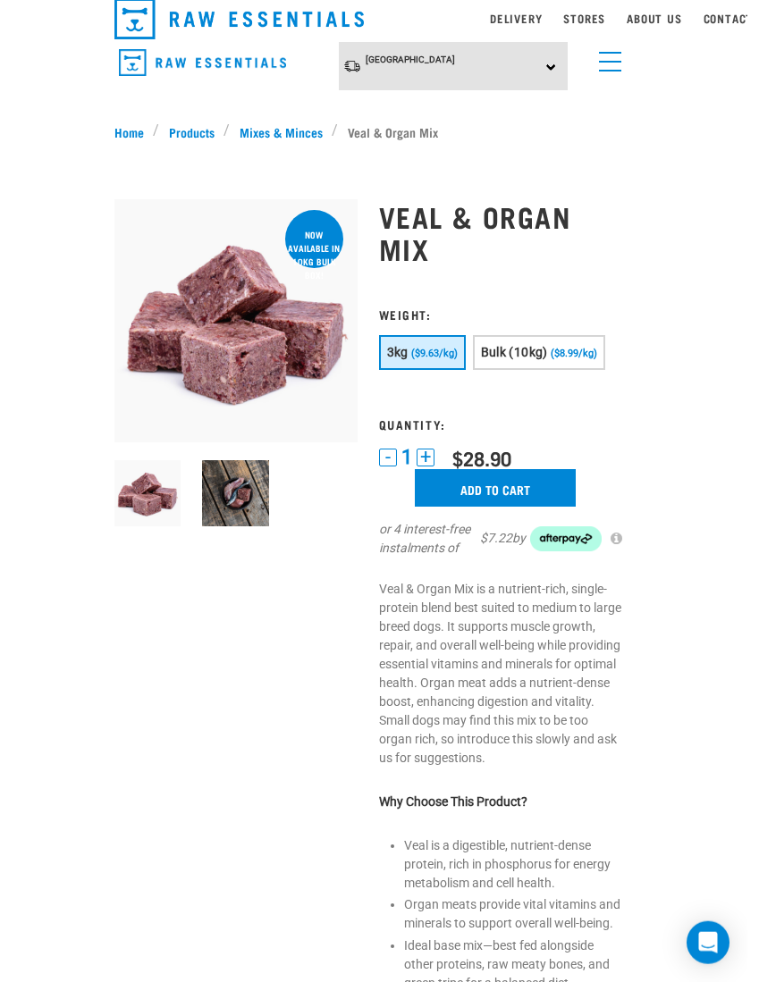
scroll to position [52, 0]
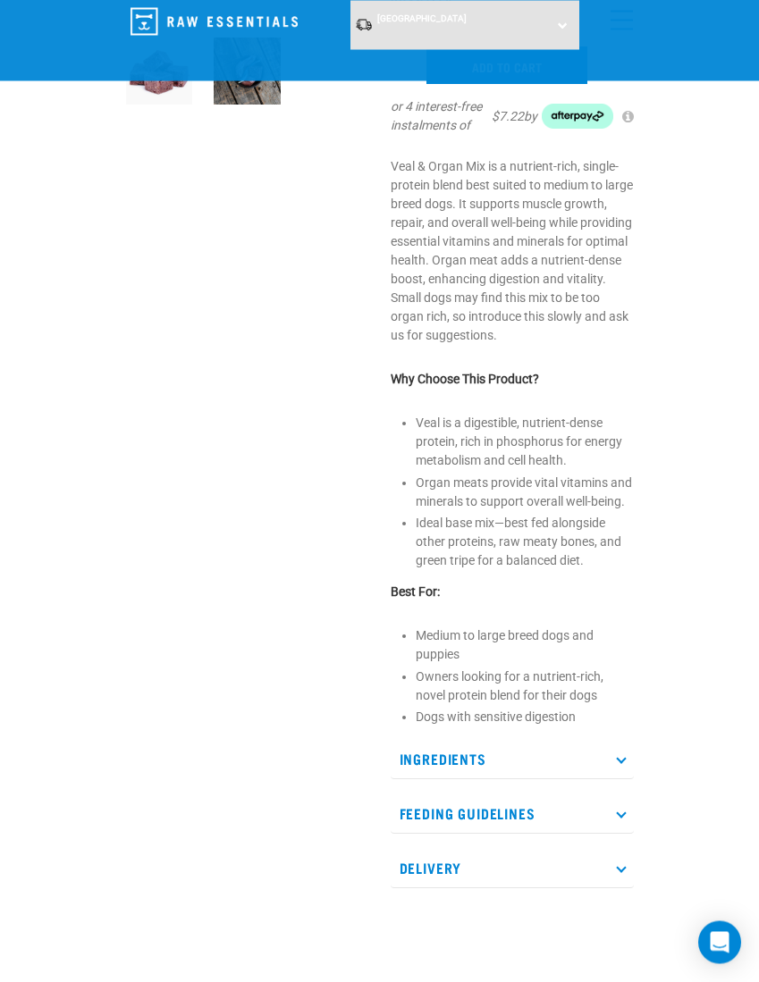
click at [437, 763] on p "Ingredients" at bounding box center [512, 760] width 243 height 40
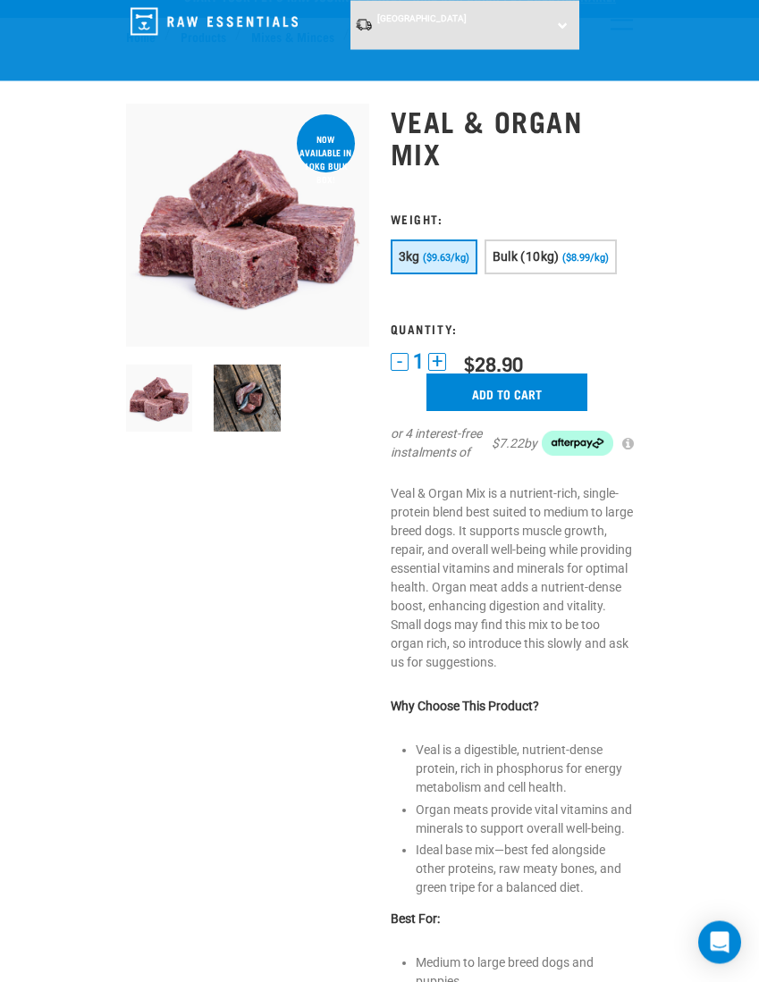
scroll to position [0, 0]
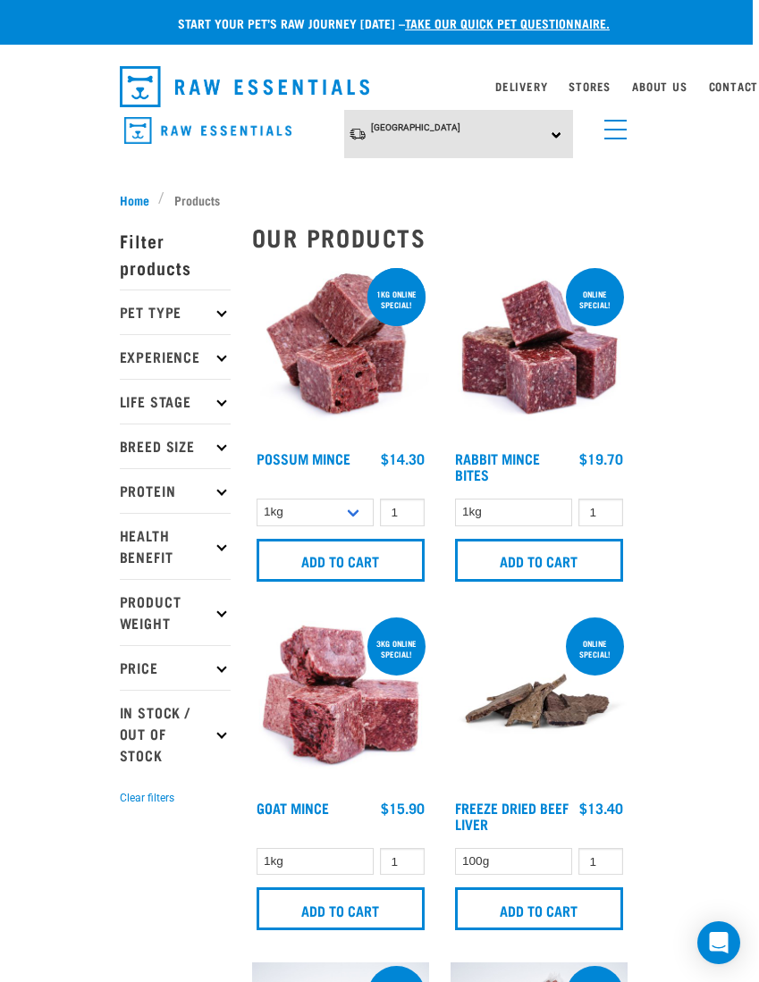
scroll to position [0, 13]
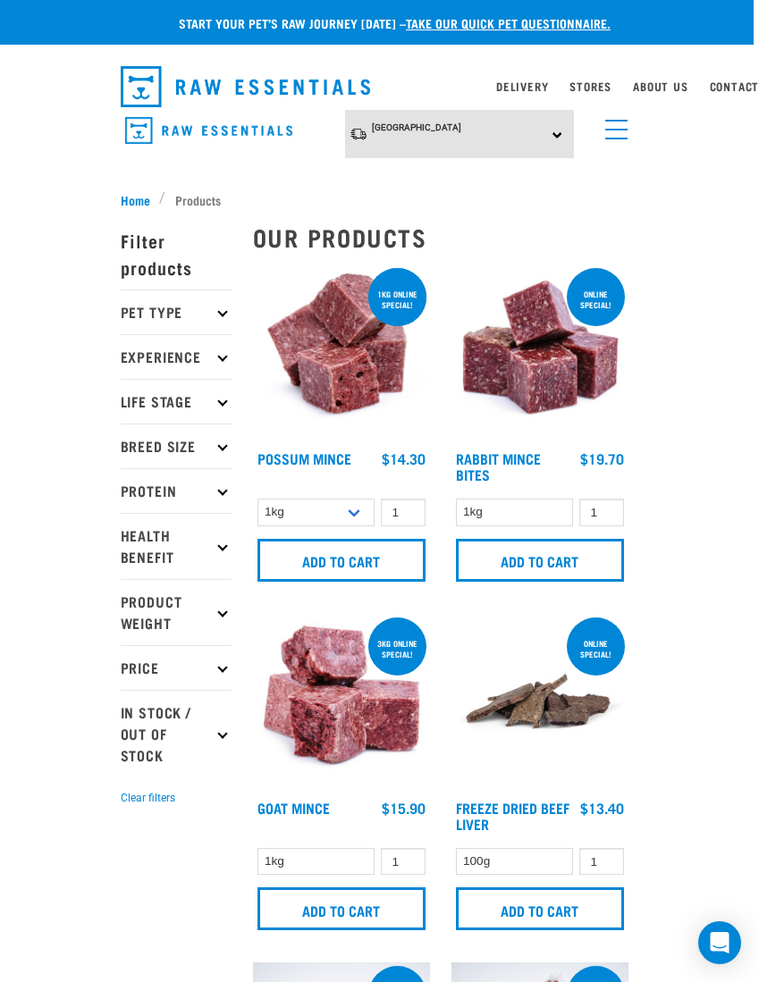
click at [713, 939] on icon "Open Intercom Messenger" at bounding box center [719, 942] width 19 height 21
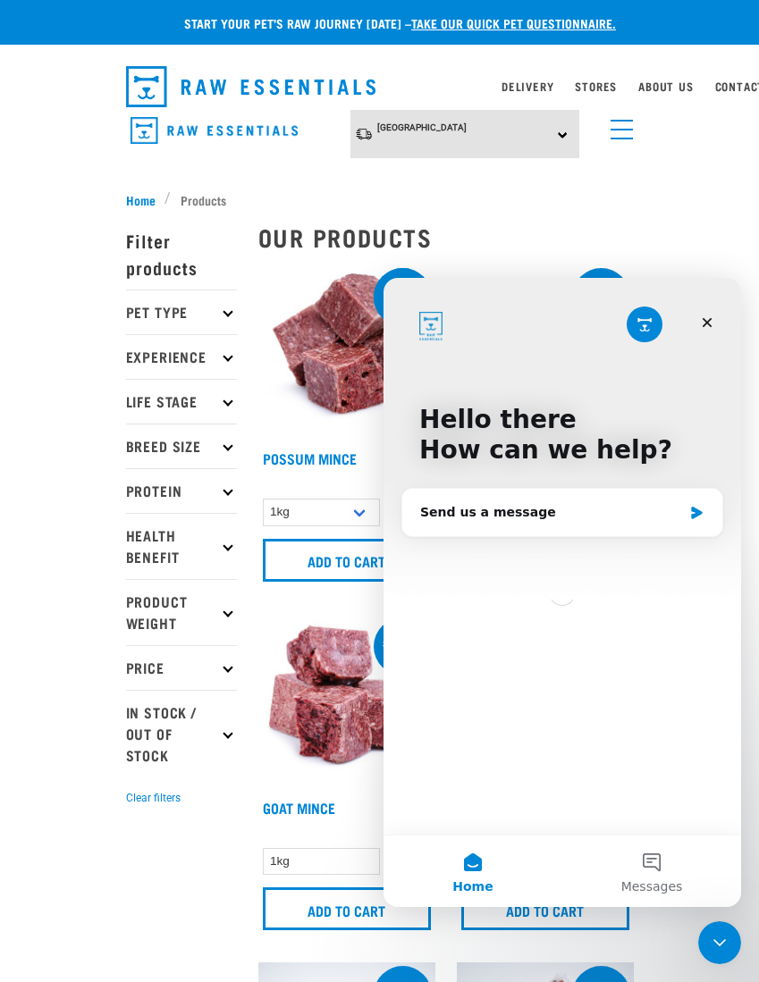
scroll to position [0, 0]
click at [692, 315] on div "Close" at bounding box center [707, 323] width 32 height 32
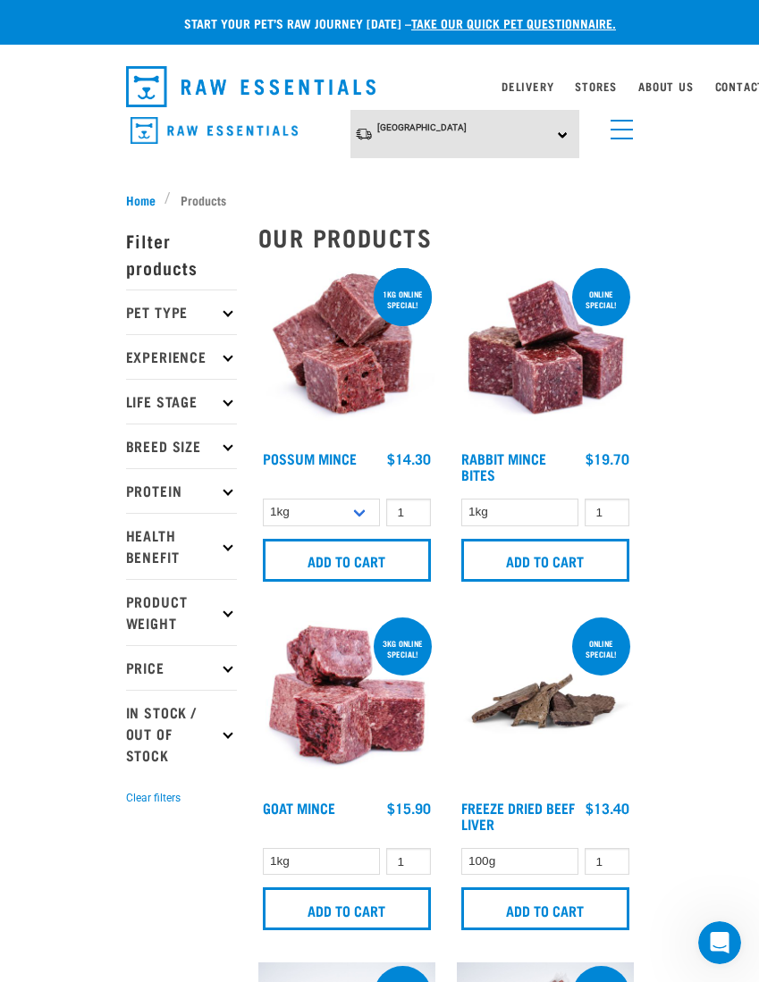
click at [618, 134] on link "menu" at bounding box center [617, 125] width 32 height 32
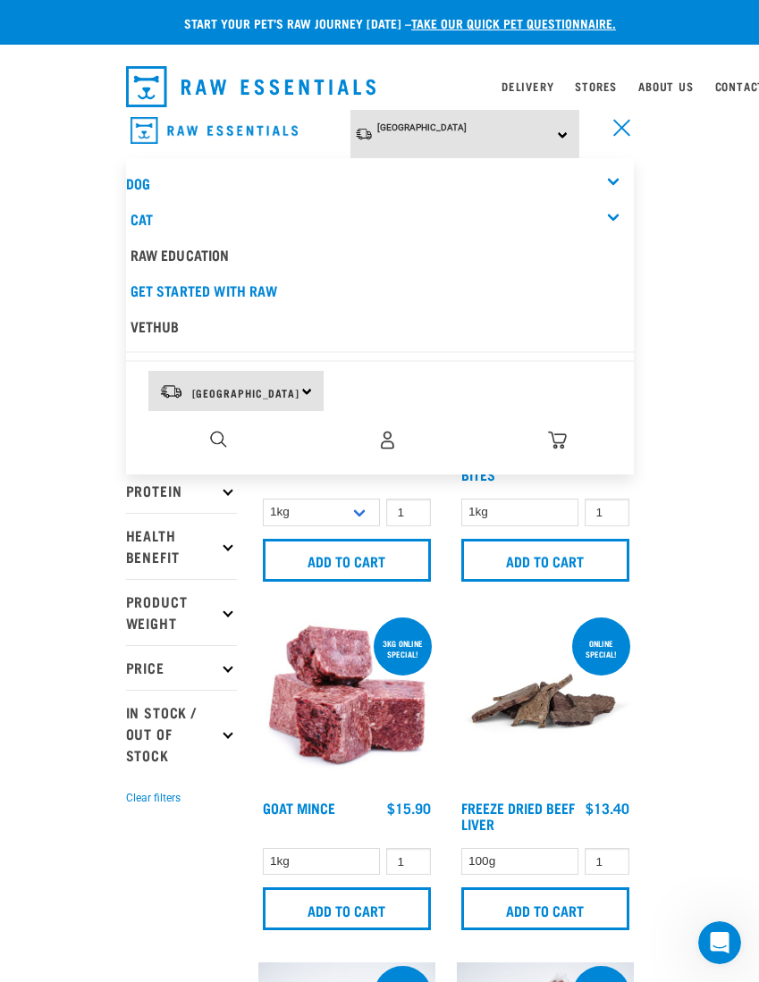
click at [621, 113] on link "menu" at bounding box center [617, 125] width 32 height 32
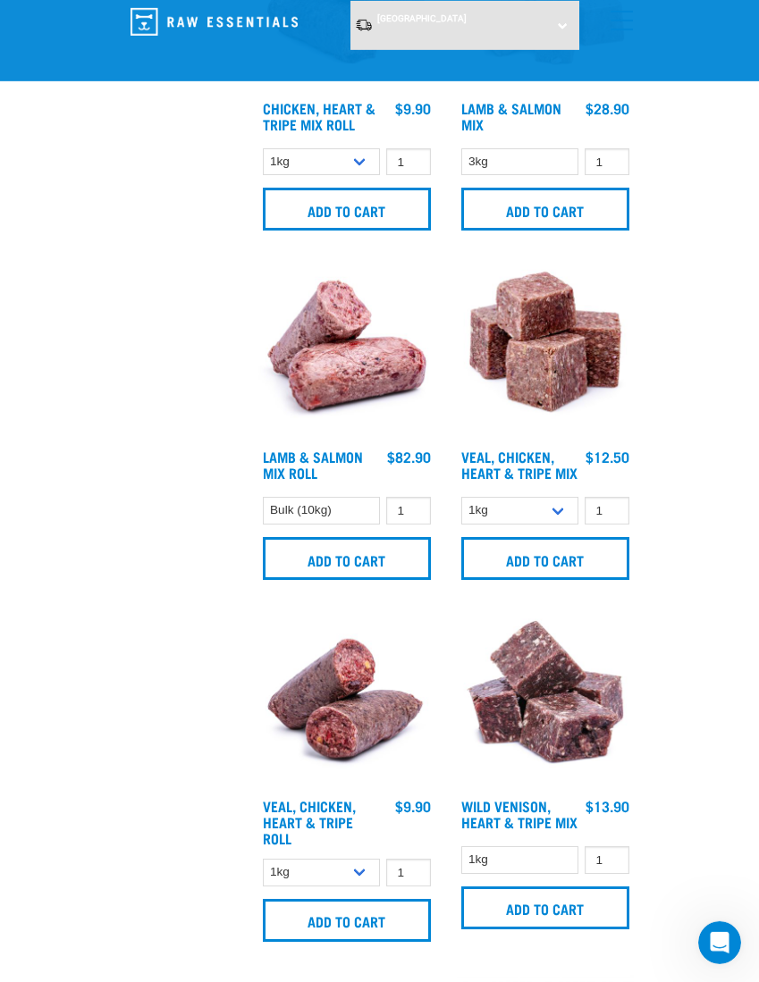
scroll to position [4257, 0]
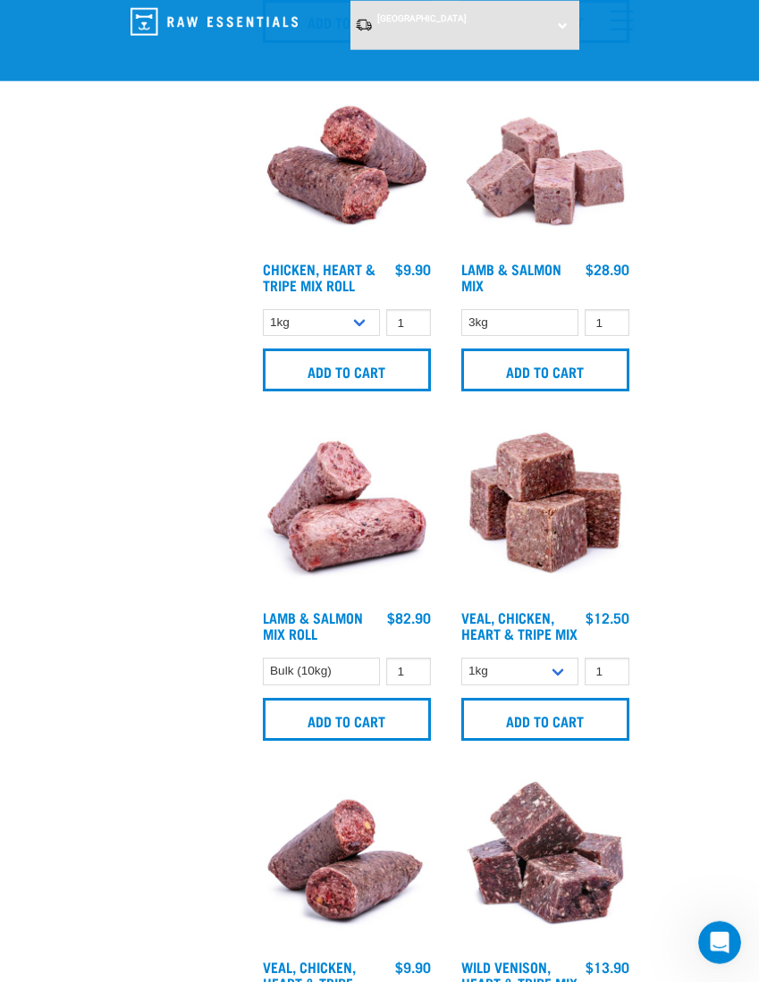
click at [332, 498] on img at bounding box center [346, 512] width 177 height 177
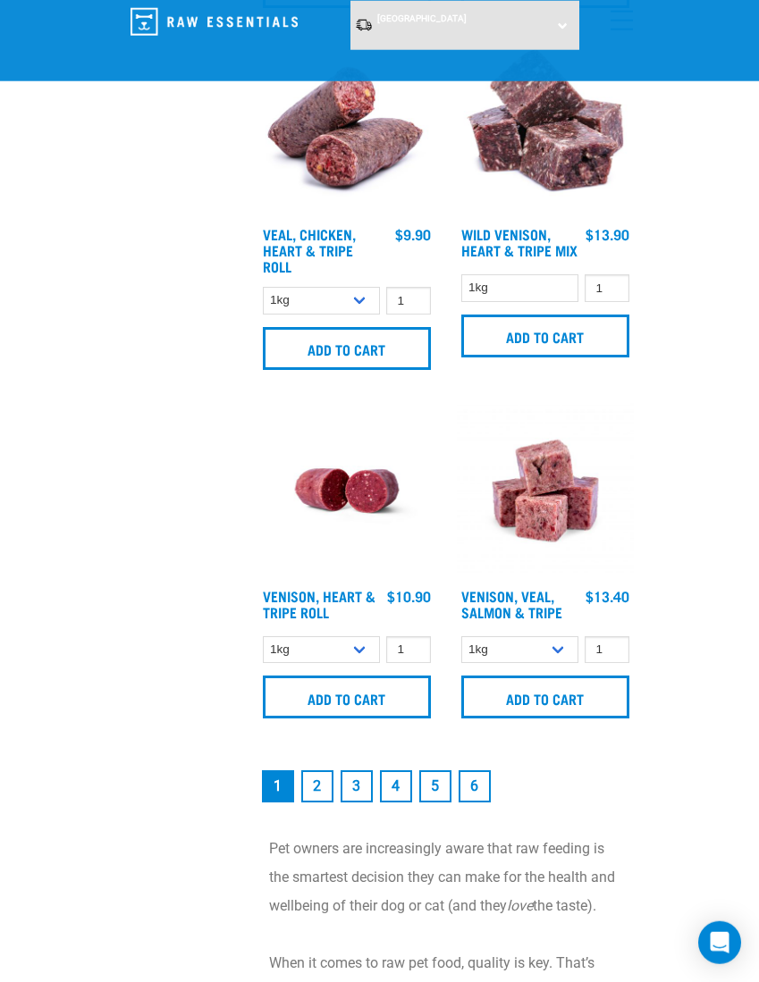
scroll to position [4990, 0]
click at [308, 791] on link "2" at bounding box center [317, 785] width 32 height 32
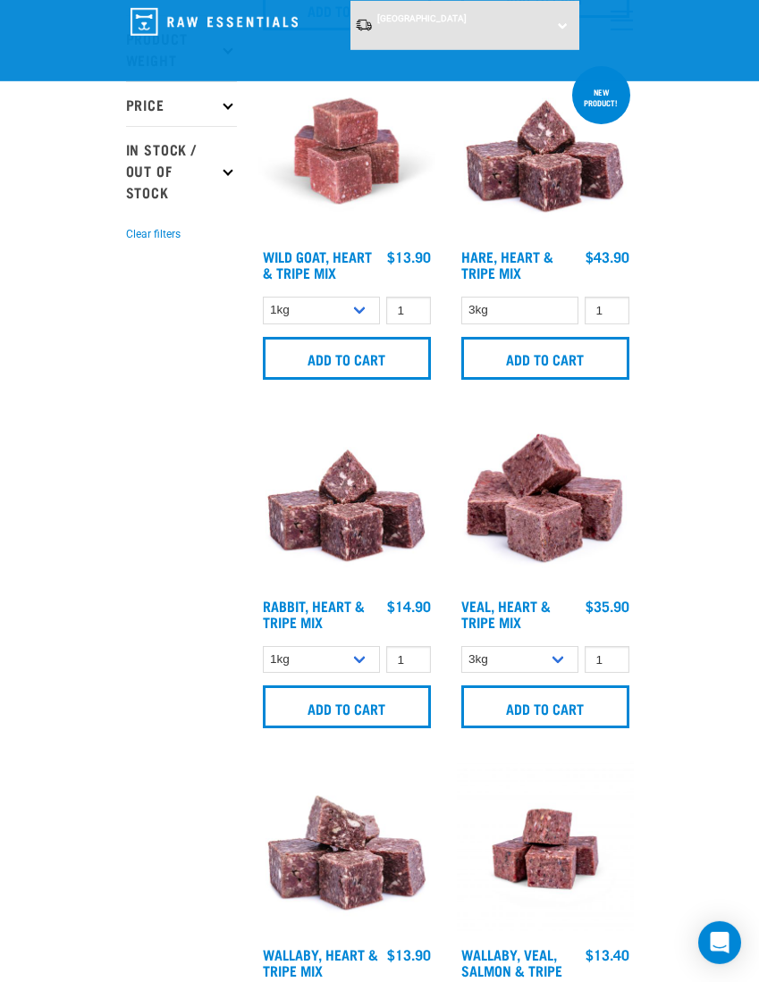
scroll to position [436, 0]
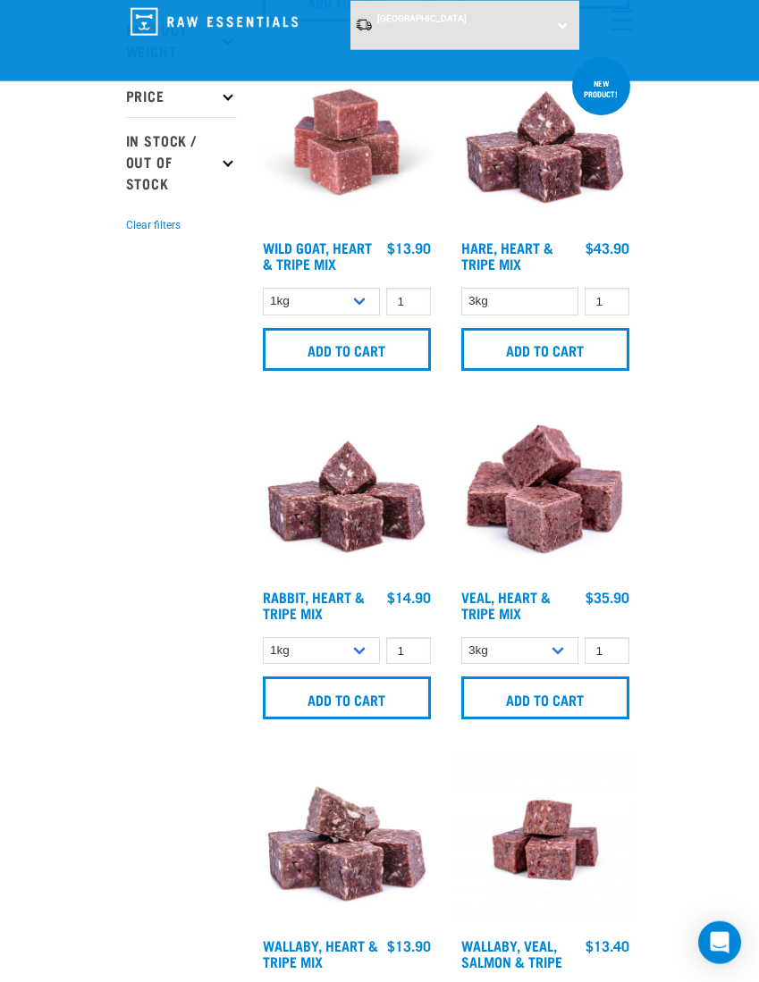
click at [538, 490] on img at bounding box center [545, 491] width 177 height 177
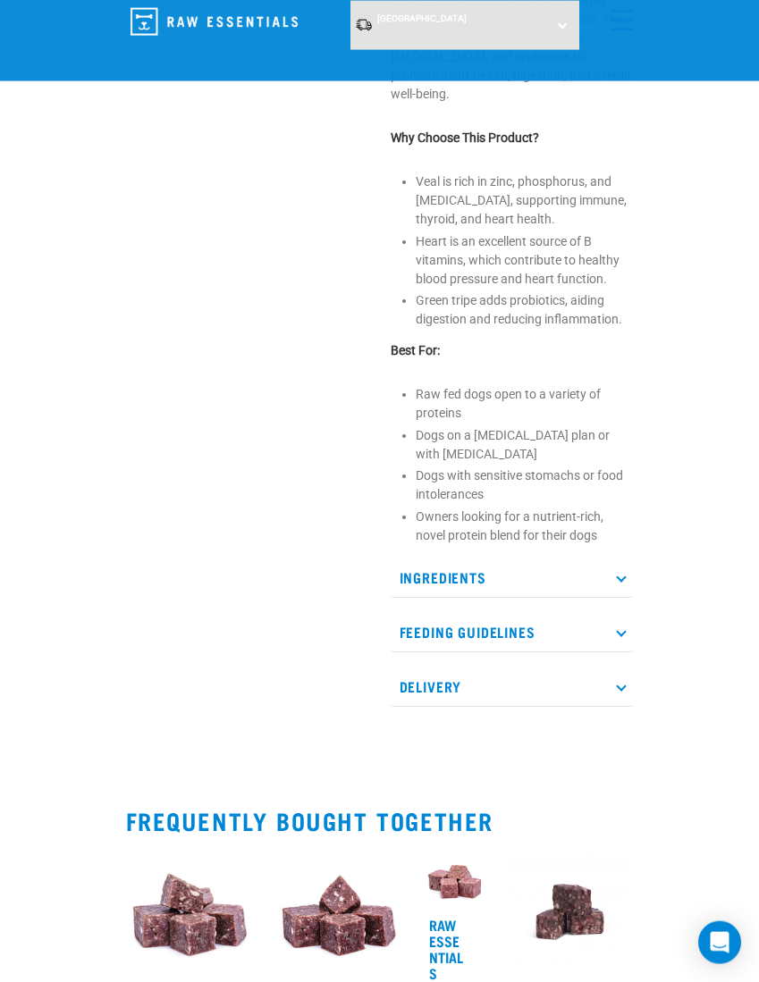
scroll to position [576, 0]
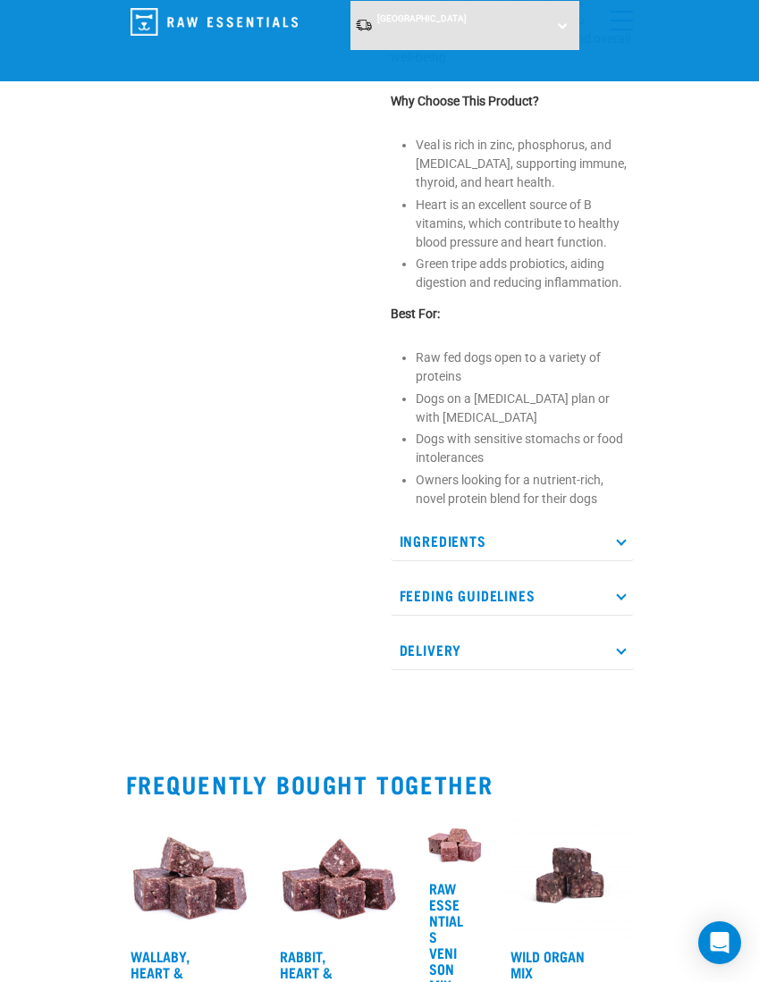
click at [408, 561] on p "Ingredients" at bounding box center [512, 541] width 243 height 40
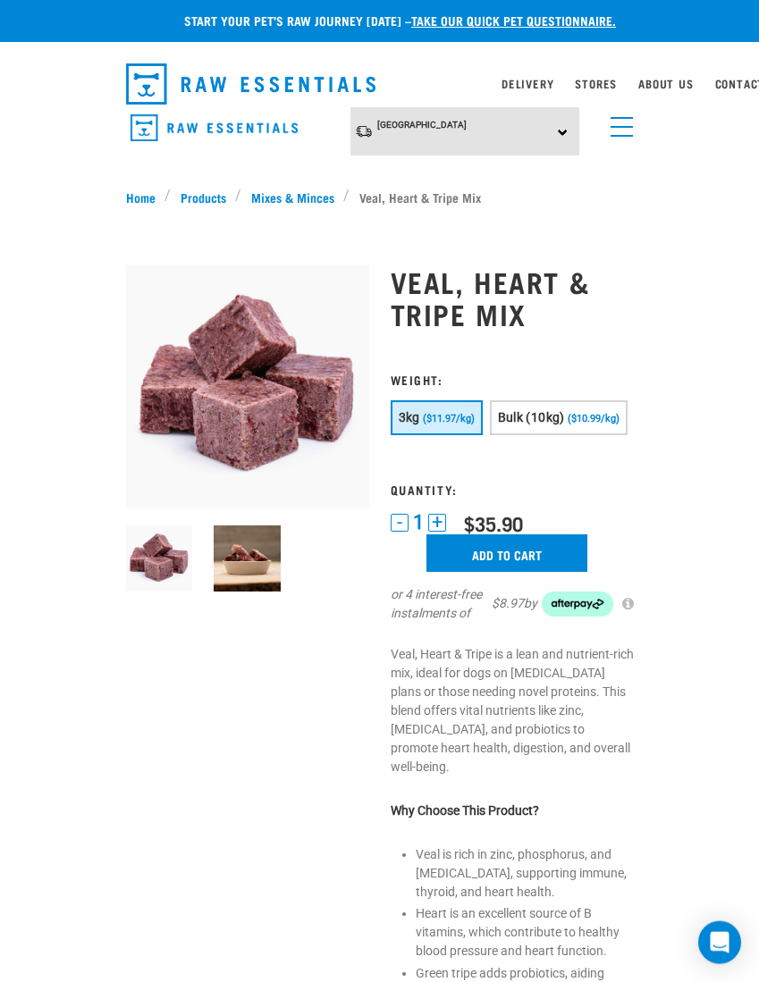
scroll to position [0, 0]
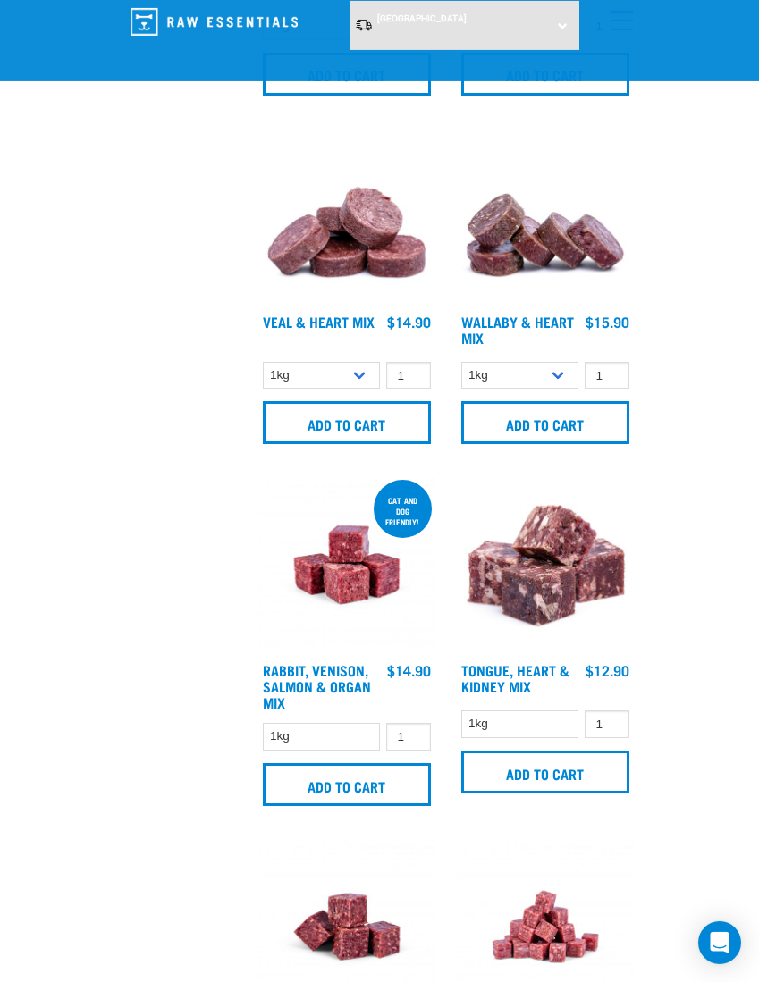
scroll to position [2458, 0]
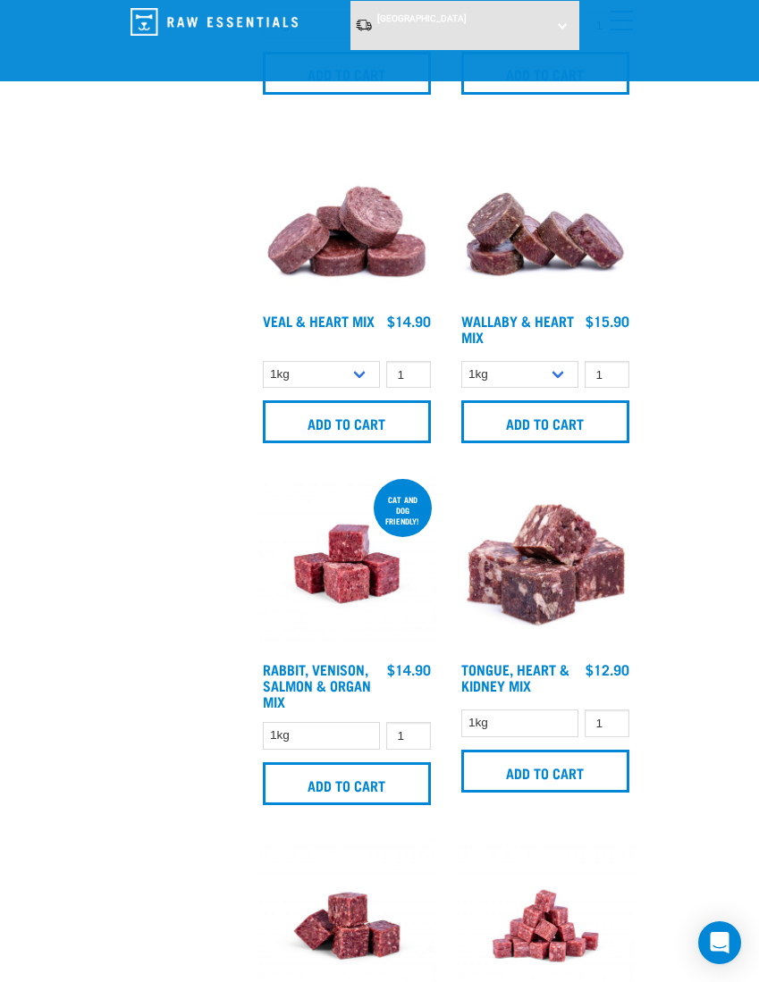
click at [522, 583] on img at bounding box center [545, 563] width 177 height 177
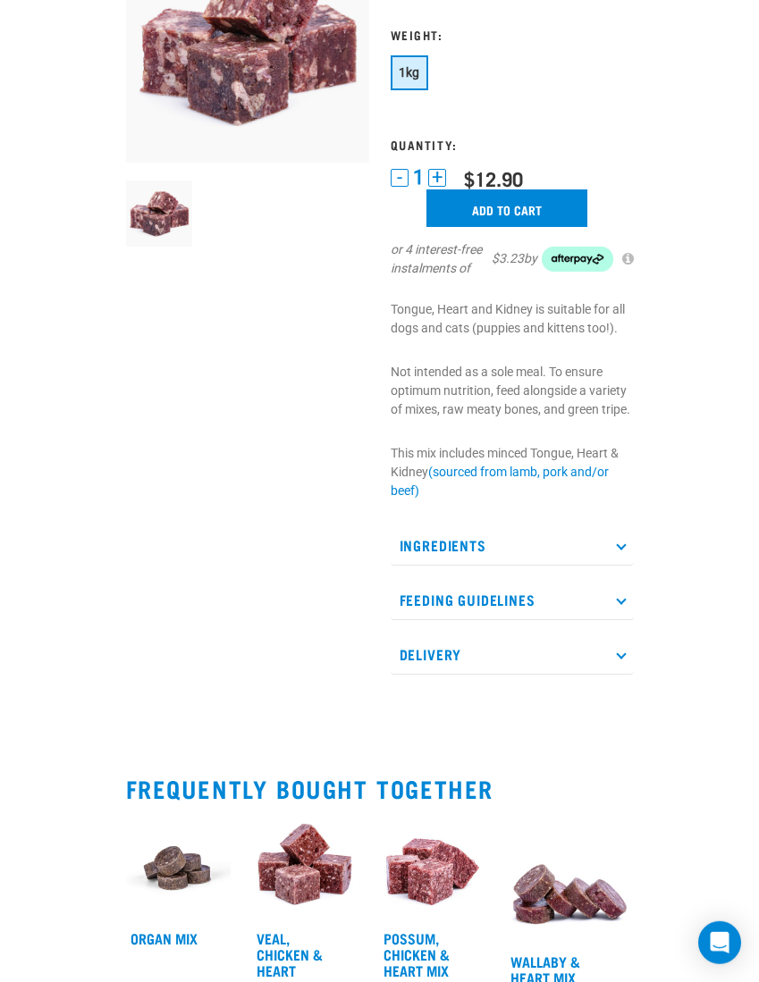
scroll to position [349, 0]
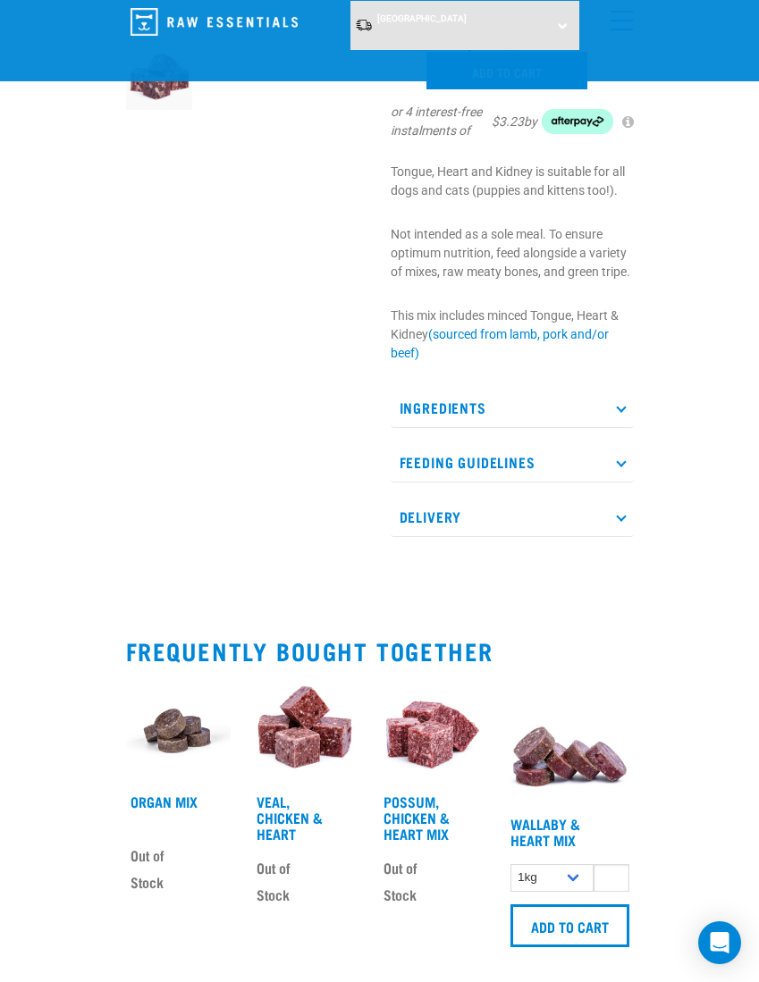
click at [433, 407] on p "Ingredients" at bounding box center [512, 408] width 243 height 40
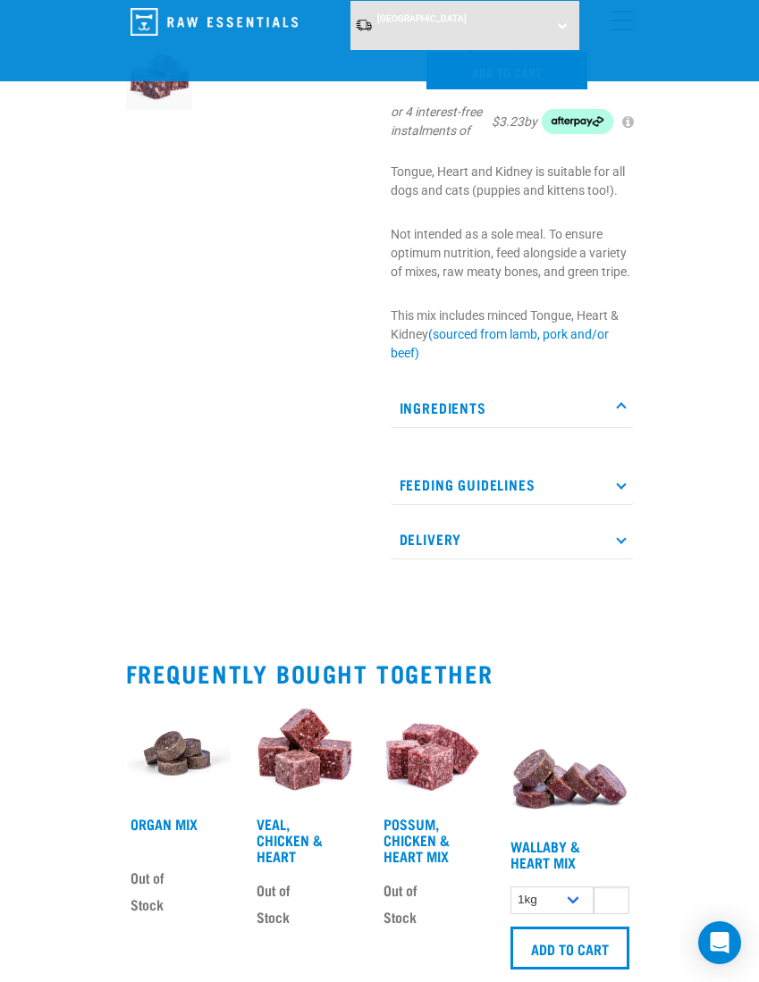
click at [436, 399] on p "Ingredients" at bounding box center [512, 408] width 243 height 40
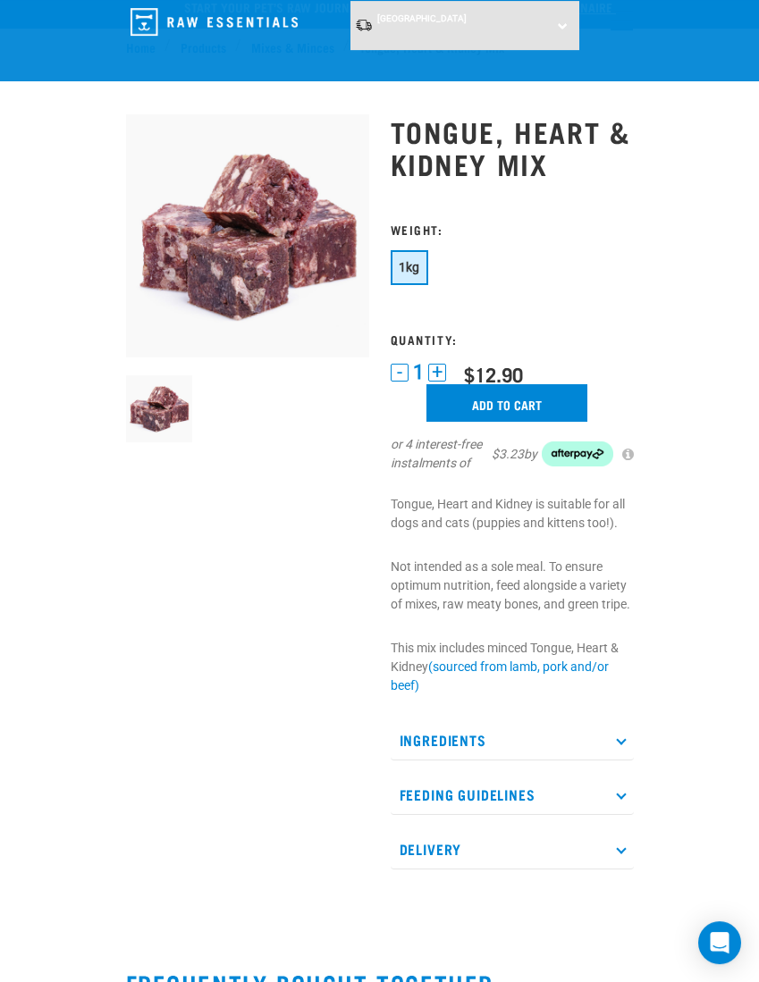
scroll to position [0, 0]
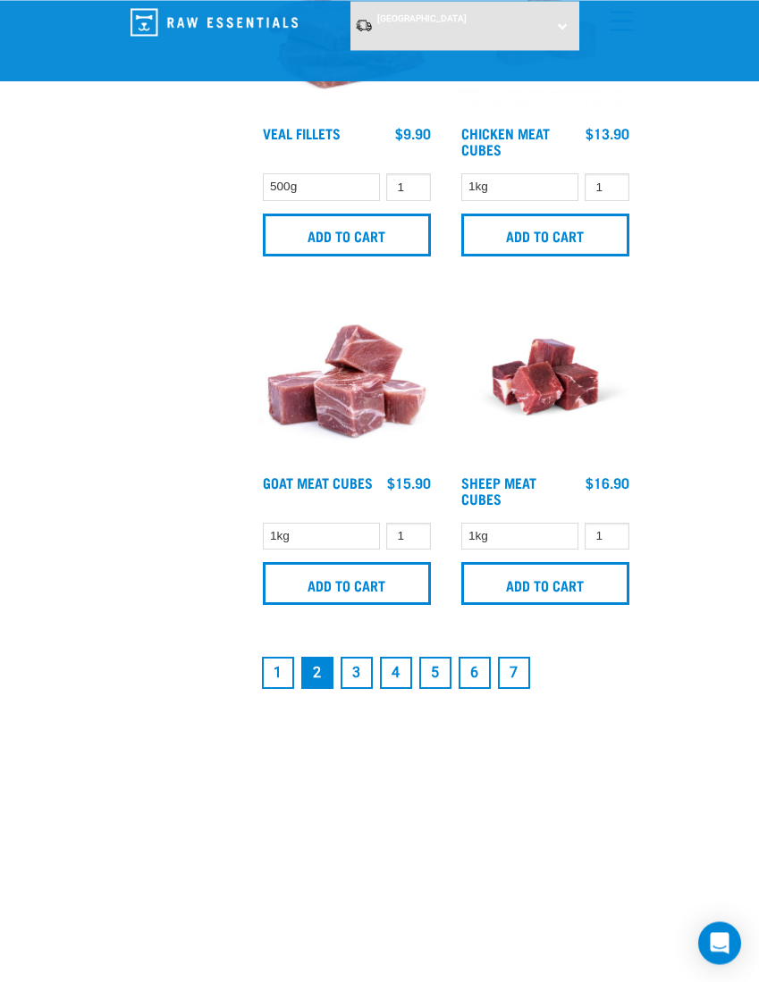
scroll to position [5101, 0]
click at [349, 658] on link "3" at bounding box center [356, 673] width 32 height 32
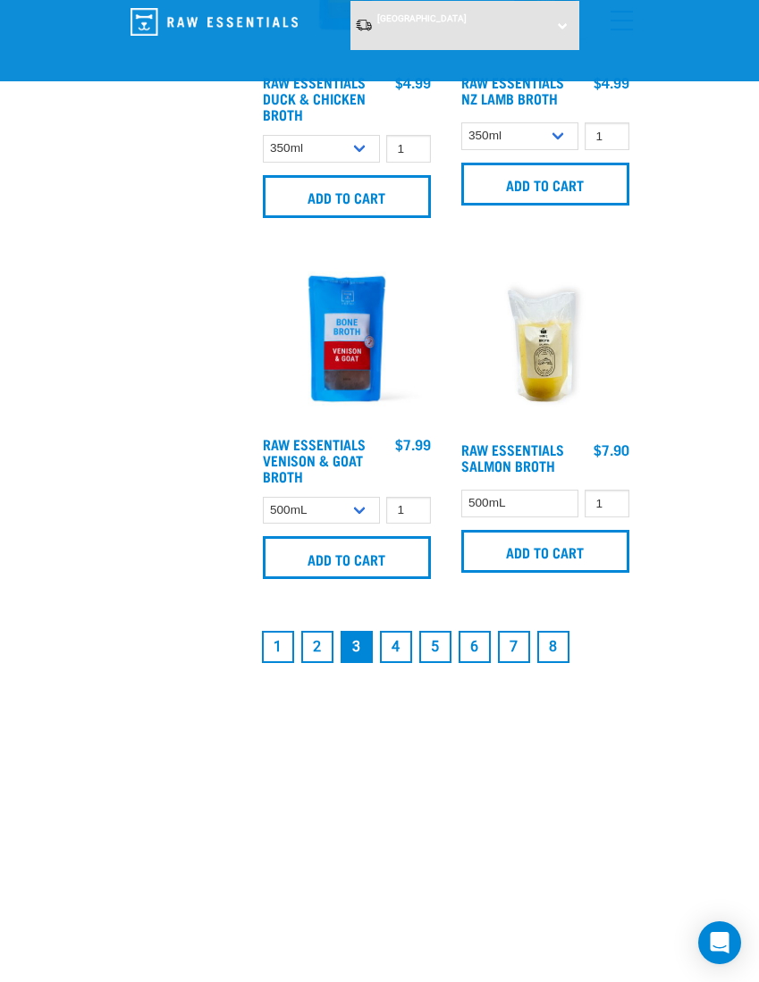
scroll to position [5133, 0]
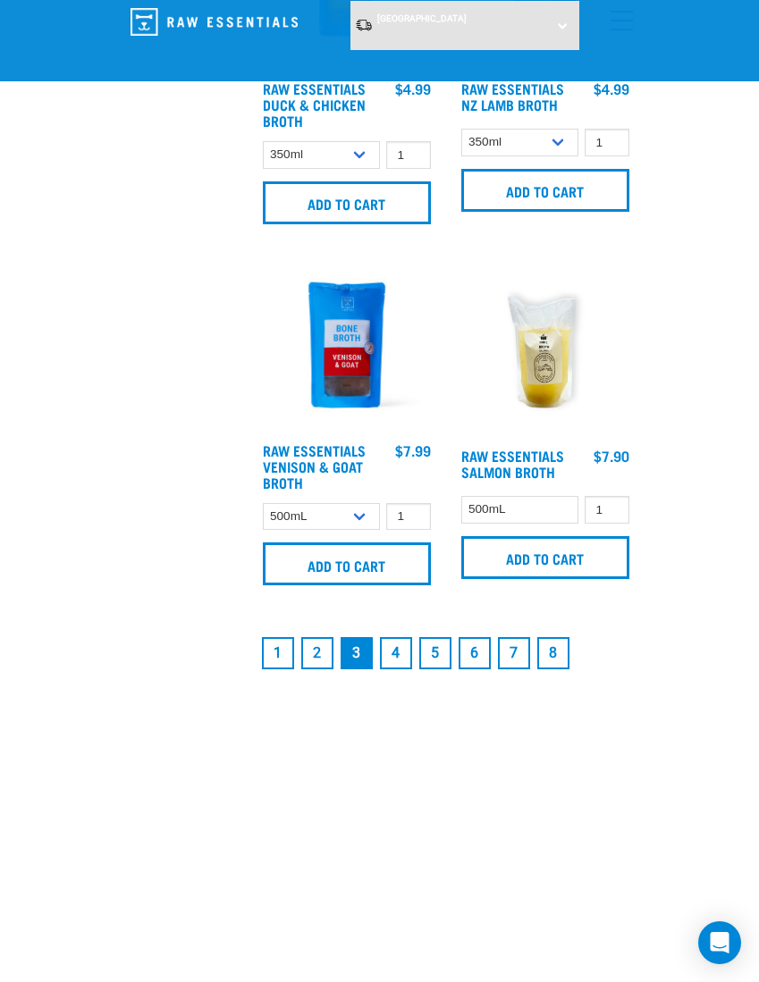
click at [399, 669] on link "4" at bounding box center [396, 653] width 32 height 32
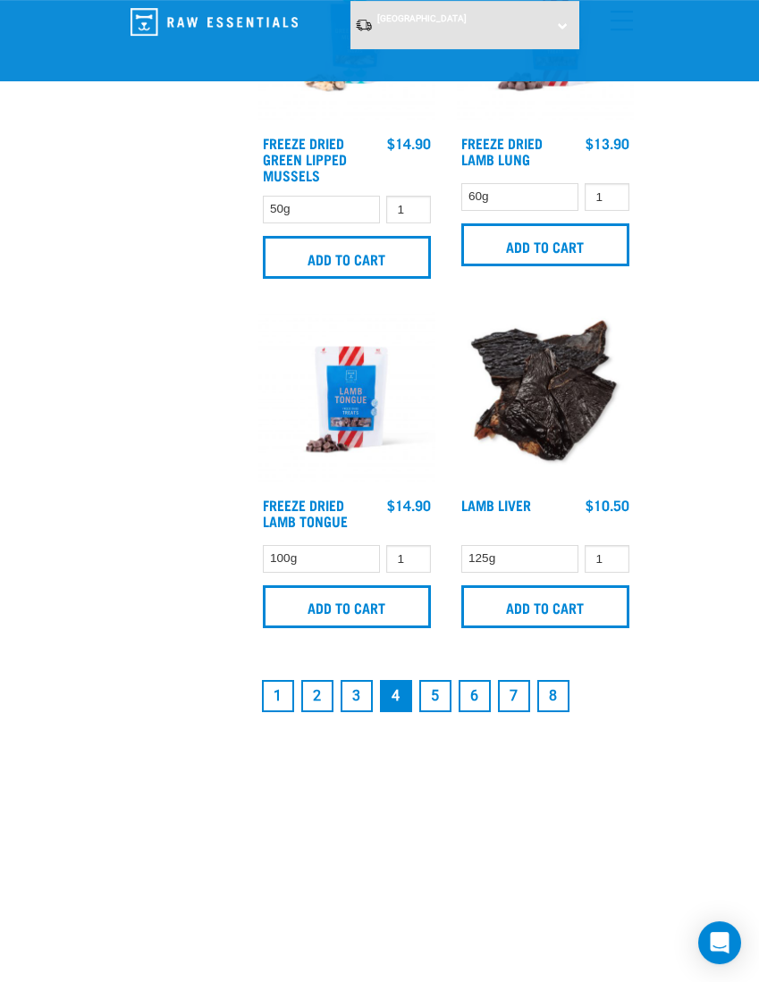
scroll to position [5079, 0]
click at [433, 712] on link "5" at bounding box center [435, 696] width 32 height 32
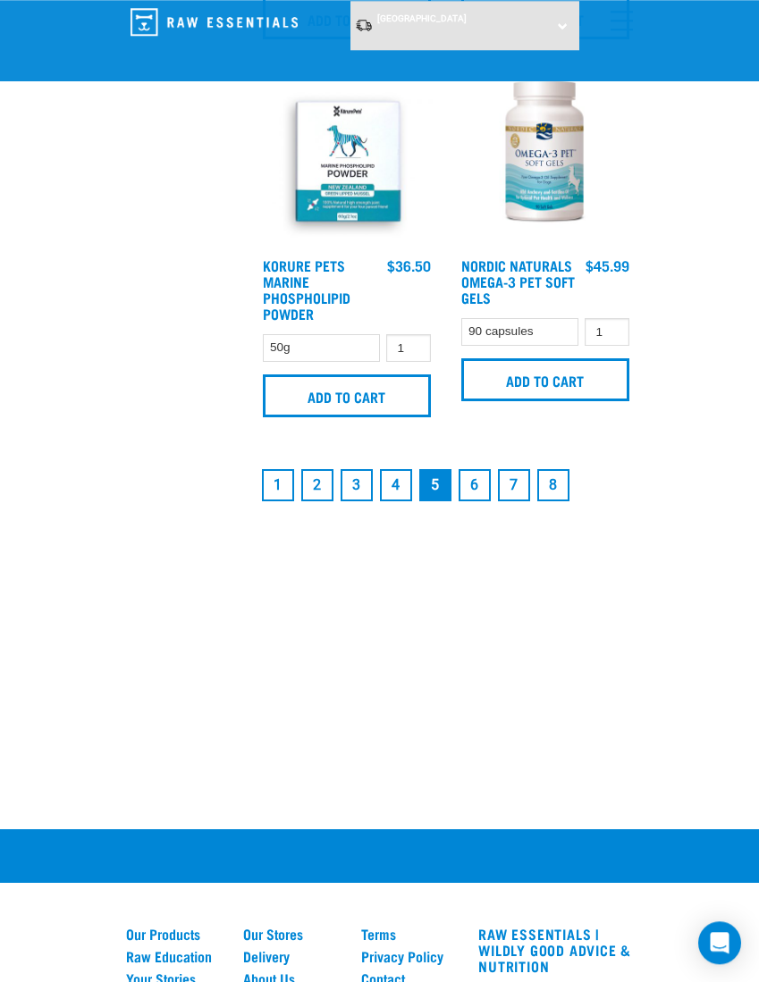
scroll to position [5436, 0]
click at [471, 483] on link "6" at bounding box center [474, 485] width 32 height 32
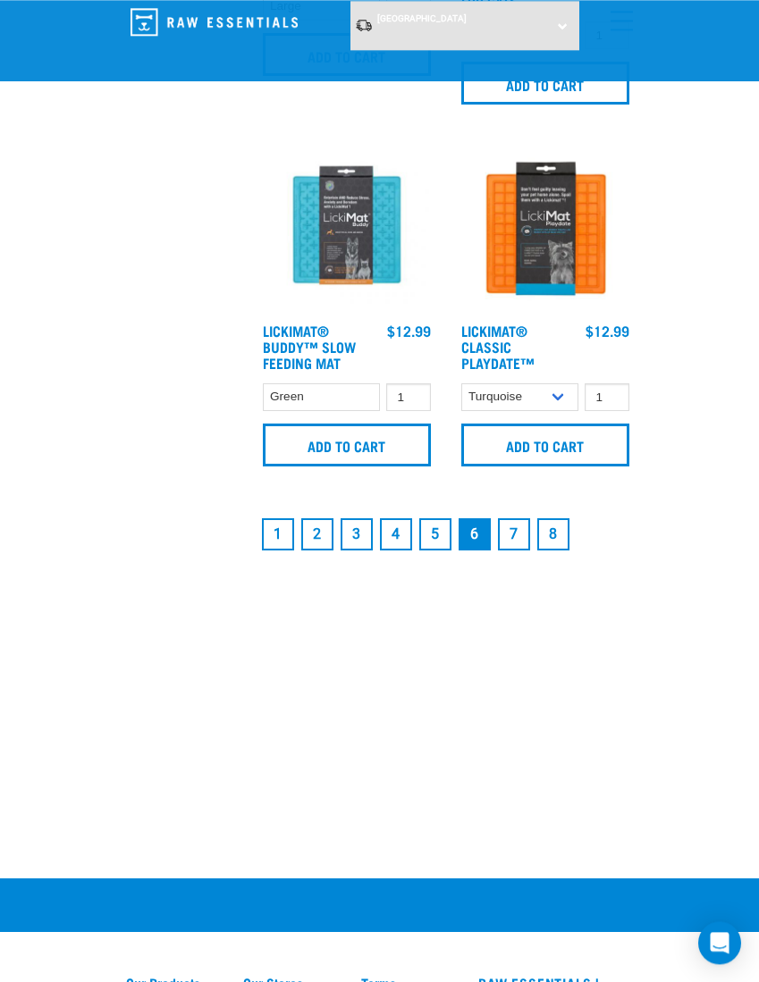
scroll to position [5307, 0]
click at [270, 551] on link "1" at bounding box center [278, 534] width 32 height 32
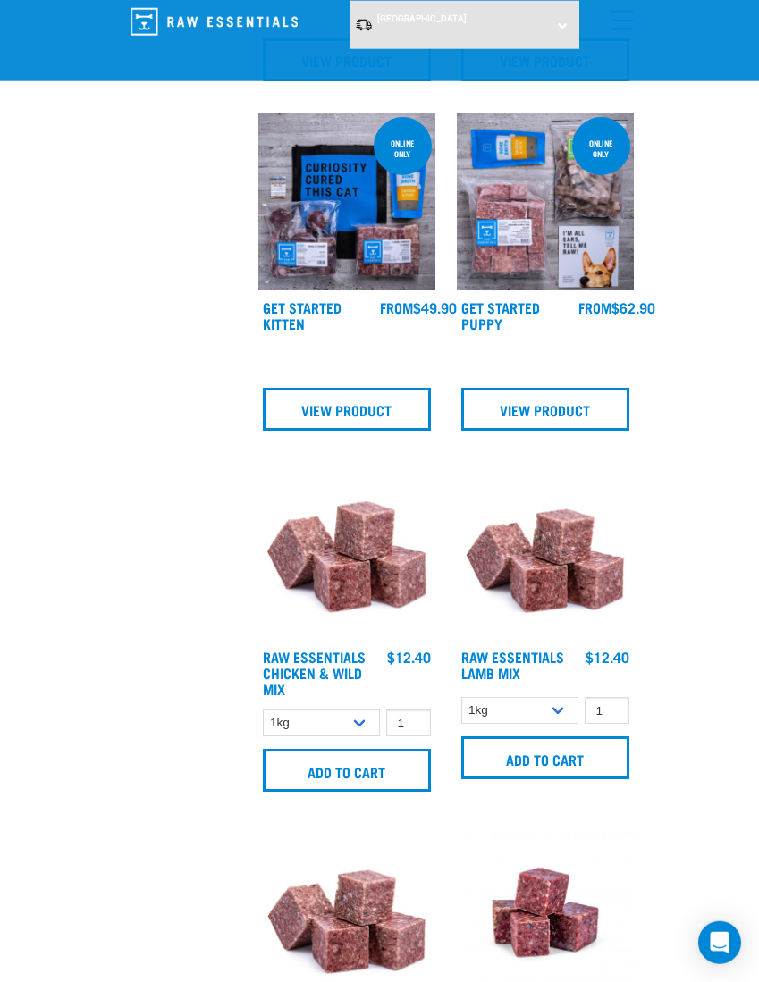
scroll to position [2114, 0]
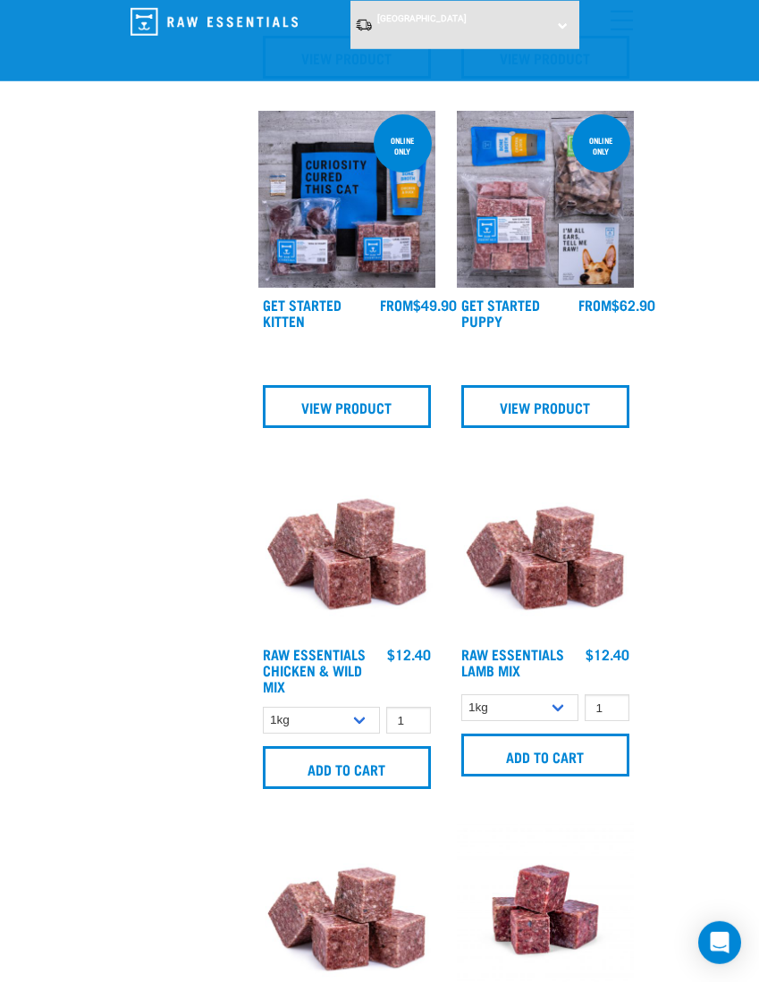
click at [559, 564] on img at bounding box center [545, 548] width 177 height 177
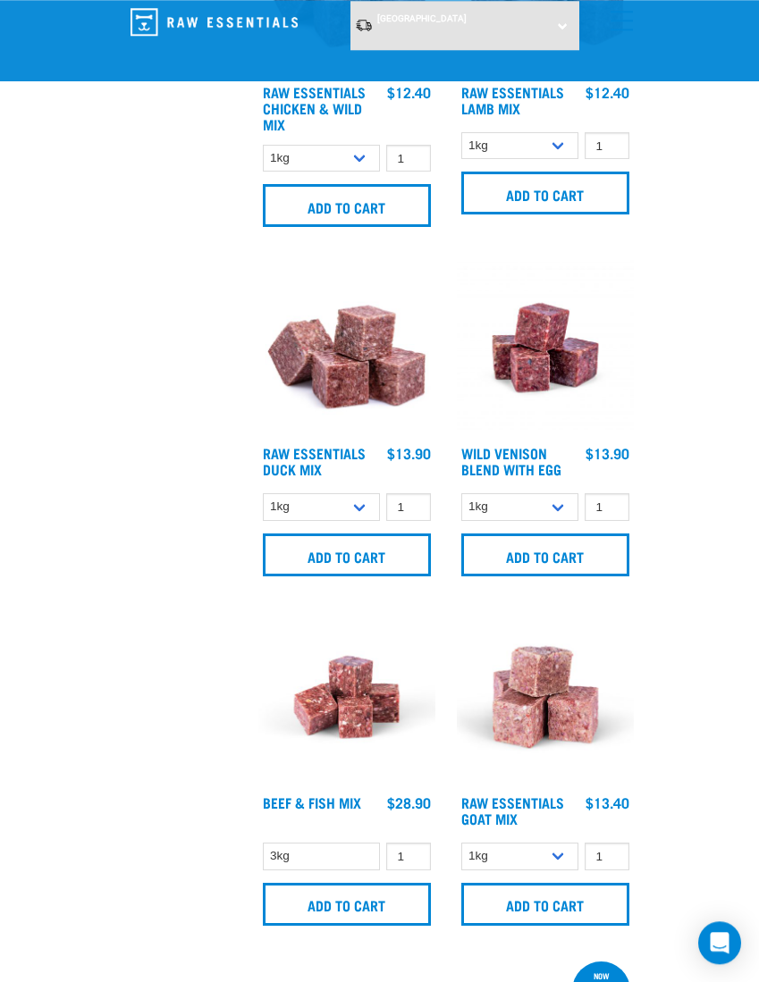
scroll to position [2675, 0]
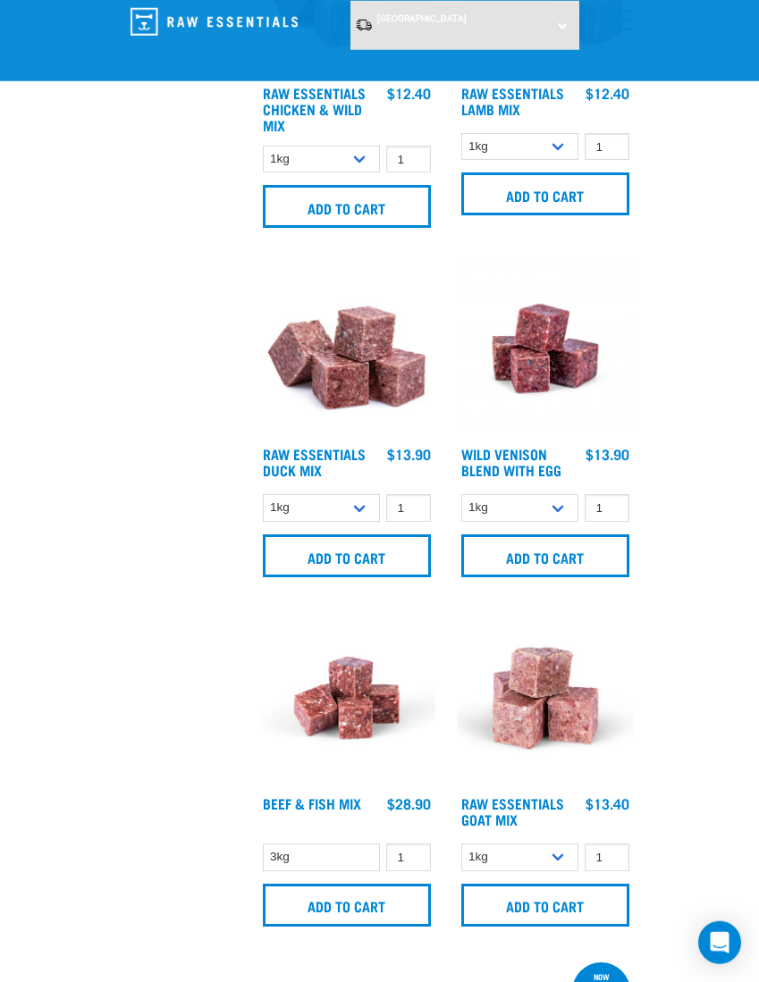
click at [358, 696] on img at bounding box center [346, 697] width 177 height 177
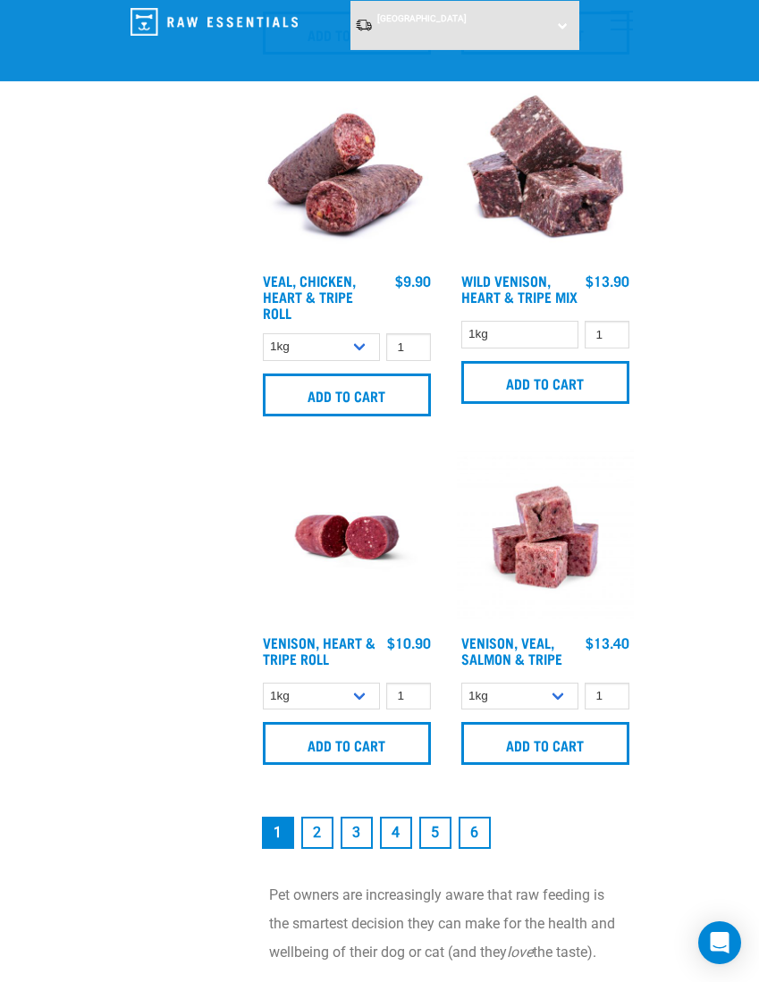
scroll to position [4944, 0]
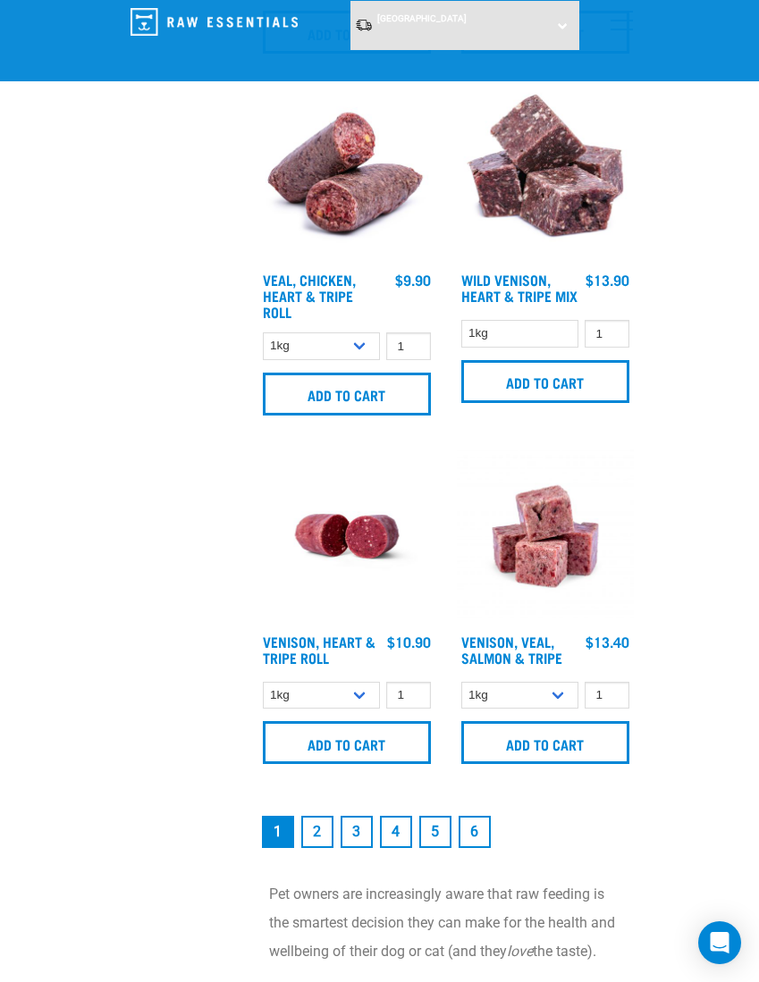
click at [312, 838] on link "2" at bounding box center [317, 832] width 32 height 32
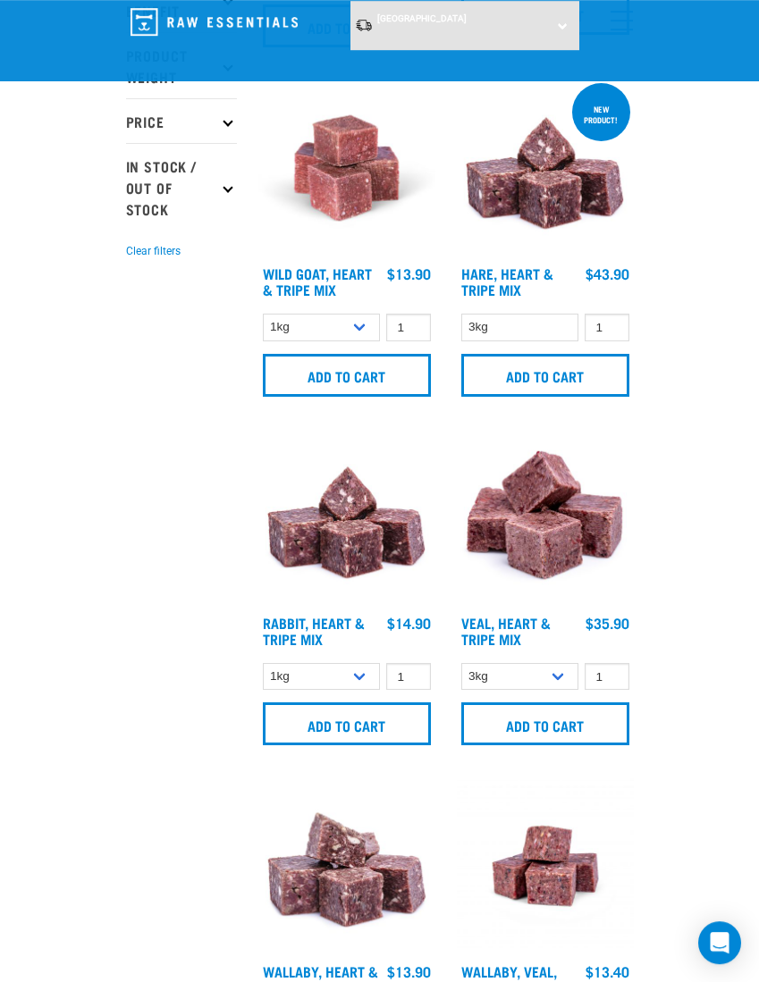
scroll to position [409, 0]
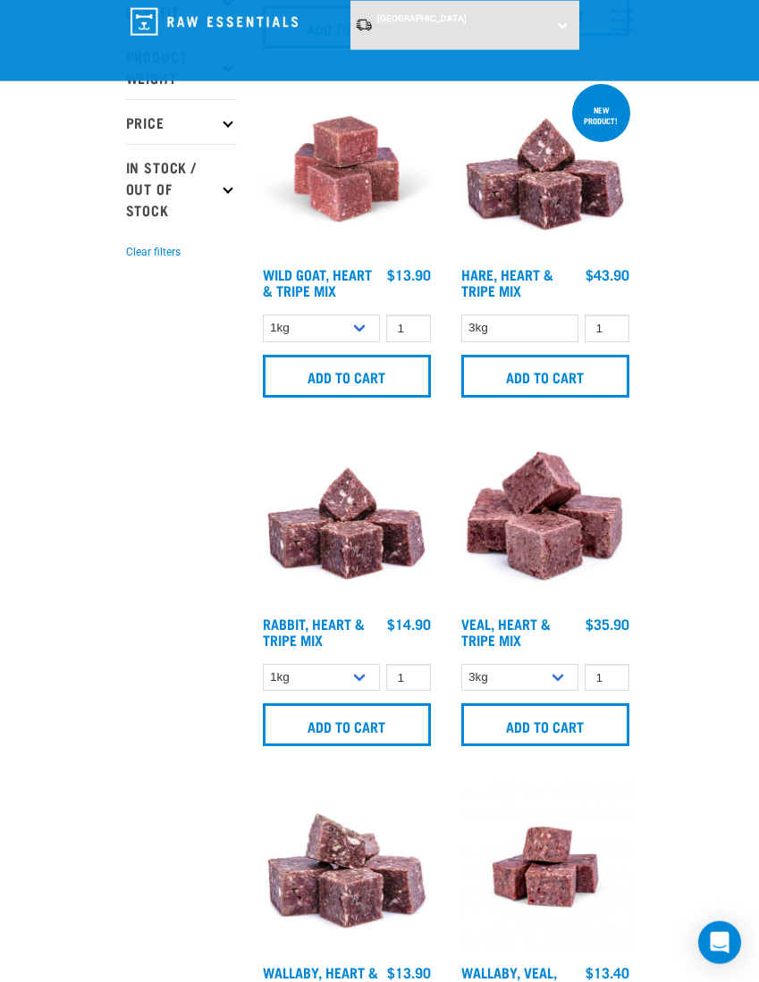
click at [347, 175] on img at bounding box center [346, 168] width 177 height 177
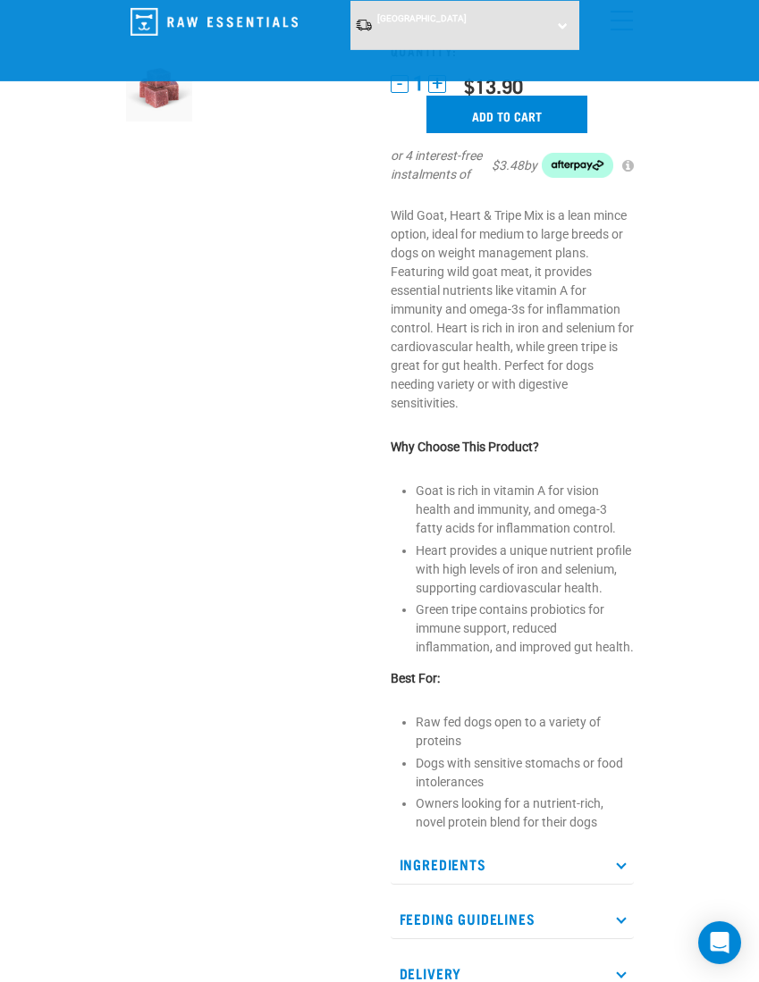
click at [594, 848] on p "Ingredients" at bounding box center [512, 865] width 243 height 40
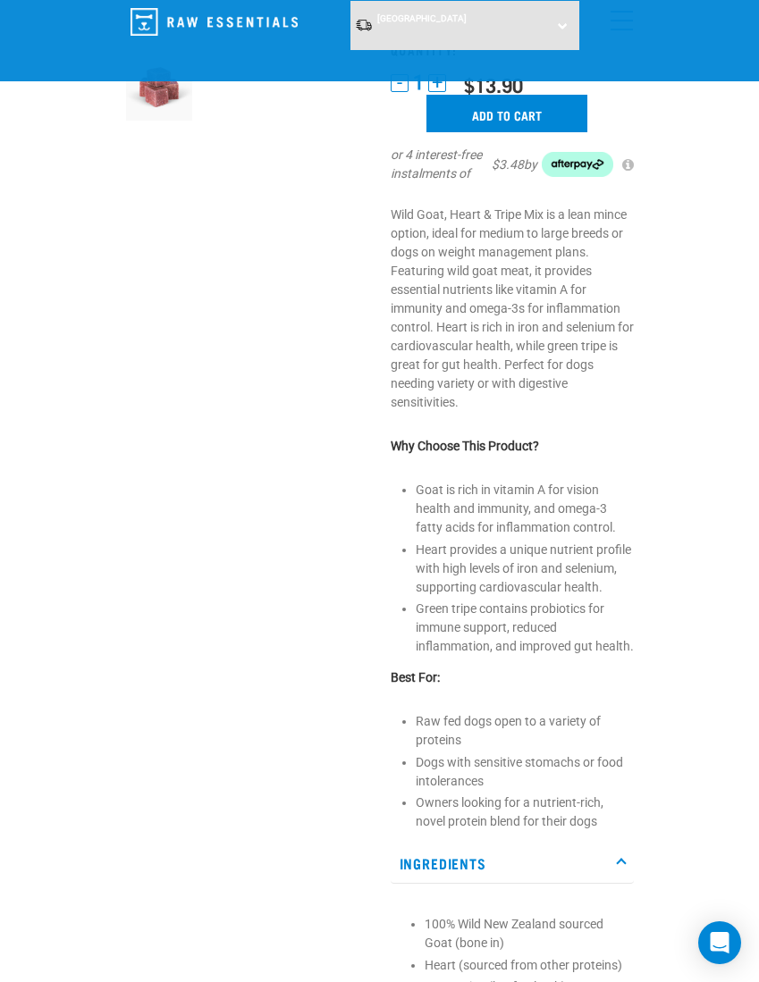
click at [598, 854] on p "Ingredients" at bounding box center [512, 864] width 243 height 40
click at [609, 853] on p "Ingredients" at bounding box center [512, 864] width 243 height 40
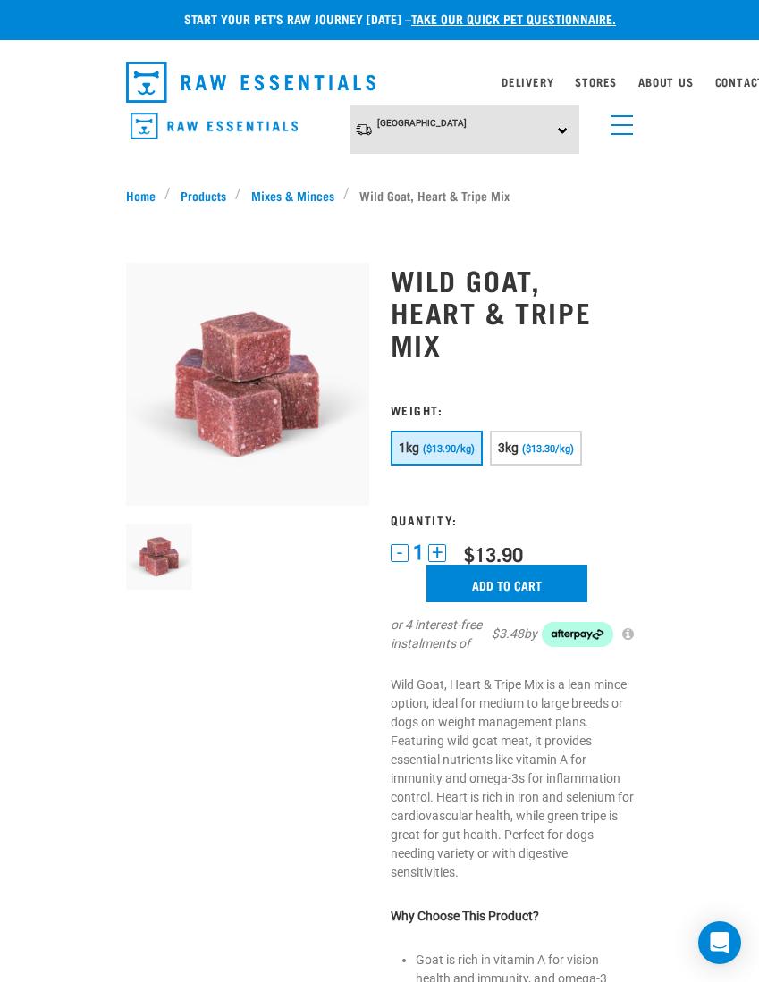
scroll to position [0, 0]
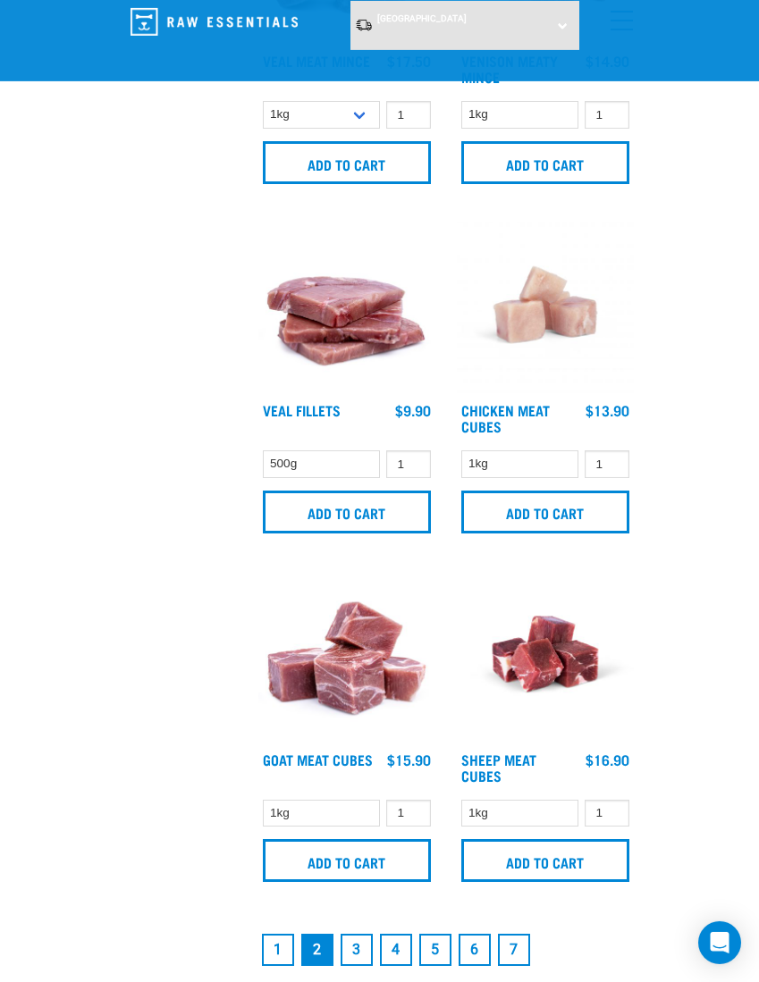
scroll to position [4825, 0]
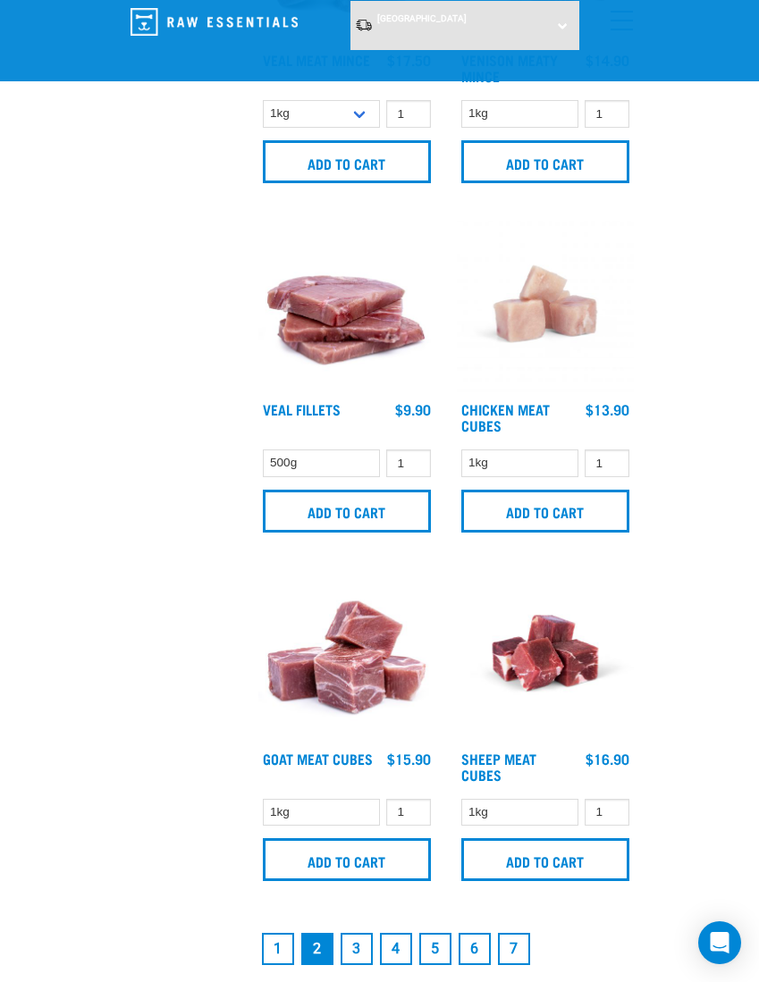
click at [352, 943] on link "3" at bounding box center [356, 949] width 32 height 32
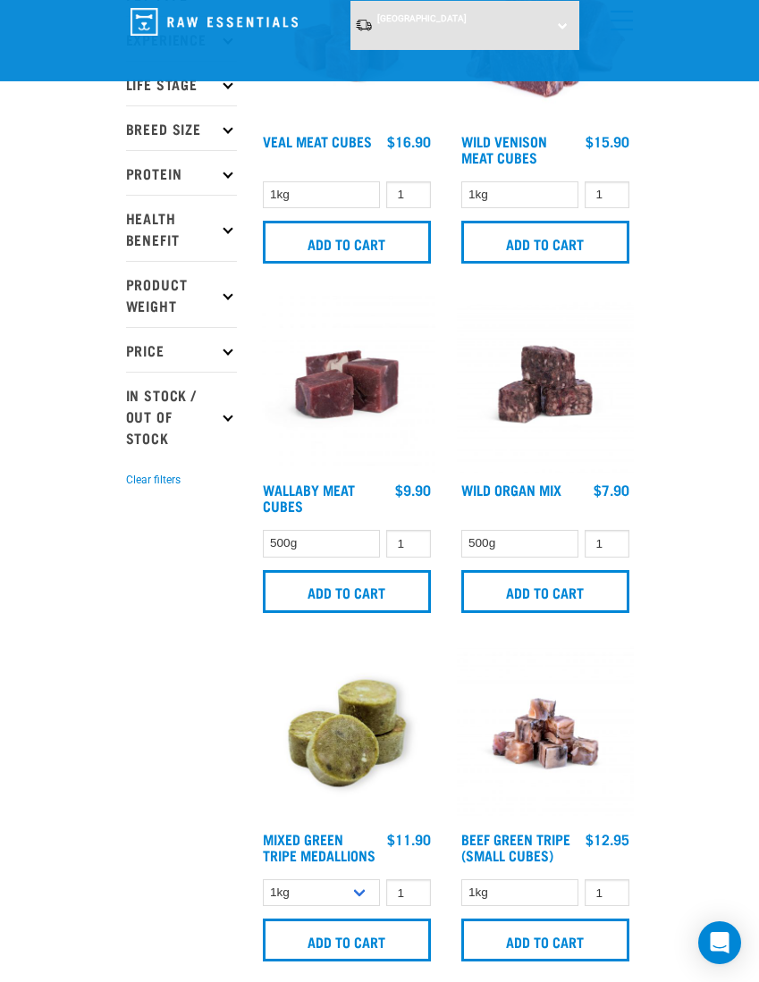
scroll to position [184, 0]
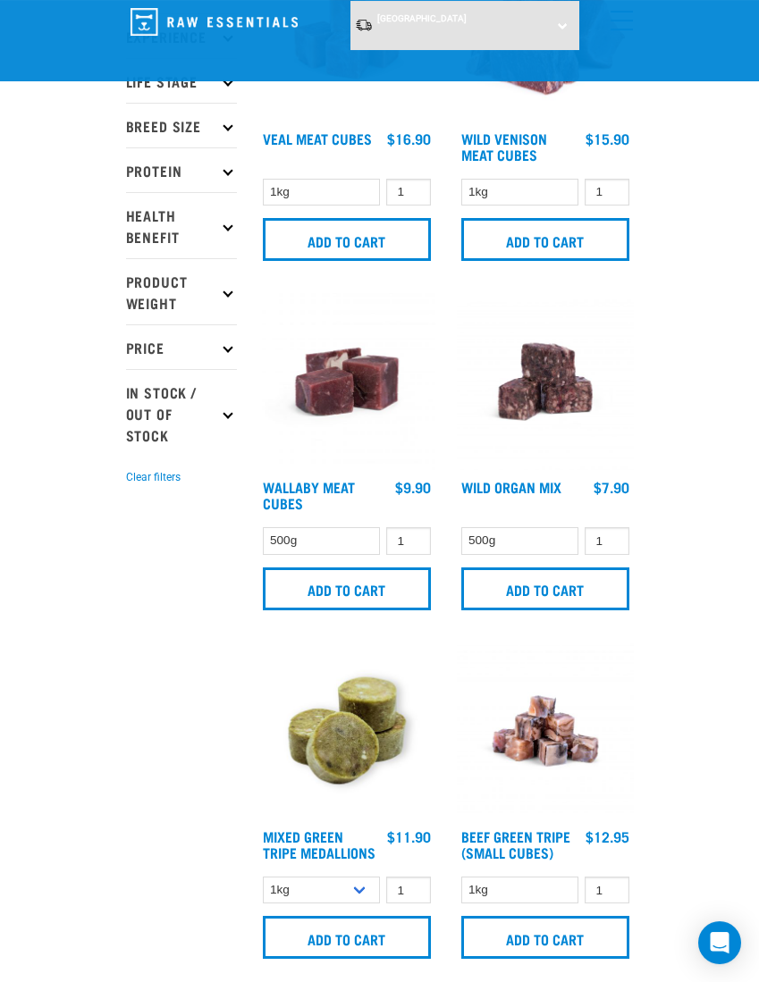
click at [559, 375] on img at bounding box center [545, 381] width 177 height 177
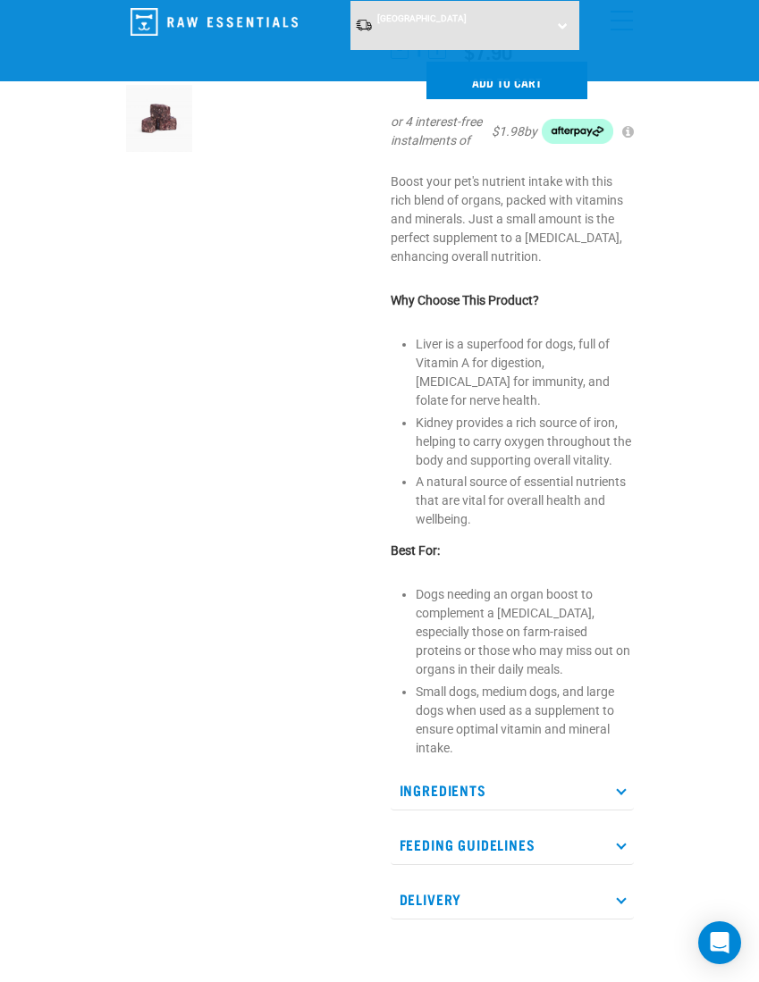
scroll to position [304, 0]
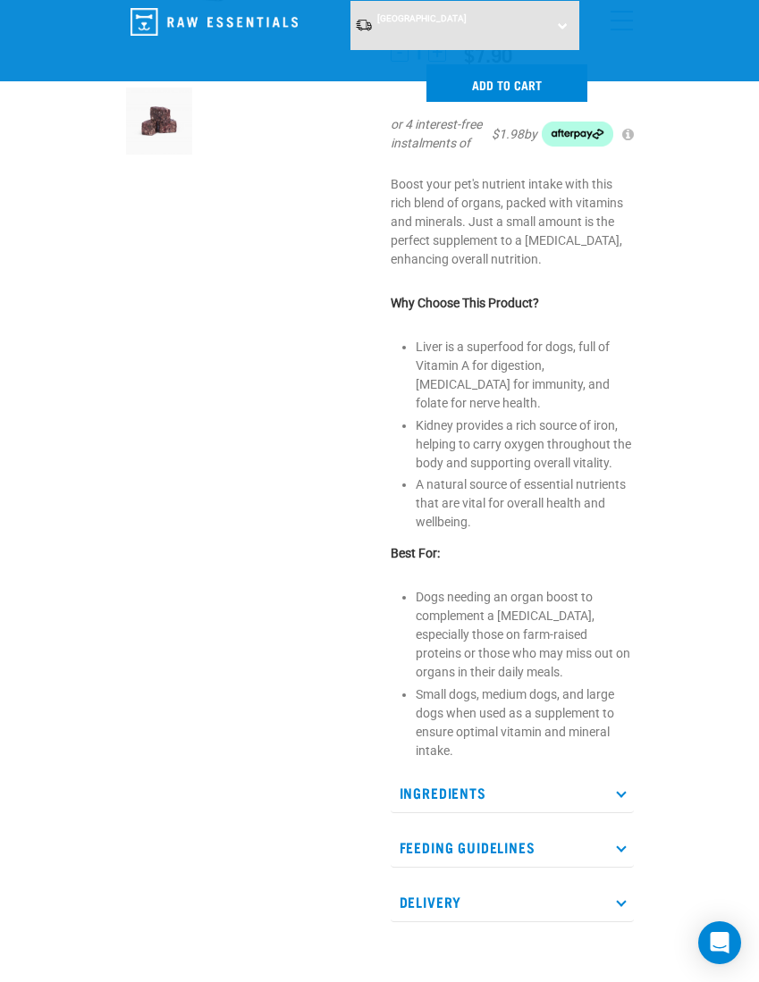
click at [594, 778] on p "Ingredients" at bounding box center [512, 793] width 243 height 40
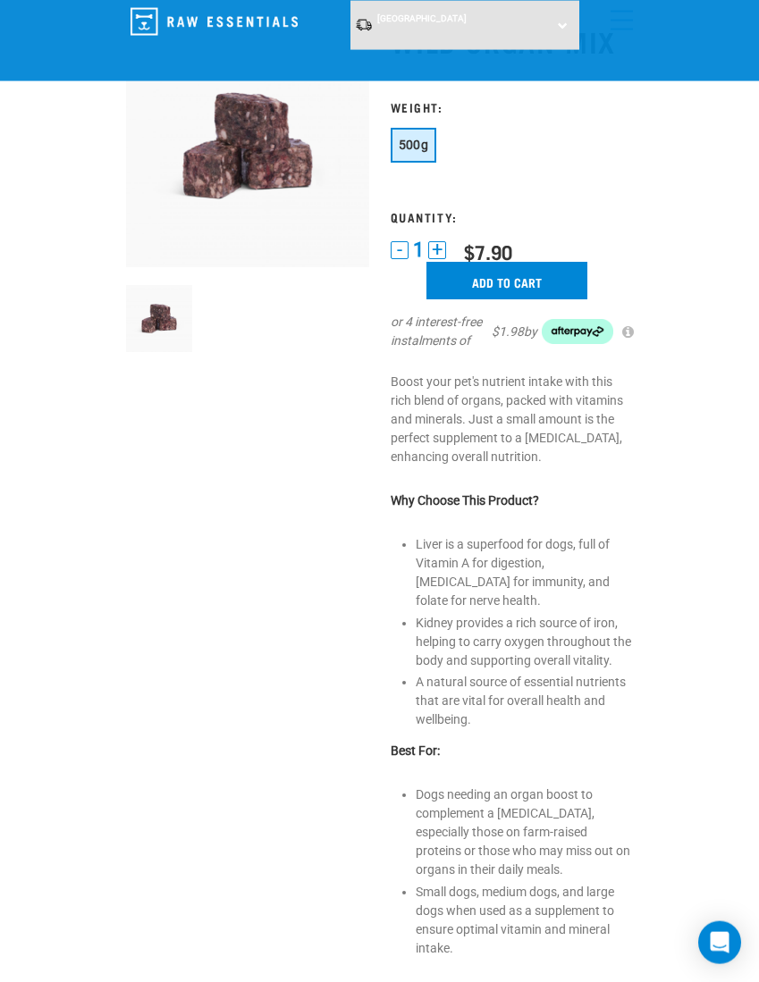
scroll to position [0, 0]
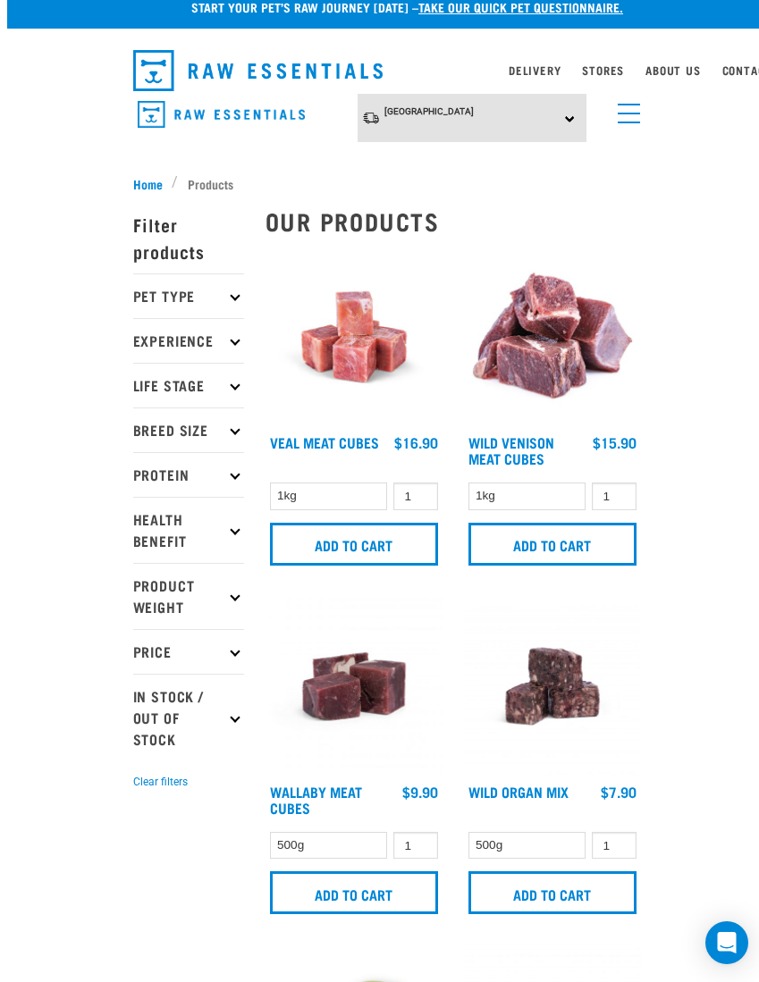
scroll to position [17, 0]
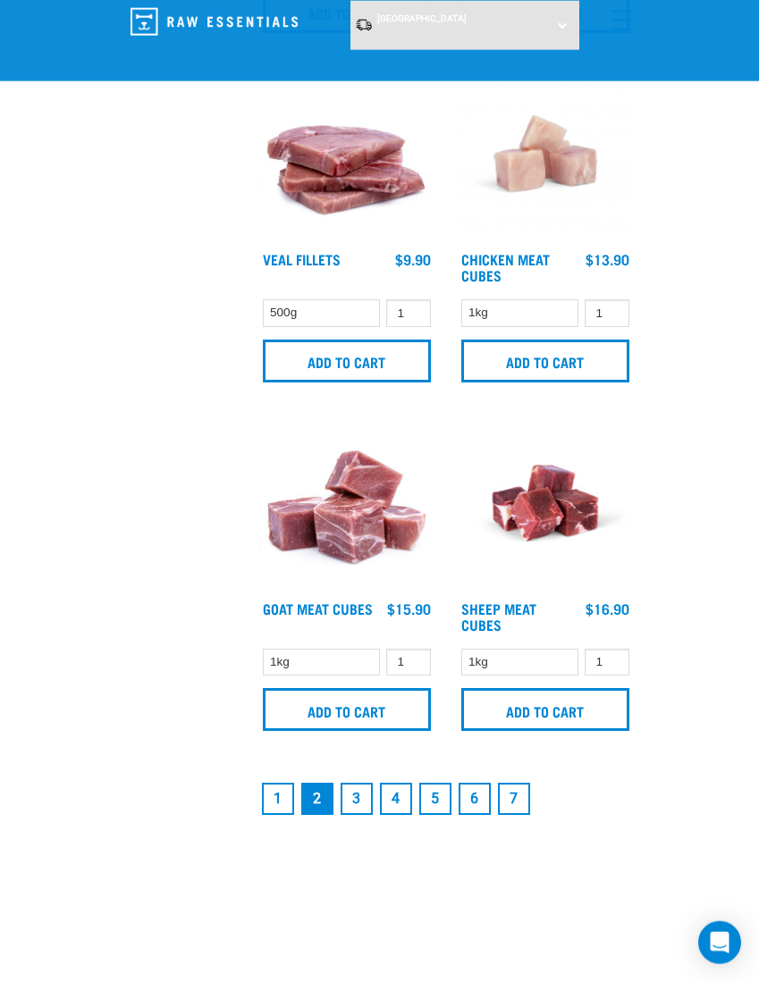
scroll to position [4976, 0]
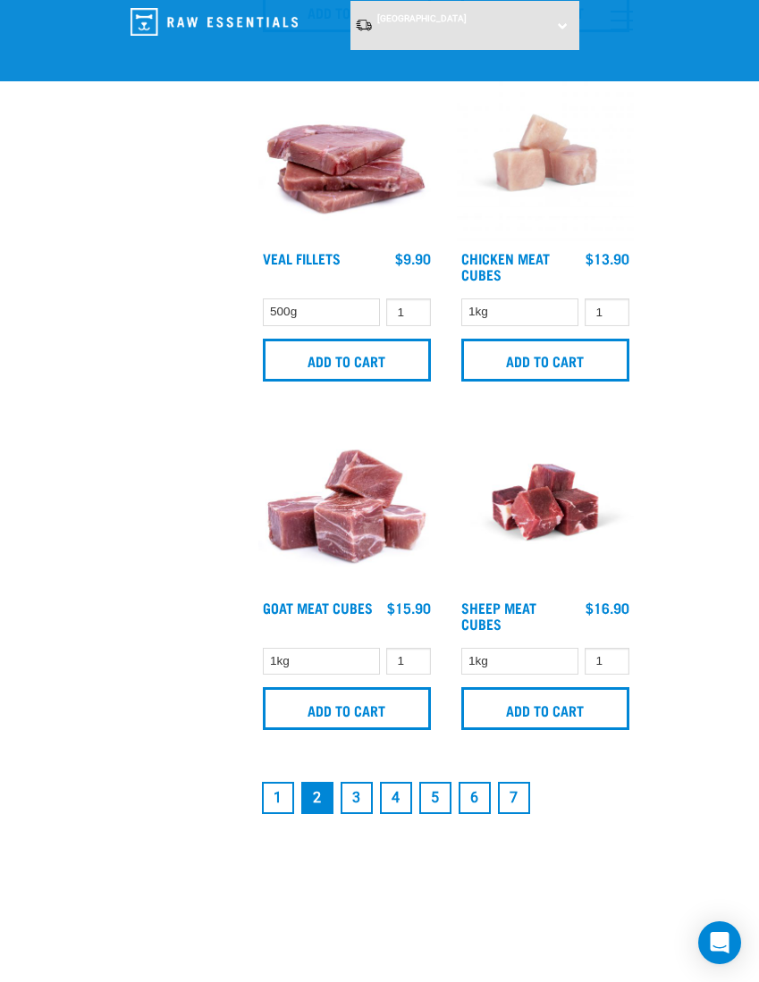
click at [266, 798] on link "1" at bounding box center [278, 798] width 32 height 32
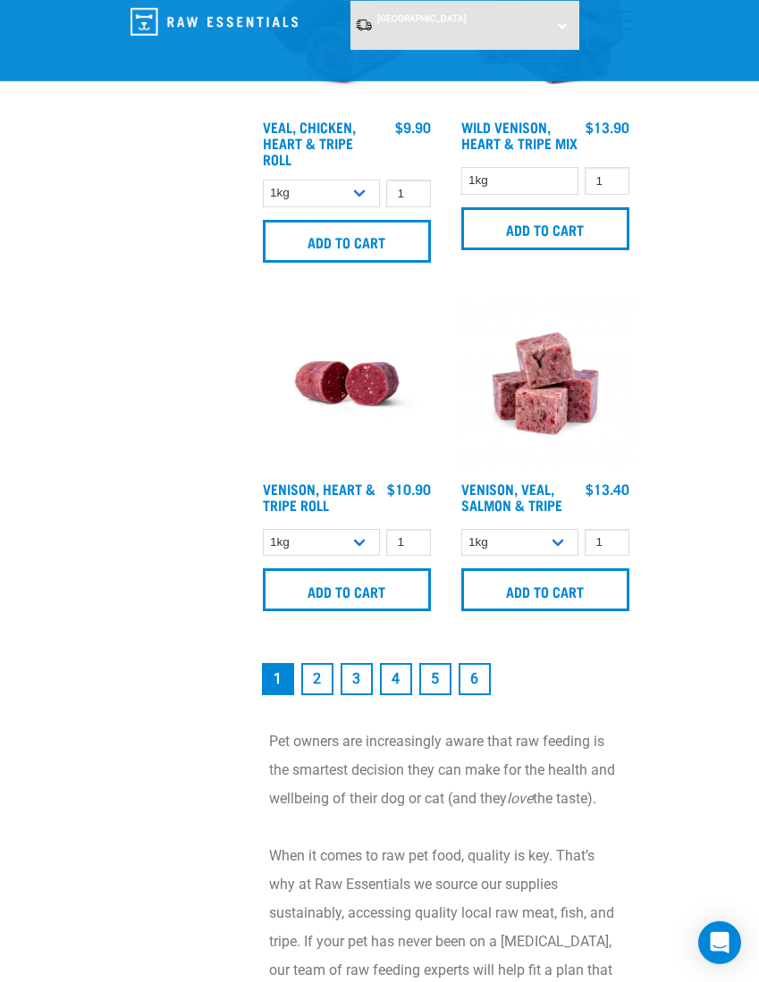
scroll to position [5098, 0]
click at [322, 674] on link "2" at bounding box center [317, 678] width 32 height 32
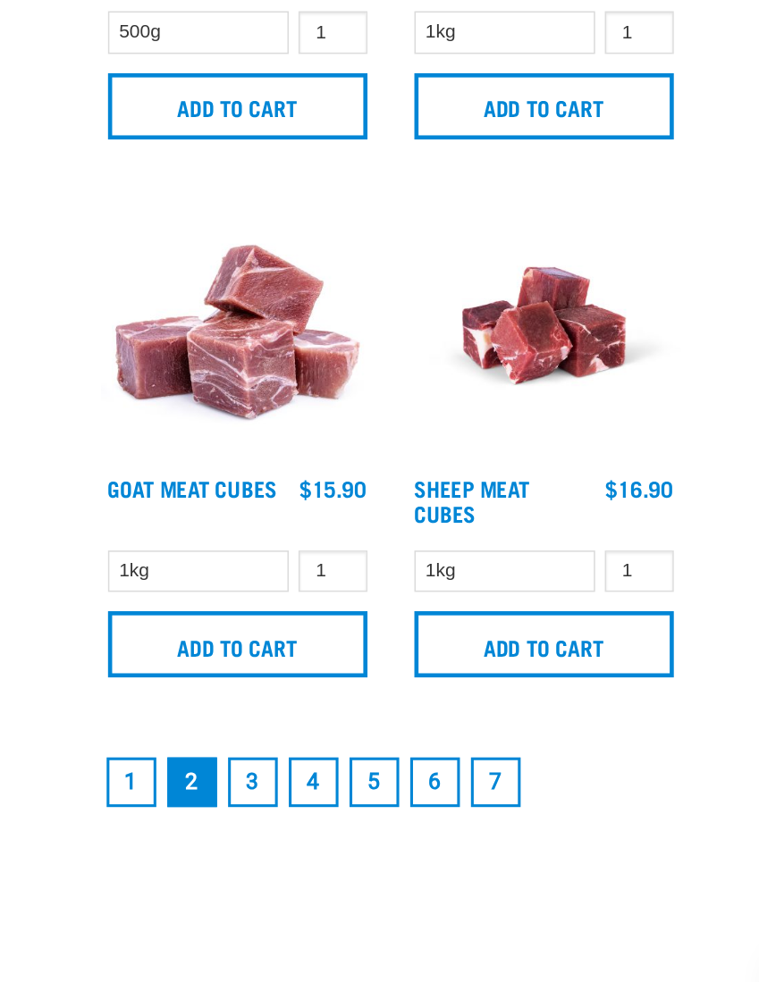
scroll to position [4973, 0]
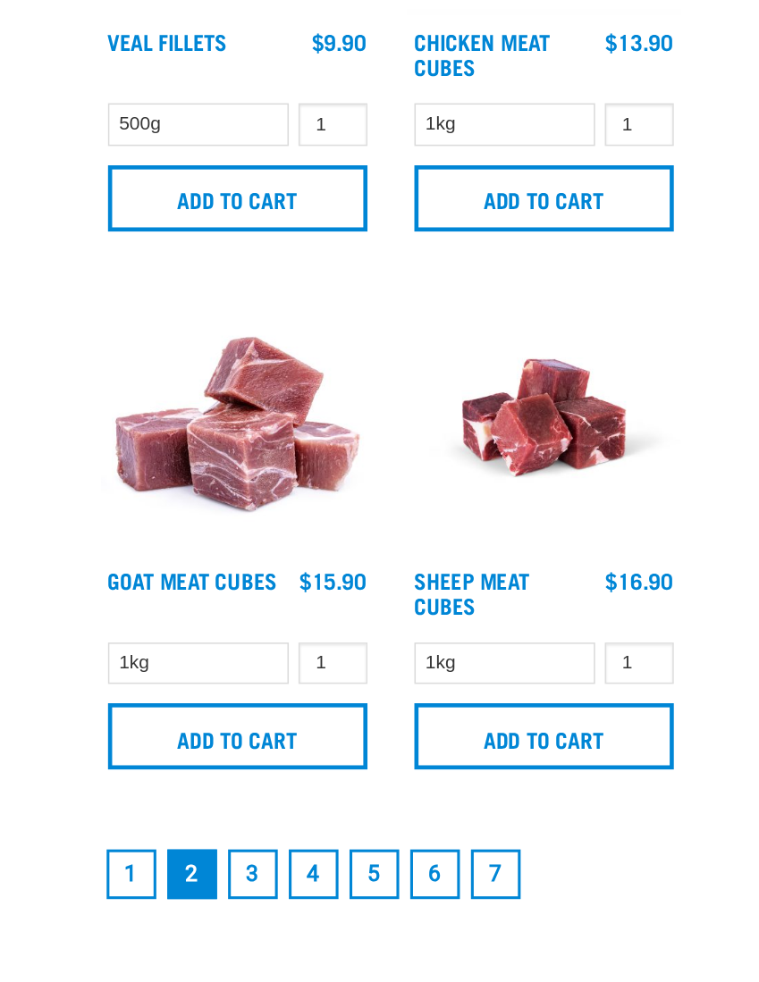
click at [262, 785] on link "1" at bounding box center [278, 801] width 32 height 32
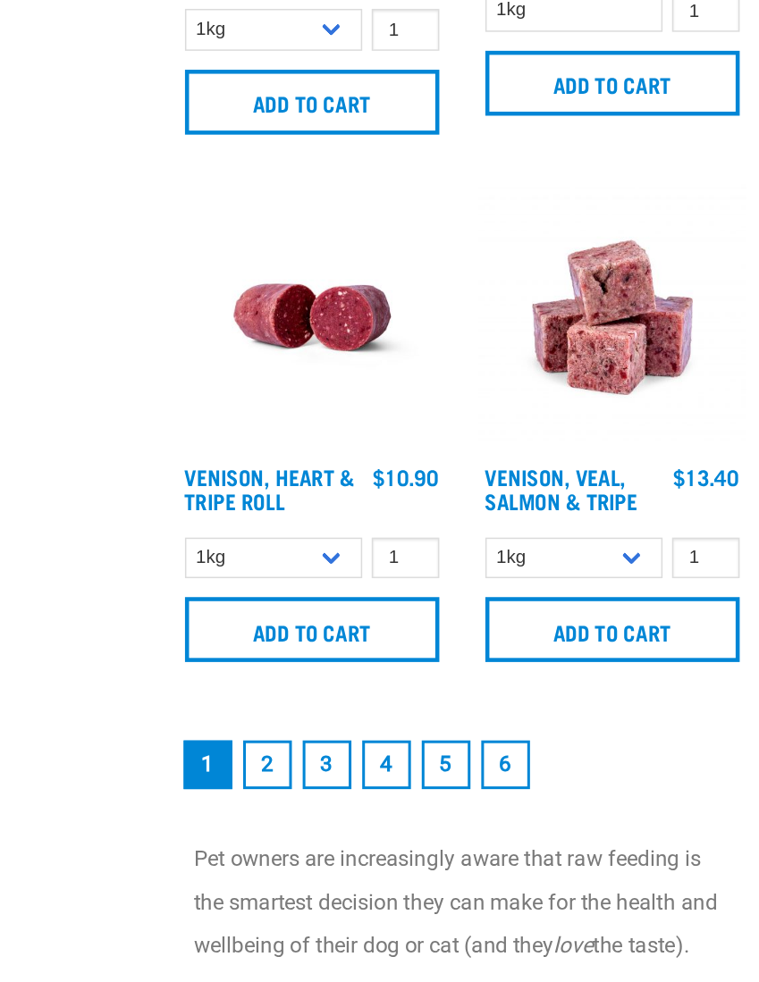
scroll to position [4980, 0]
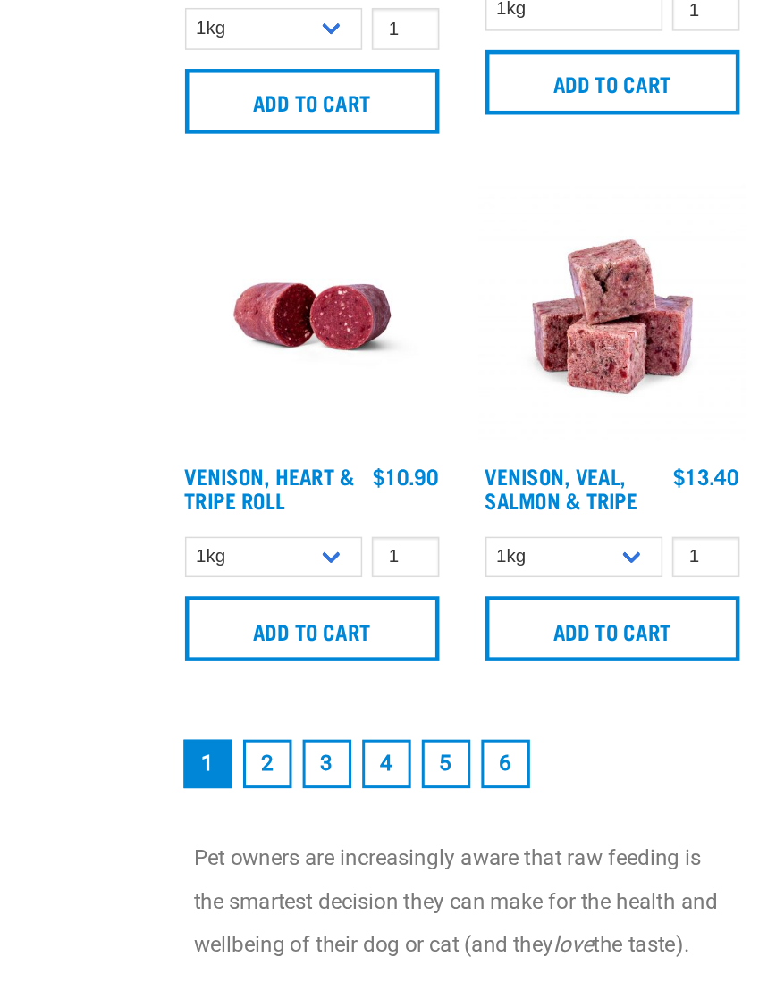
click at [301, 779] on link "2" at bounding box center [317, 795] width 32 height 32
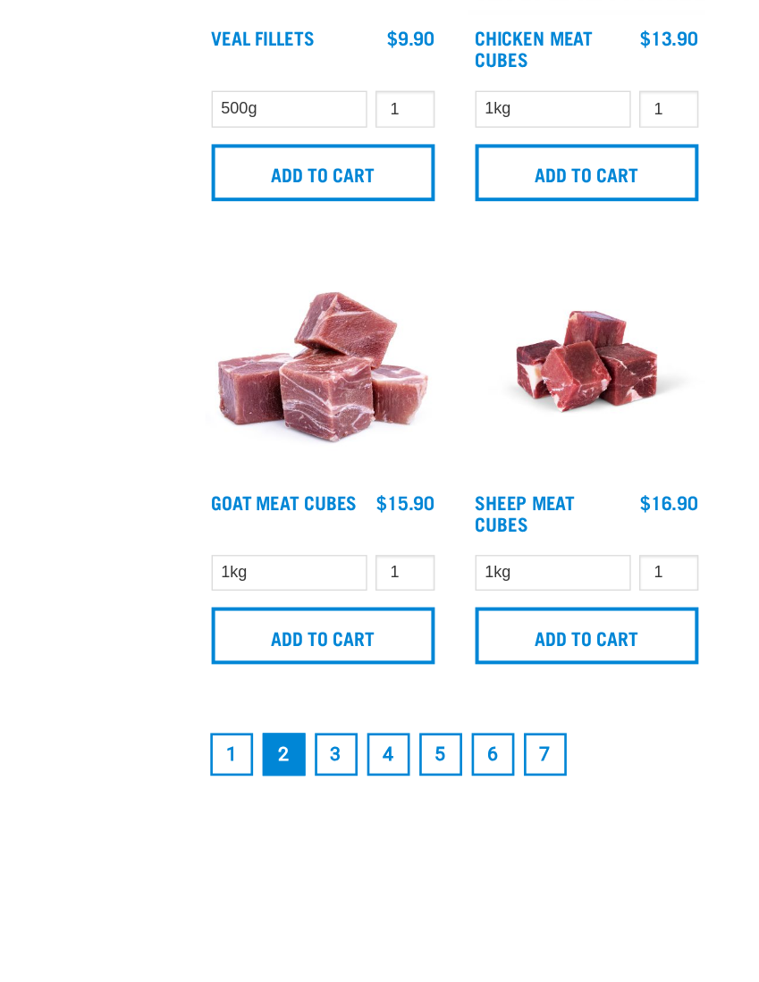
scroll to position [5012, 0]
click at [262, 746] on link "1" at bounding box center [278, 762] width 32 height 32
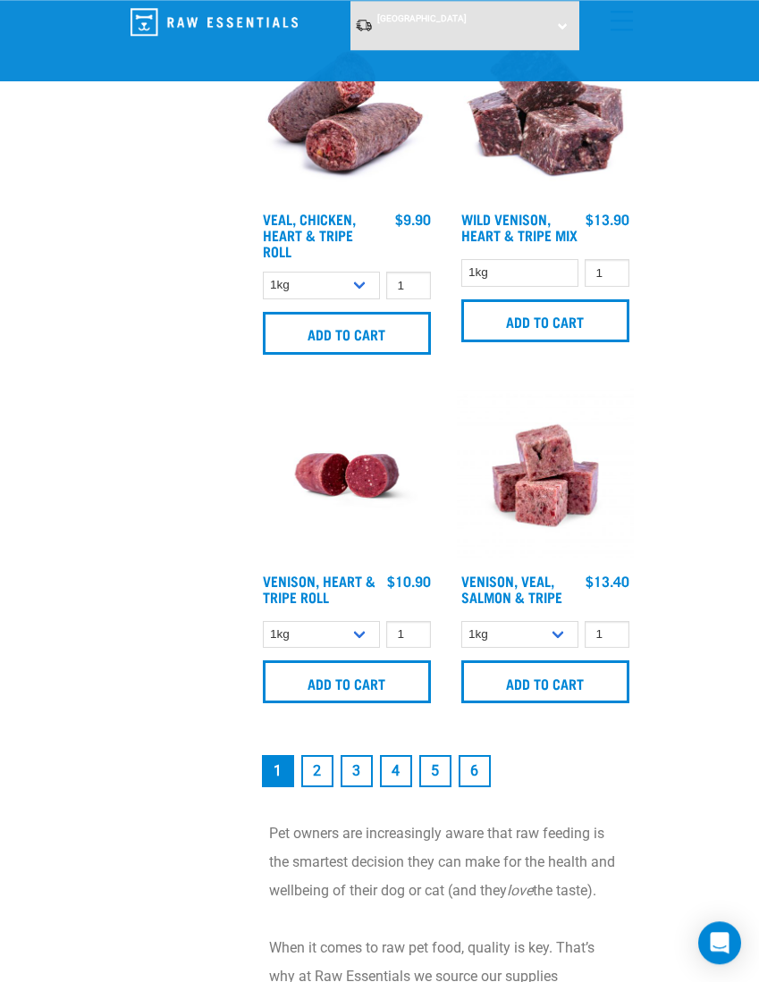
scroll to position [5005, 0]
click at [316, 785] on link "2" at bounding box center [317, 771] width 32 height 32
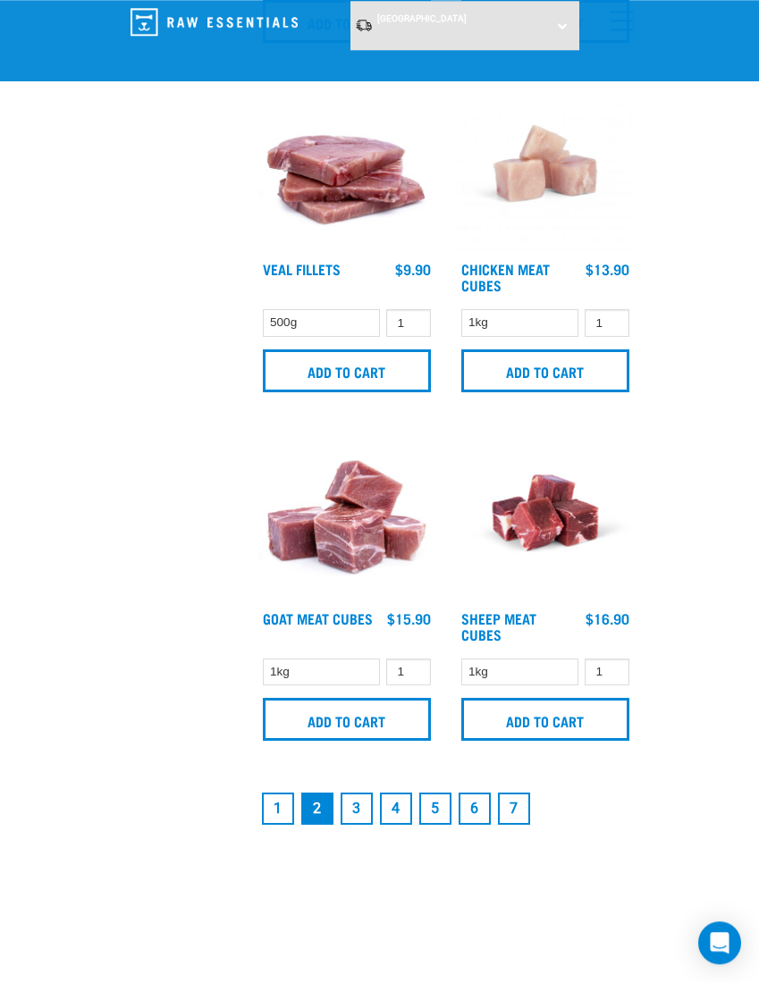
scroll to position [4965, 0]
click at [356, 797] on link "3" at bounding box center [356, 809] width 32 height 32
